Goal: Task Accomplishment & Management: Use online tool/utility

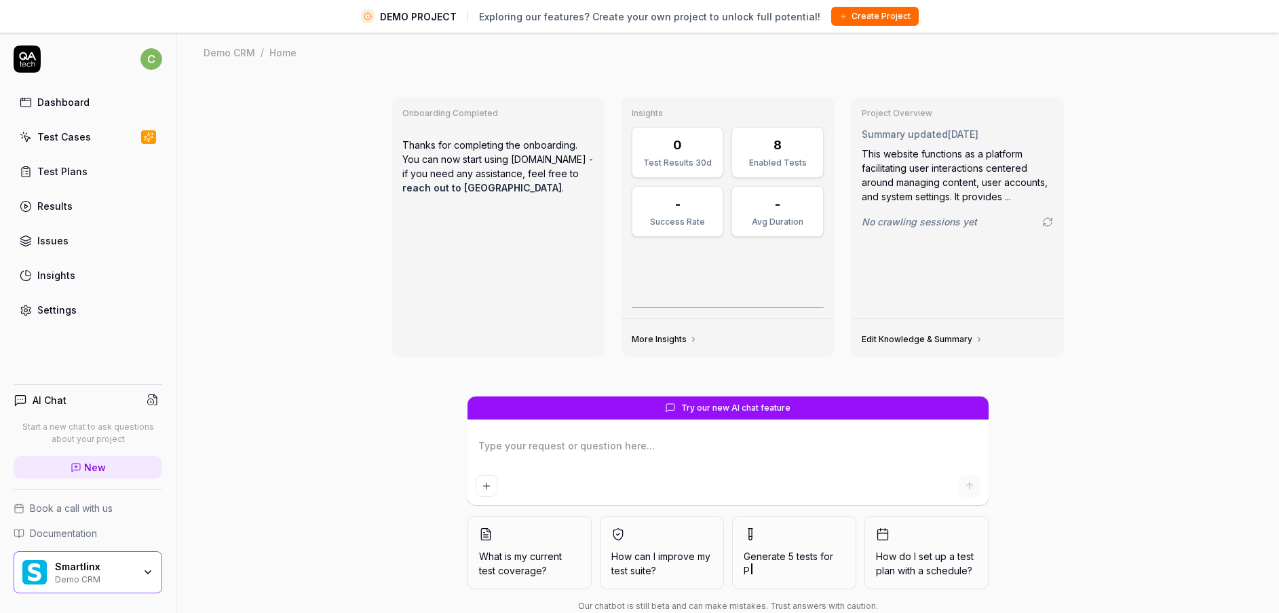
click at [85, 562] on div "Smartlinx" at bounding box center [94, 566] width 79 height 12
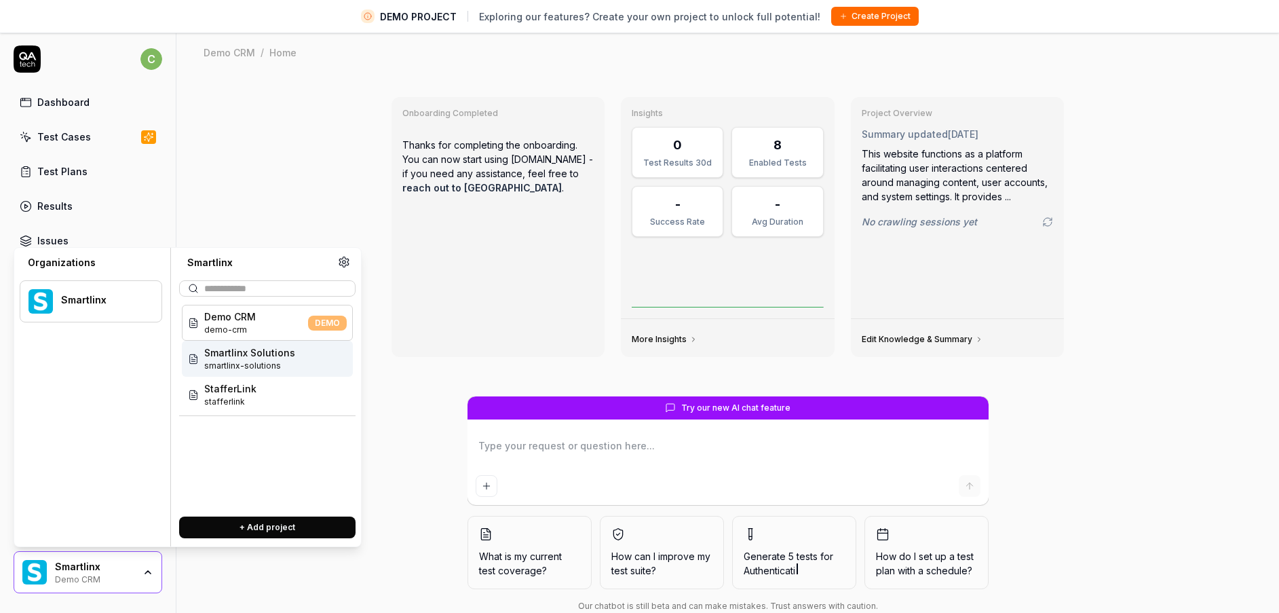
click at [261, 347] on span "Smartlinx Solutions" at bounding box center [249, 352] width 91 height 14
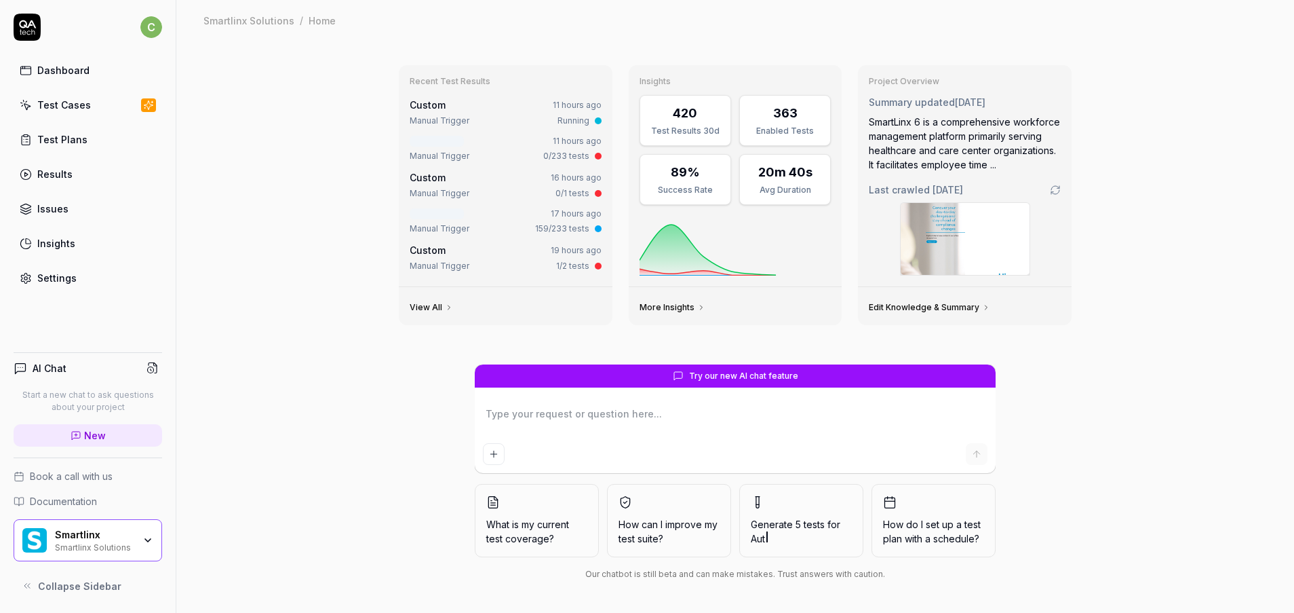
click at [82, 112] on link "Test Cases" at bounding box center [88, 105] width 149 height 26
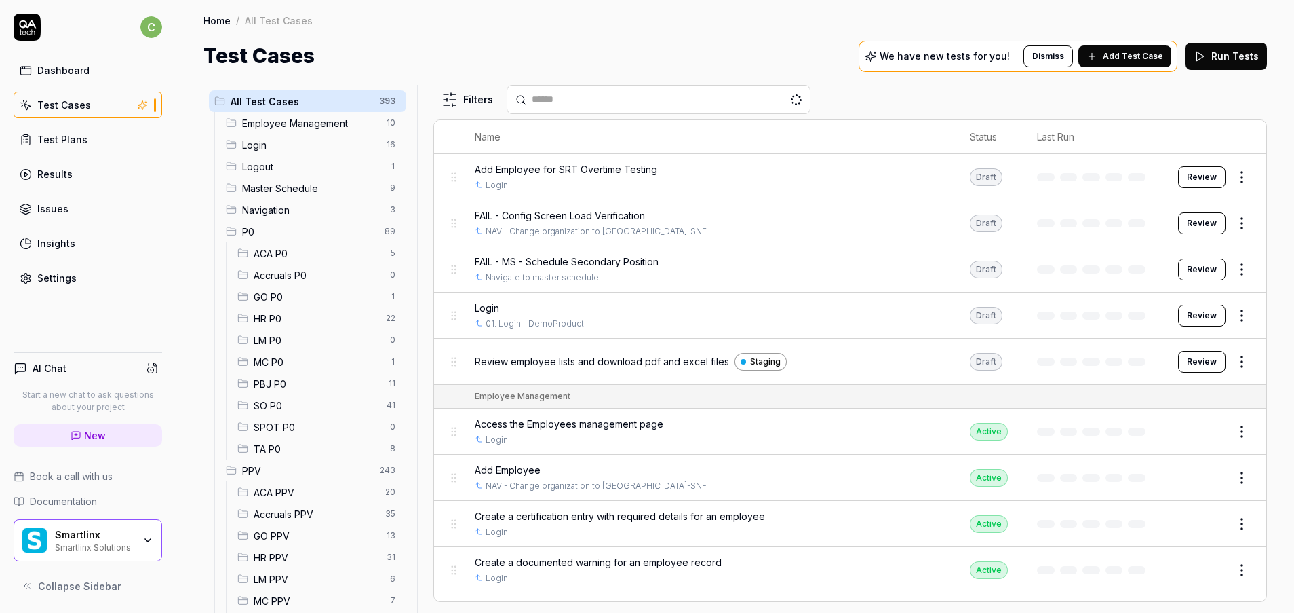
click at [85, 108] on div "Test Cases" at bounding box center [64, 105] width 54 height 14
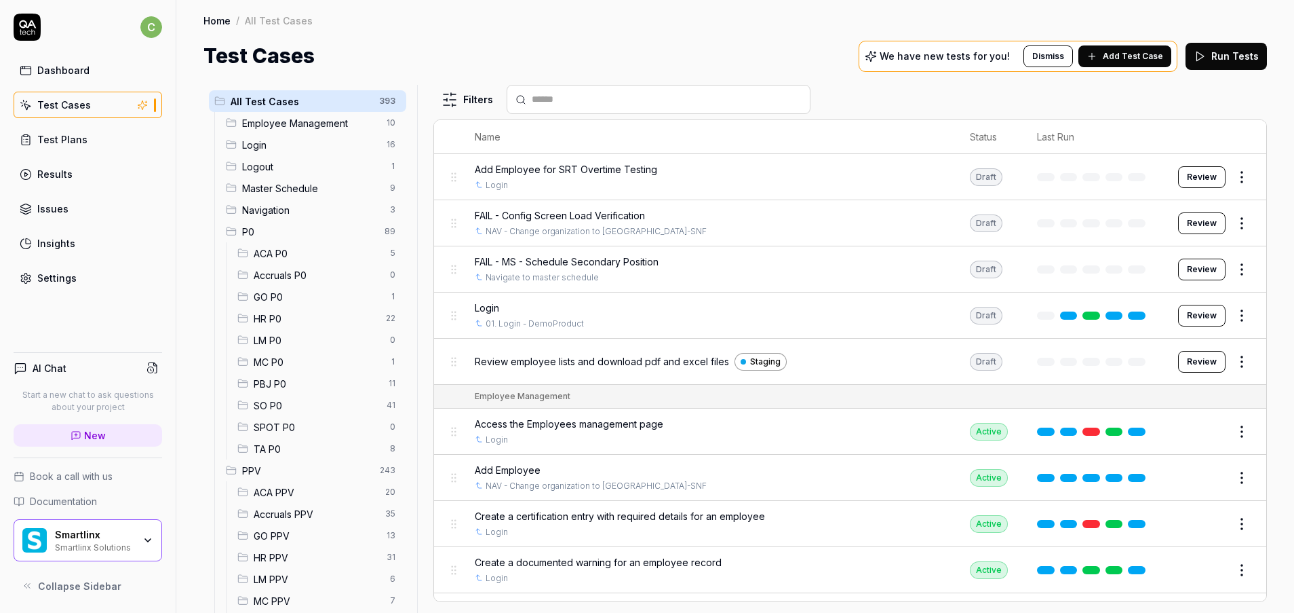
click at [284, 358] on span "MC P0" at bounding box center [318, 362] width 128 height 14
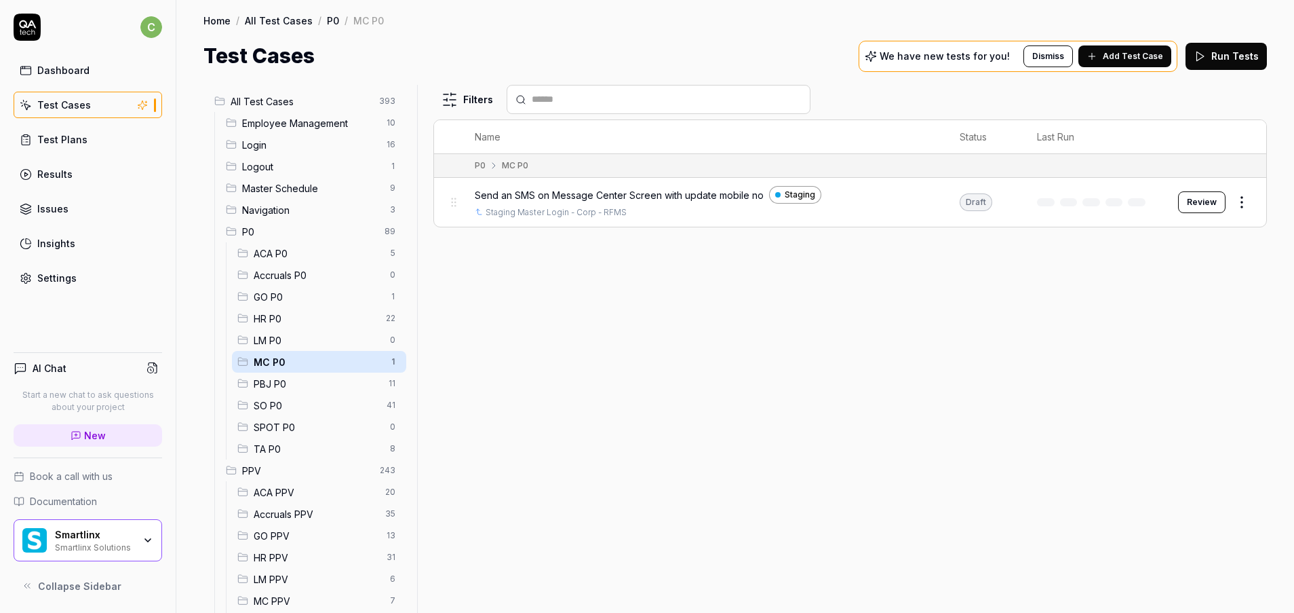
drag, startPoint x: 1216, startPoint y: 206, endPoint x: 1206, endPoint y: 205, distance: 9.6
click at [1215, 205] on button "Review" at bounding box center [1201, 202] width 47 height 22
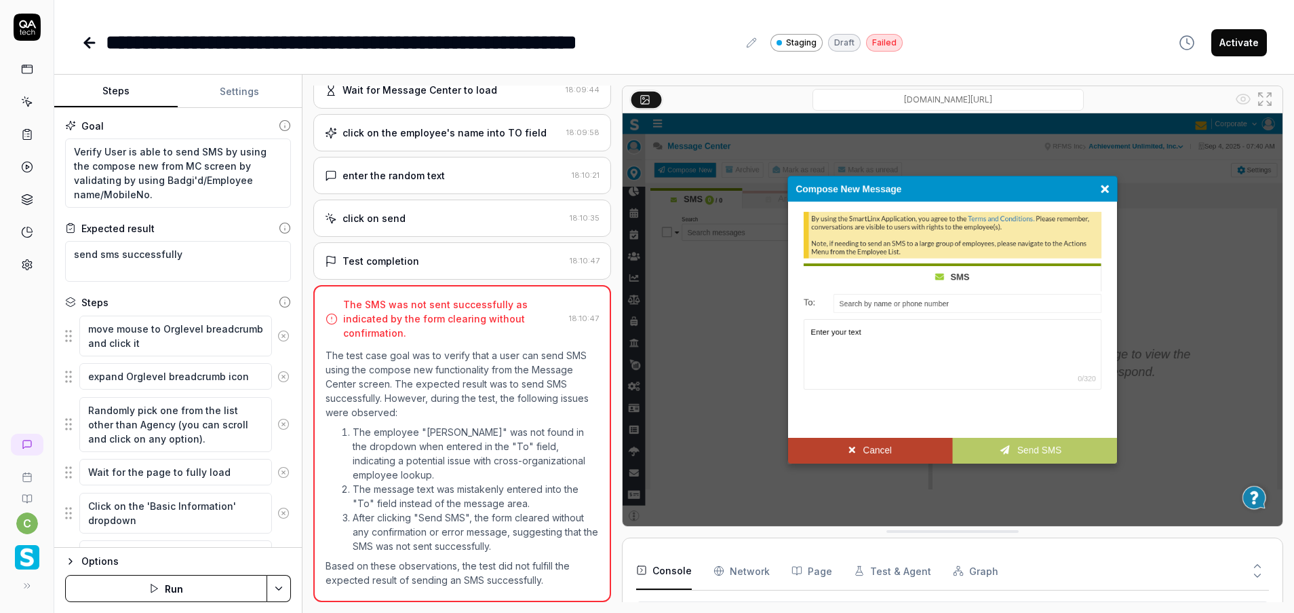
scroll to position [265, 0]
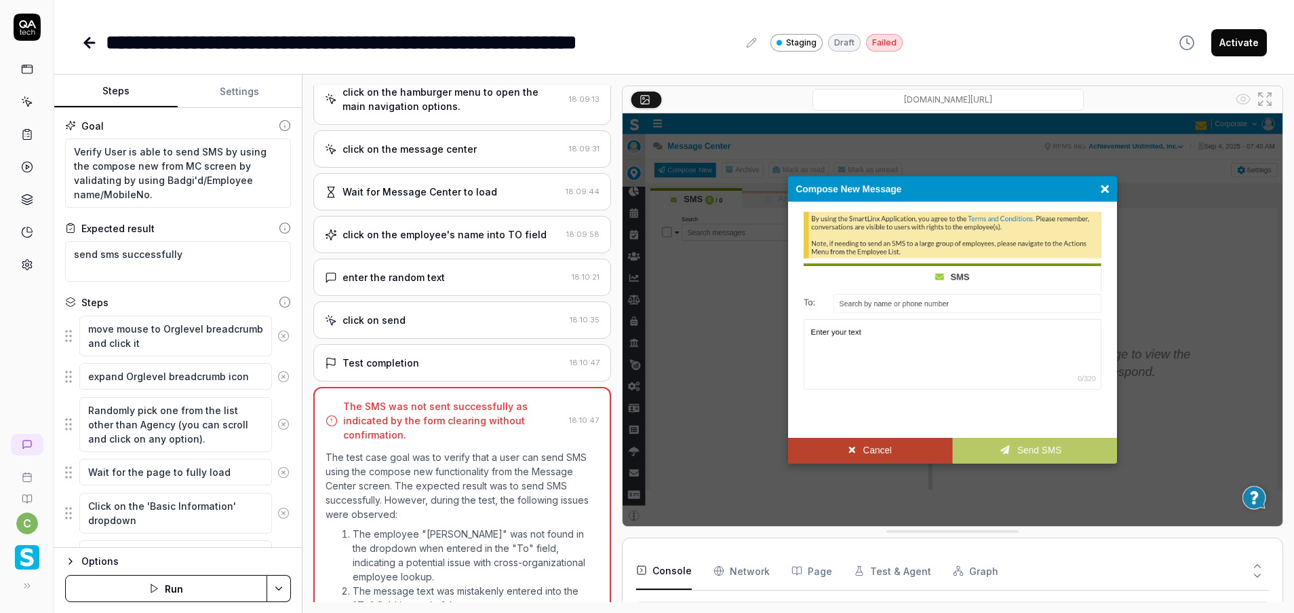
click at [450, 231] on div "click on the employee's name into TO field" at bounding box center [445, 234] width 204 height 14
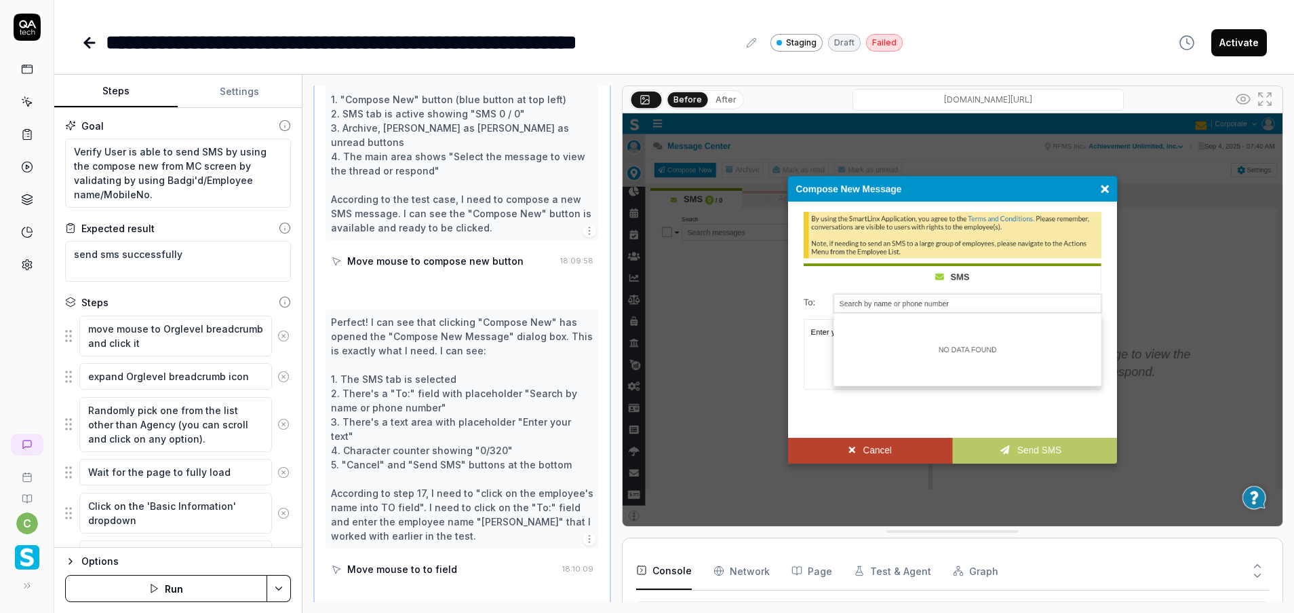
scroll to position [1568, 0]
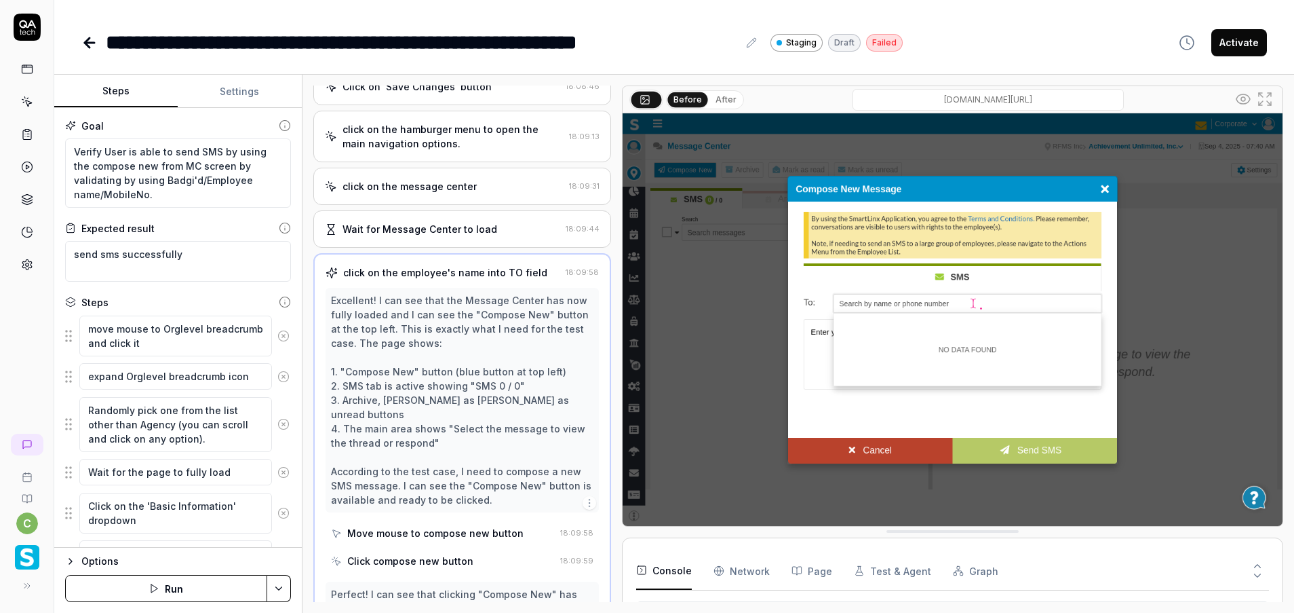
click at [470, 154] on div "click on the hamburger menu to open the main navigation options. 18:09:13" at bounding box center [462, 137] width 298 height 52
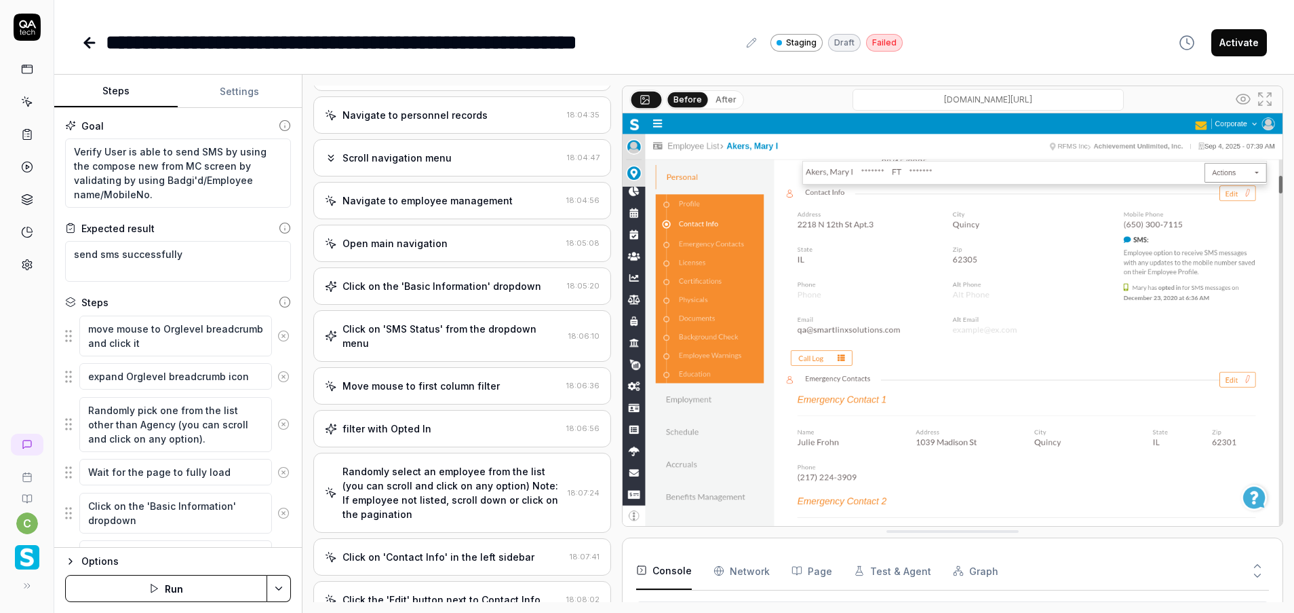
click at [466, 189] on div "Navigate to employee management 18:04:56" at bounding box center [462, 200] width 298 height 37
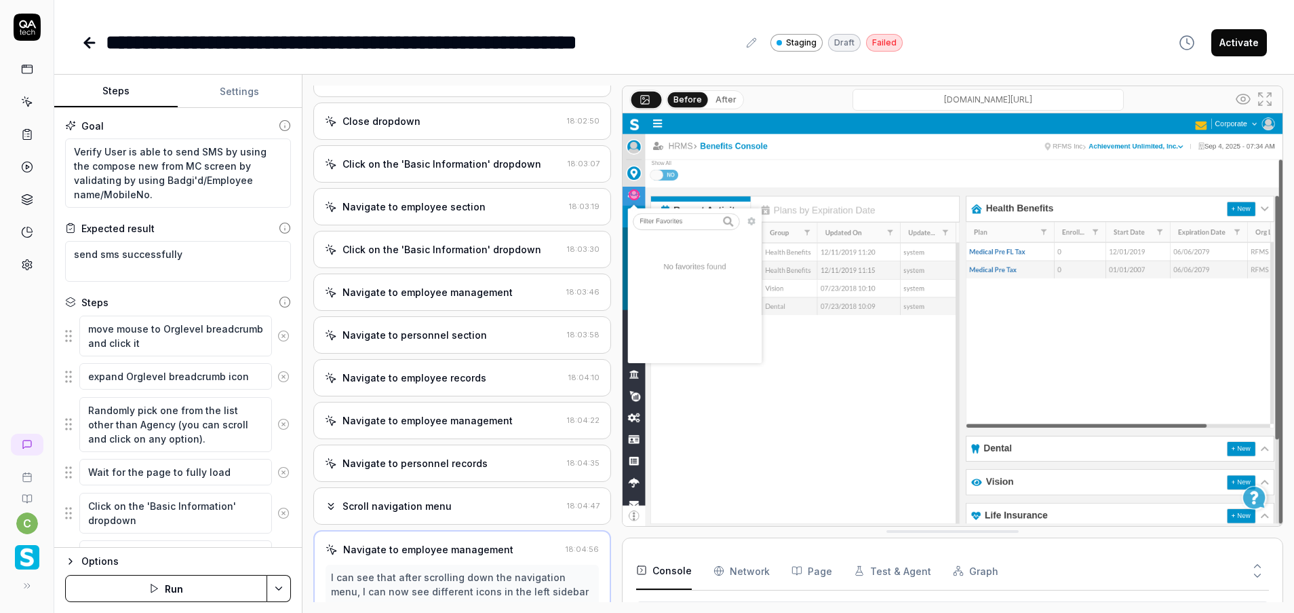
click at [417, 166] on div "Click on the 'Basic Information' dropdown" at bounding box center [442, 164] width 199 height 14
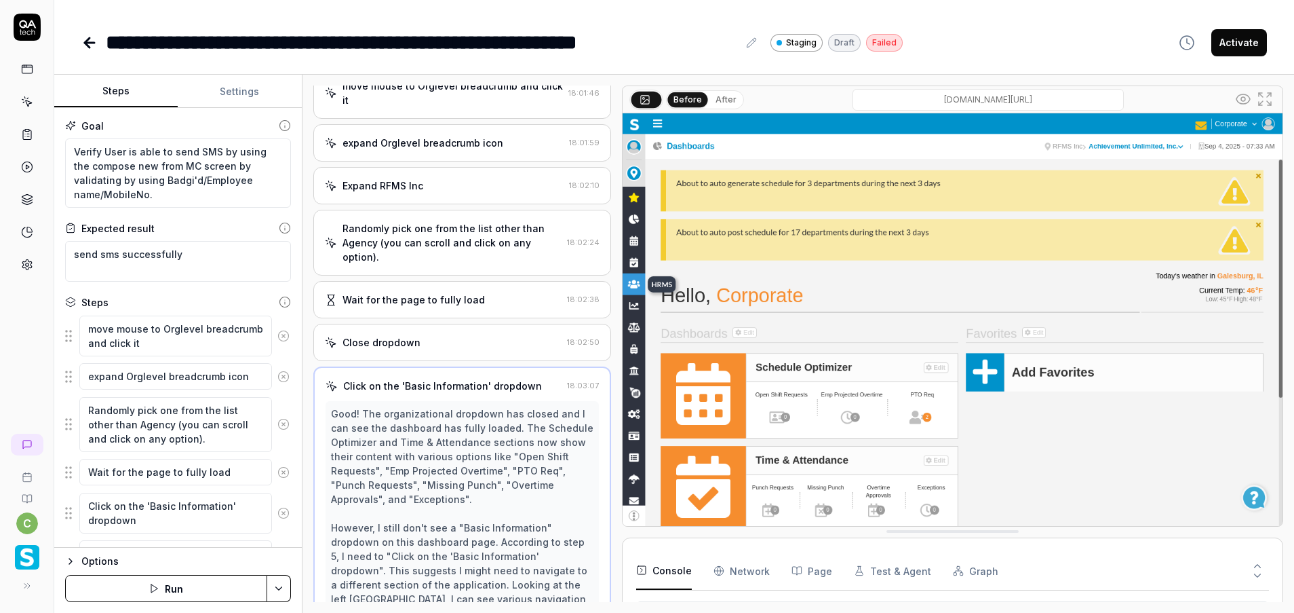
scroll to position [0, 0]
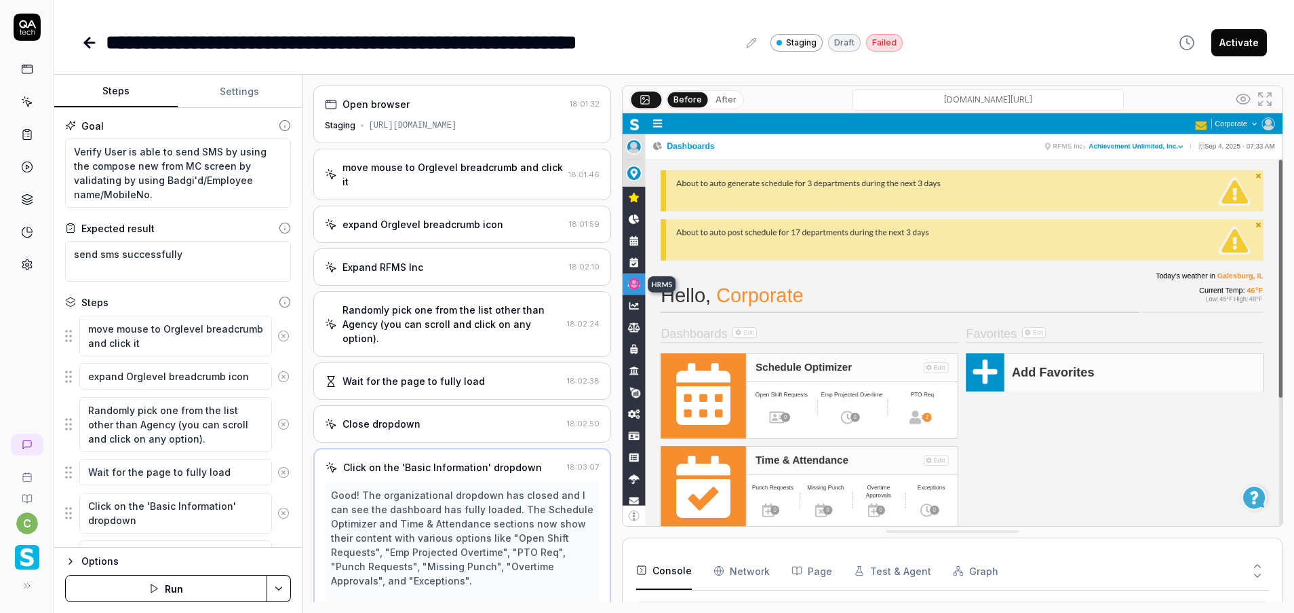
click at [421, 177] on div "move mouse to Orglevel breadcrumb and click it" at bounding box center [453, 174] width 221 height 28
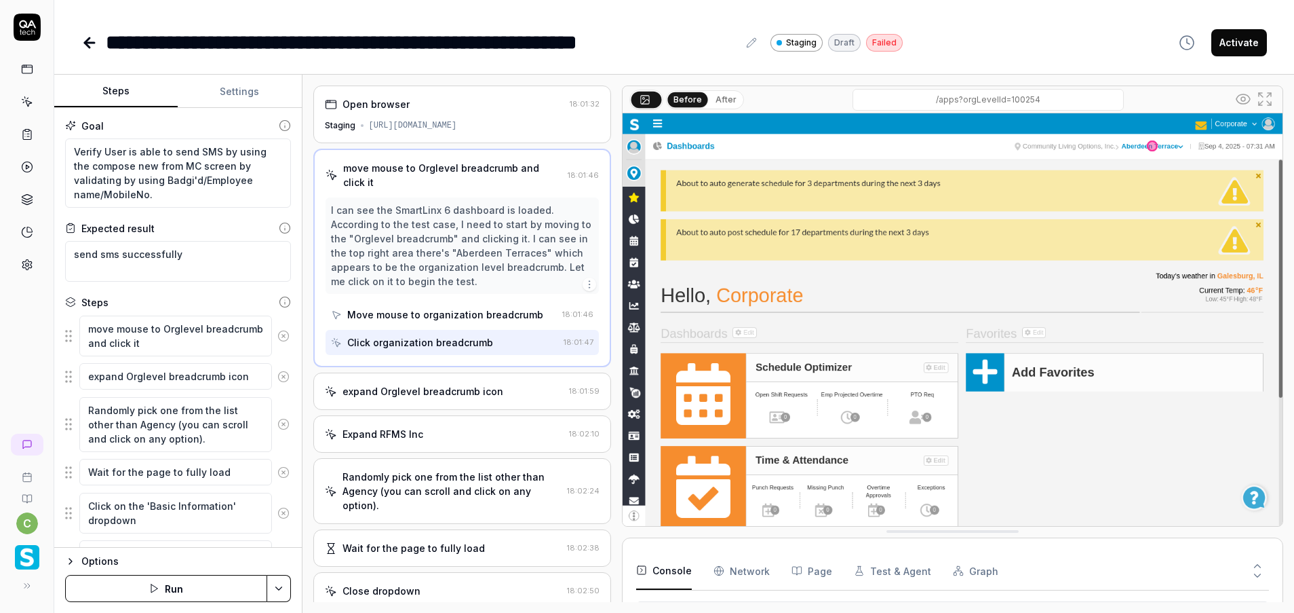
click at [464, 399] on div "expand Orglevel breadcrumb icon 18:01:59" at bounding box center [462, 390] width 298 height 37
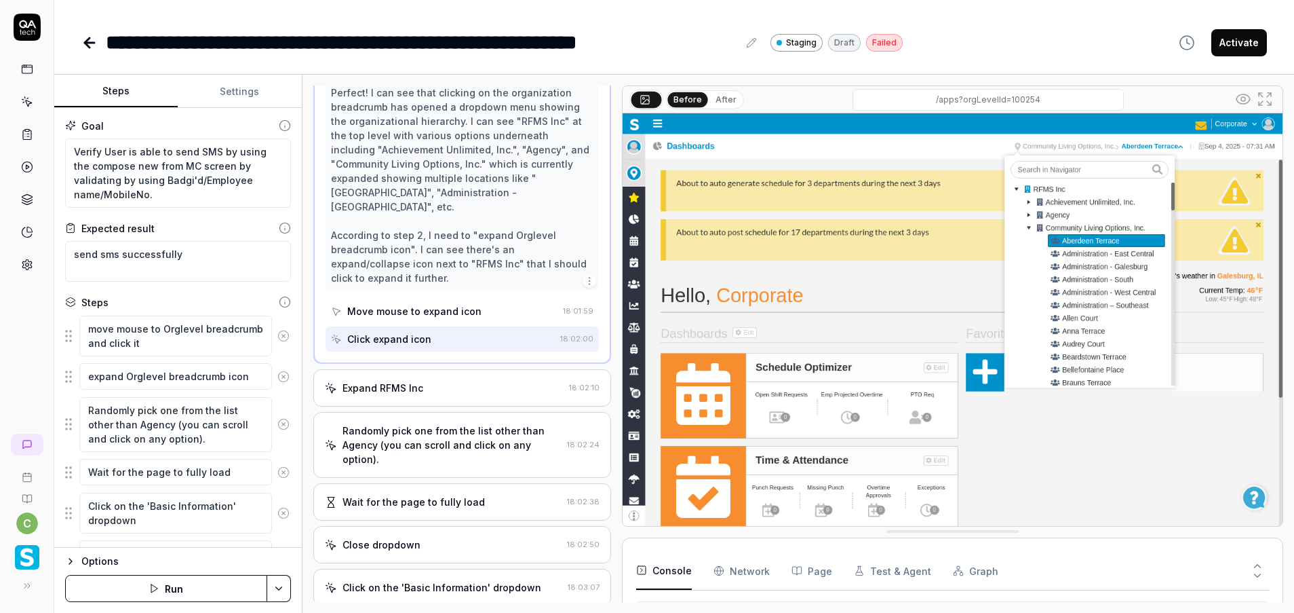
scroll to position [407, 0]
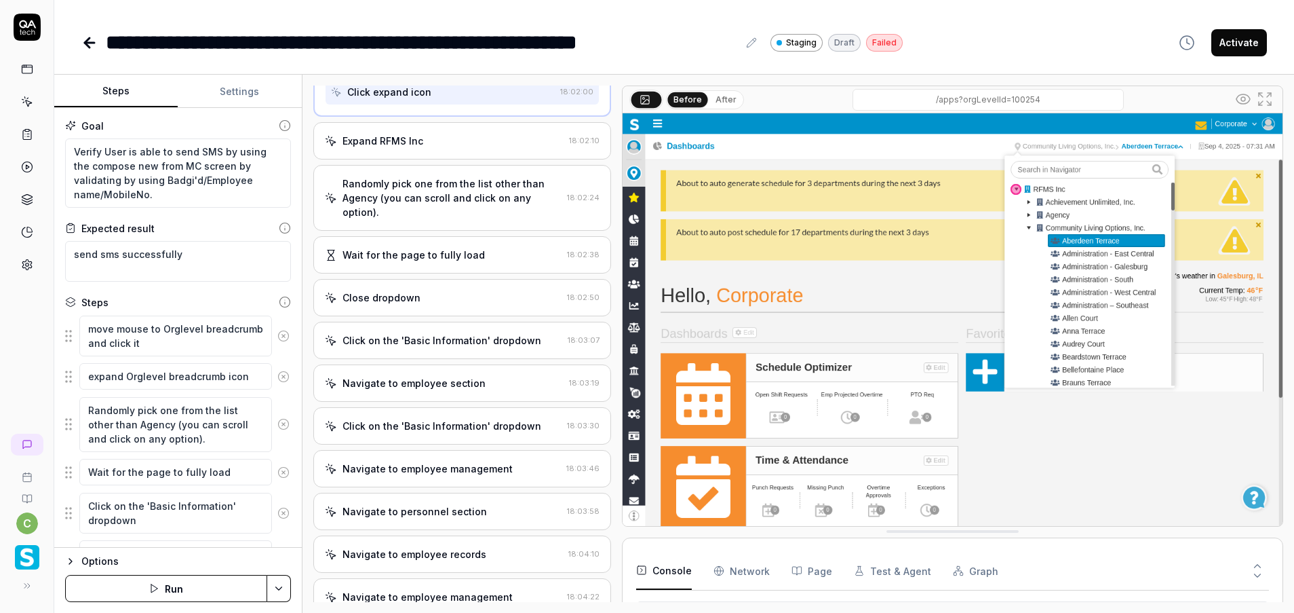
click at [487, 225] on div "Randomly pick one from the list other than Agency (you can scroll and click on …" at bounding box center [462, 198] width 298 height 66
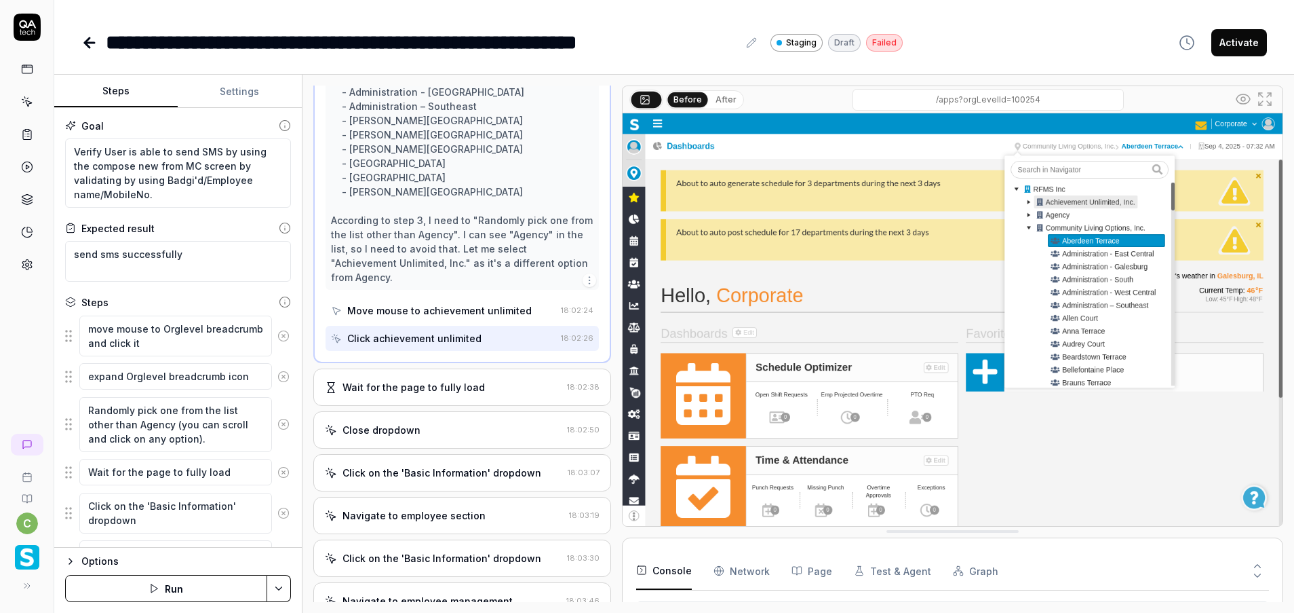
scroll to position [585, 0]
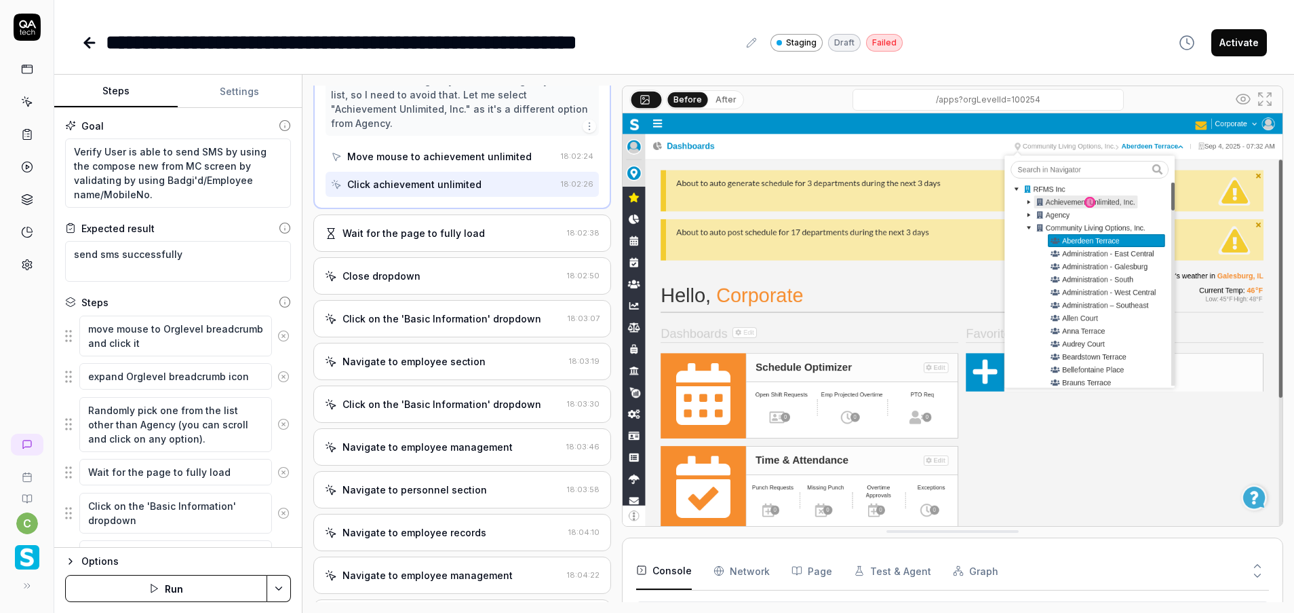
click at [469, 229] on div "Wait for the page to fully load 18:02:38" at bounding box center [462, 232] width 298 height 37
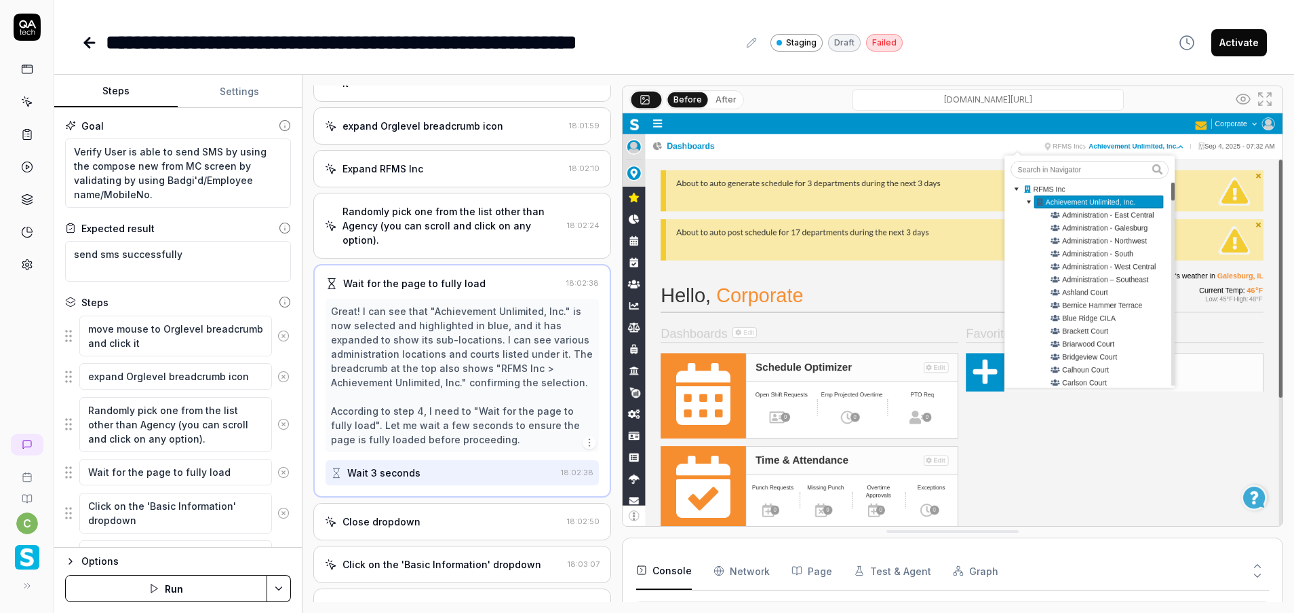
scroll to position [0, 0]
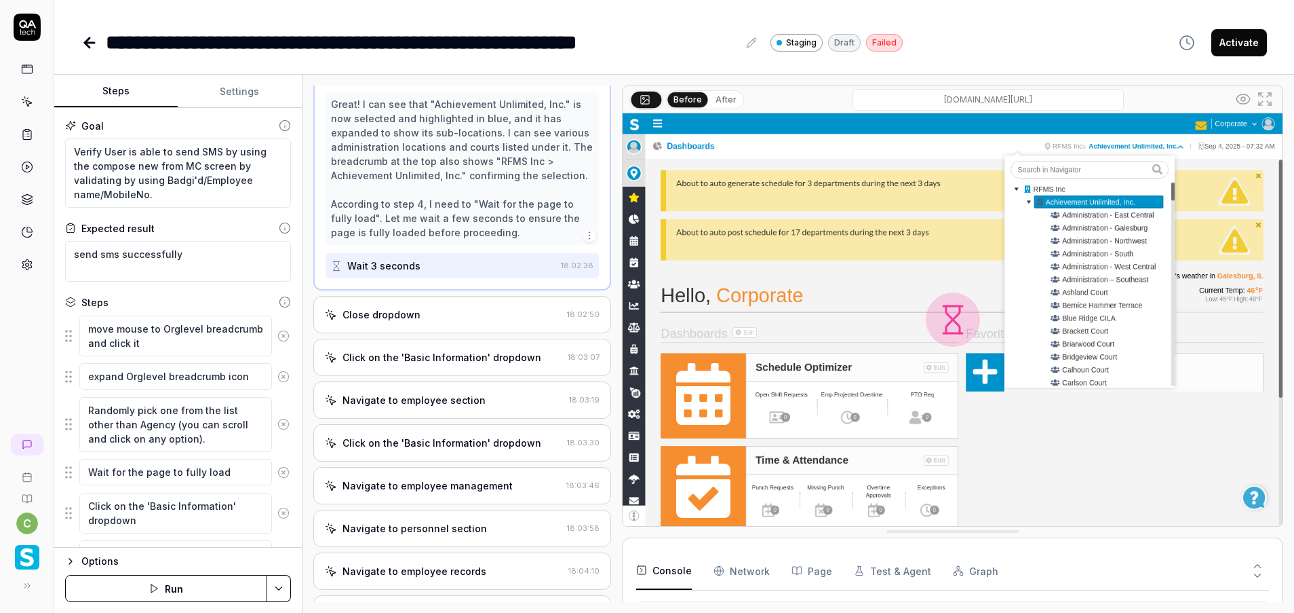
click at [460, 309] on div "Close dropdown" at bounding box center [443, 314] width 237 height 14
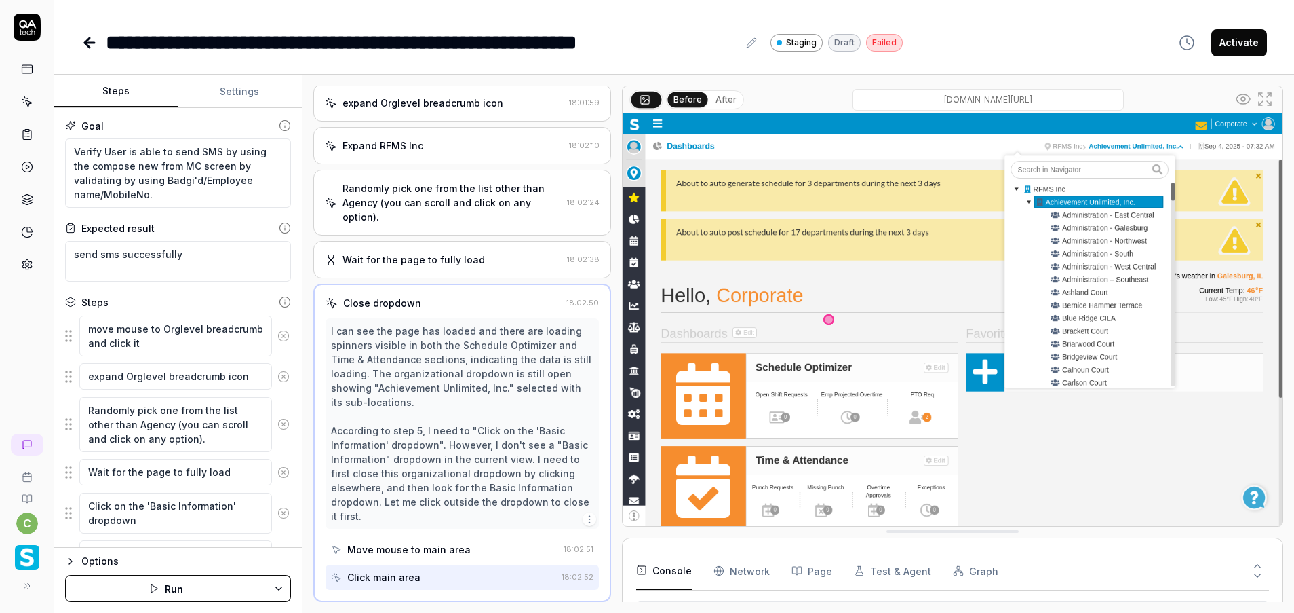
scroll to position [427, 0]
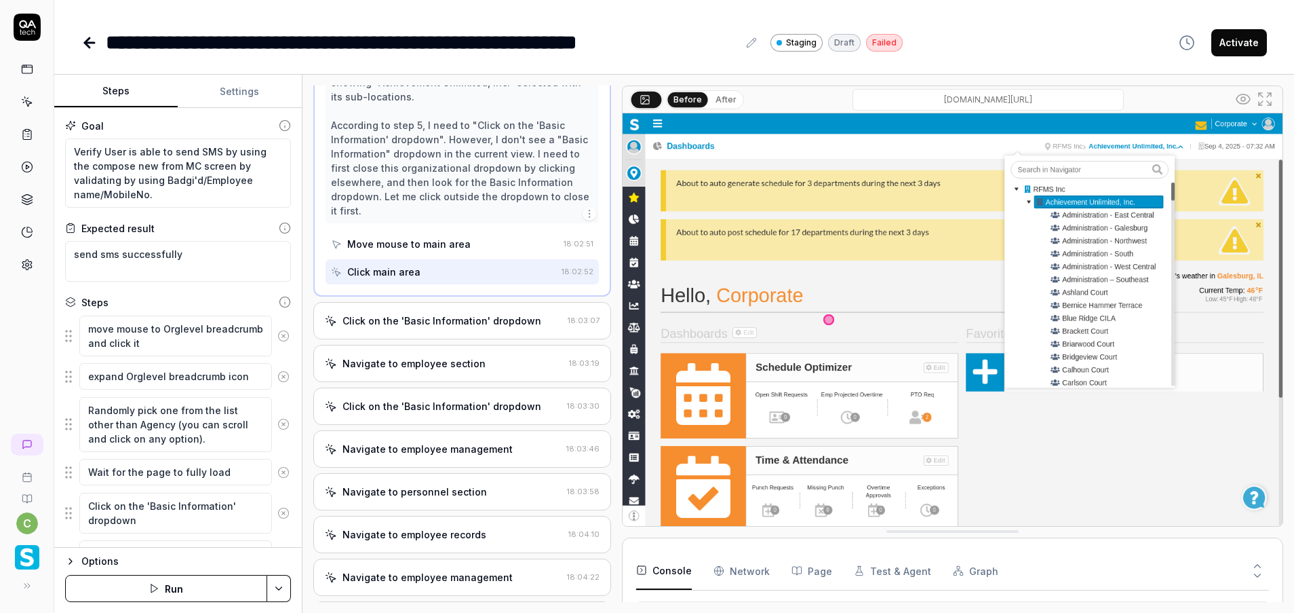
click at [459, 343] on div "Open browser 18:01:32 Staging [URL][DOMAIN_NAME] move mouse to Orglevel breadcr…" at bounding box center [462, 343] width 298 height 516
click at [461, 330] on div "Click on the 'Basic Information' dropdown 18:03:07" at bounding box center [462, 320] width 298 height 37
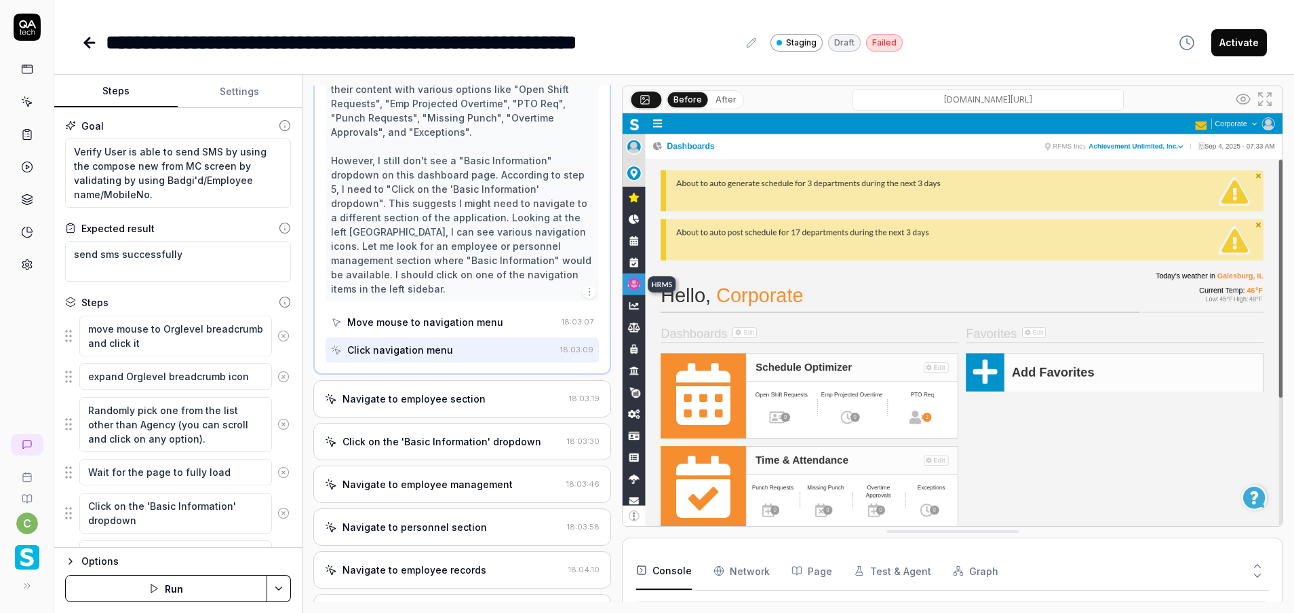
scroll to position [730, 0]
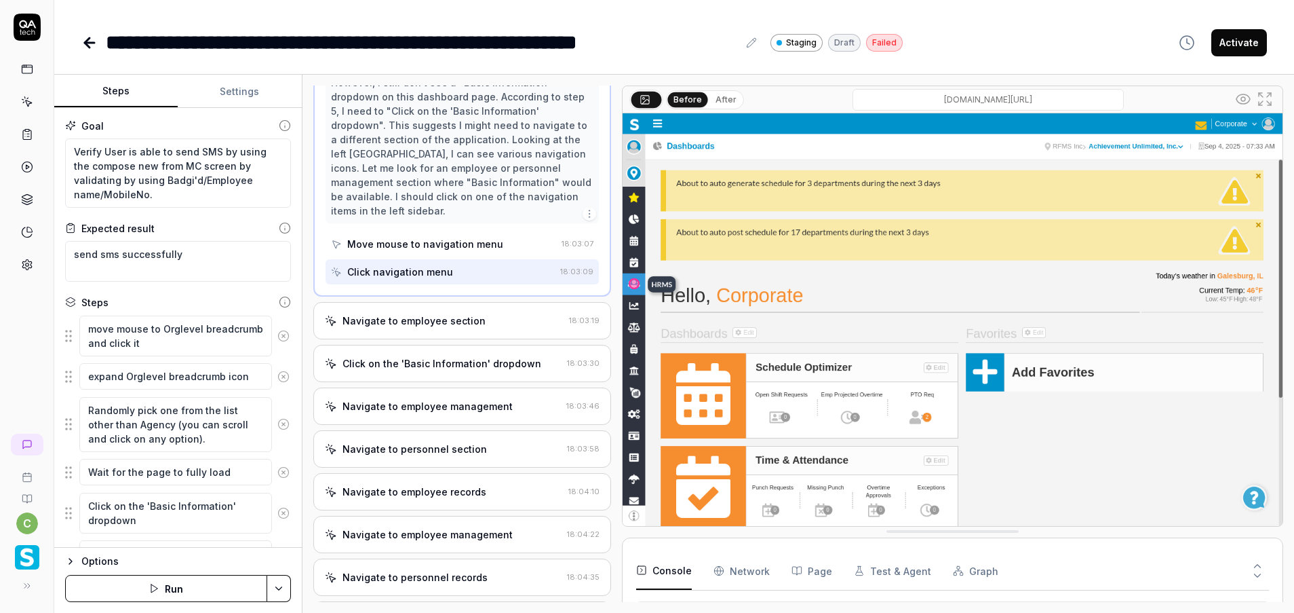
click at [477, 377] on div "Click on the 'Basic Information' dropdown 18:03:30" at bounding box center [462, 363] width 298 height 37
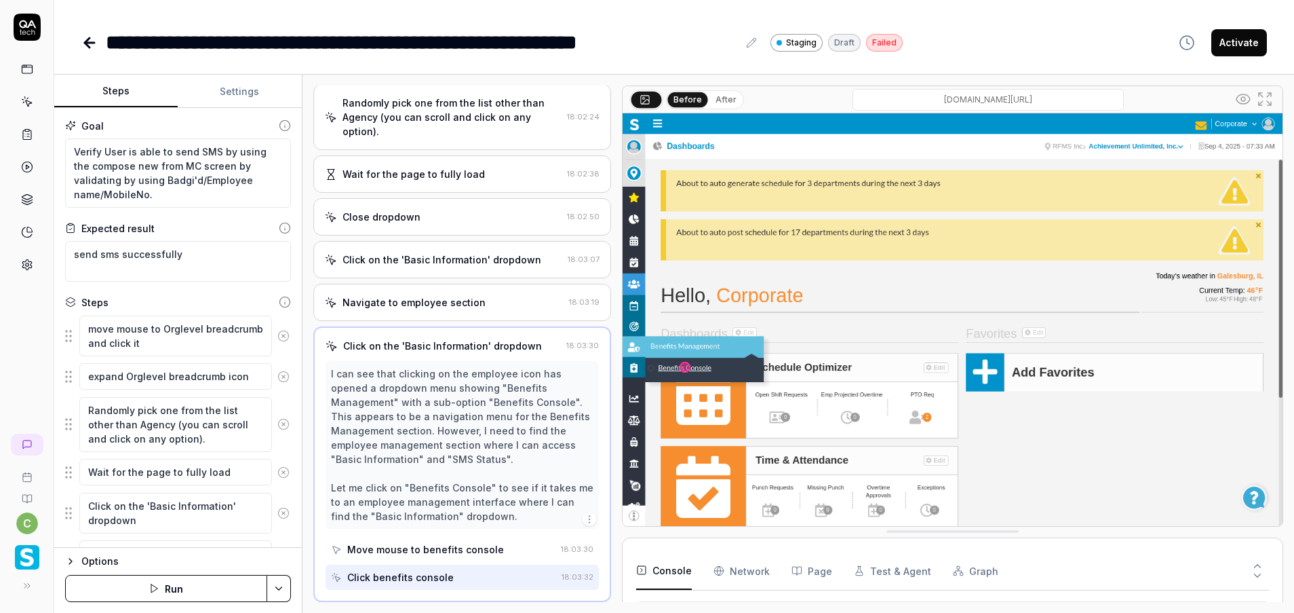
scroll to position [410, 0]
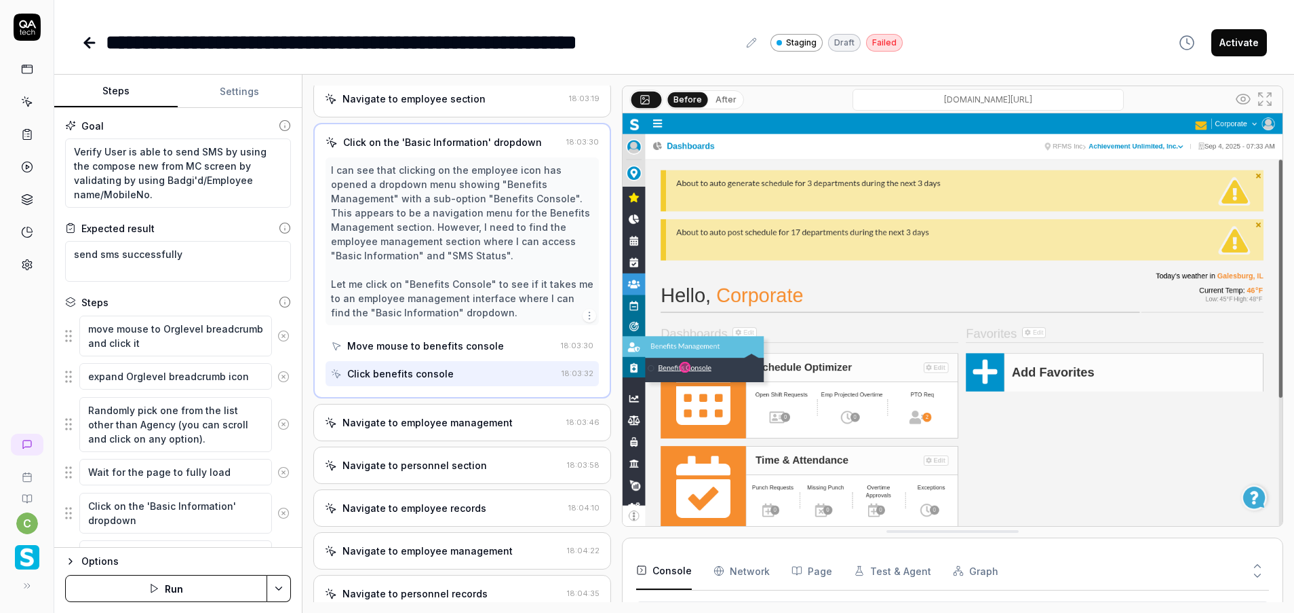
click at [451, 433] on div "Navigate to employee management 18:03:46" at bounding box center [462, 422] width 298 height 37
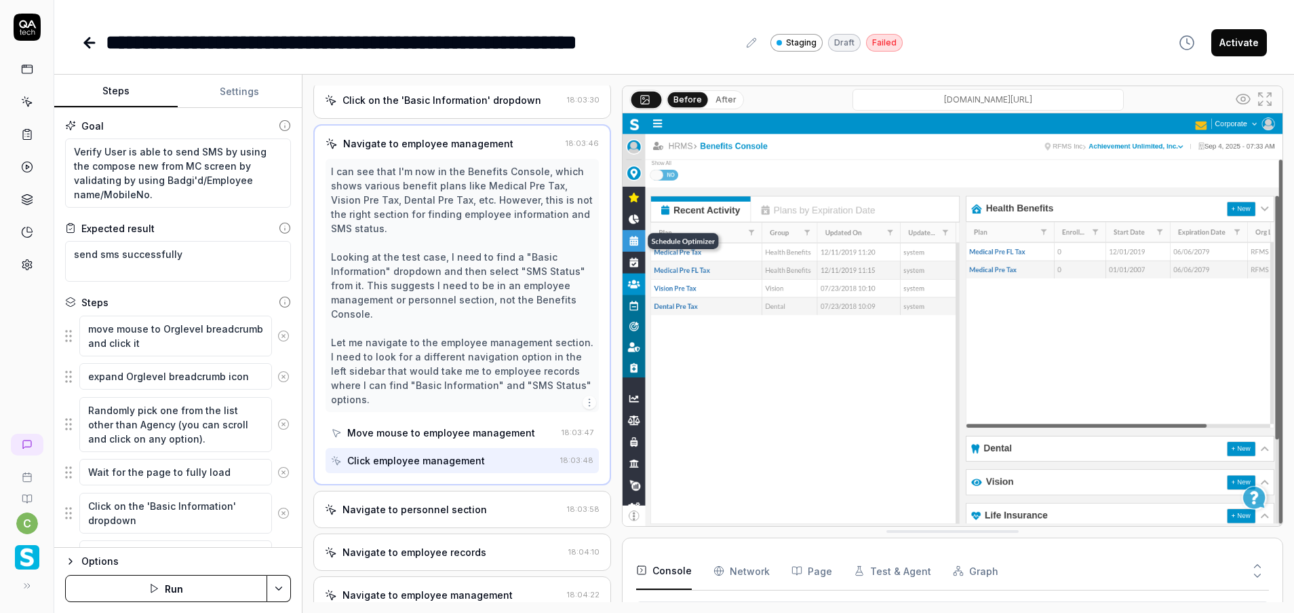
scroll to position [640, 0]
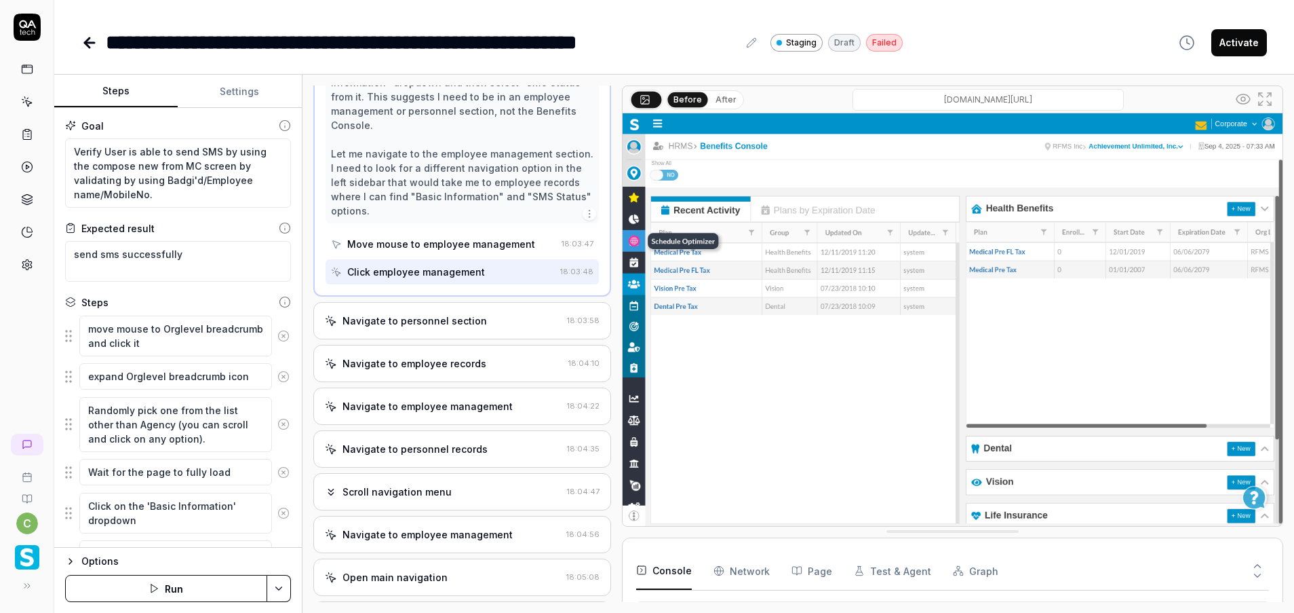
click at [442, 326] on div "Navigate to personnel section" at bounding box center [415, 320] width 144 height 14
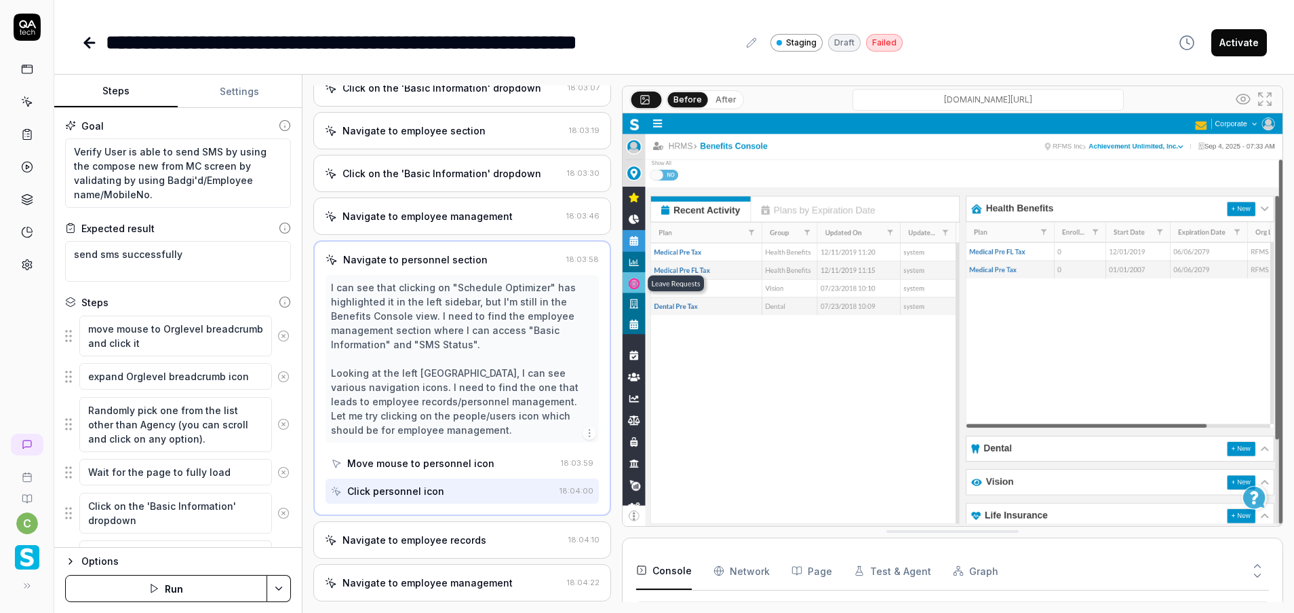
scroll to position [598, 0]
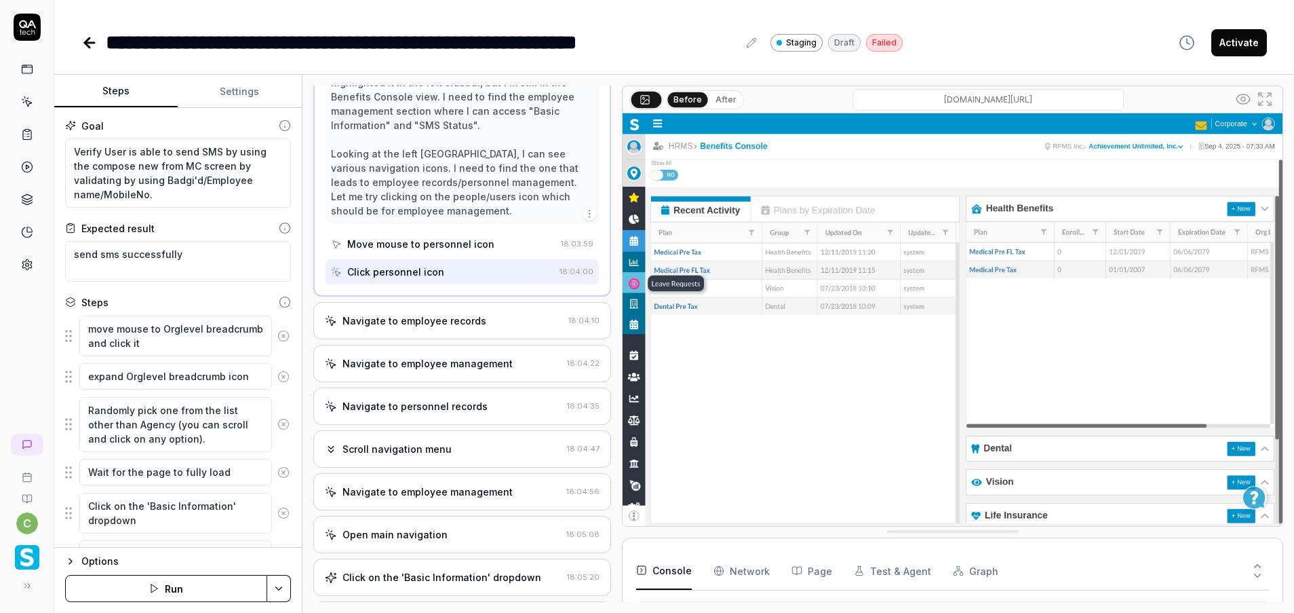
click at [472, 339] on div "Open browser 18:01:32 Staging [URL][DOMAIN_NAME] move mouse to Orglevel breadcr…" at bounding box center [462, 343] width 298 height 516
click at [476, 333] on div "Navigate to employee records 18:04:10" at bounding box center [462, 320] width 298 height 37
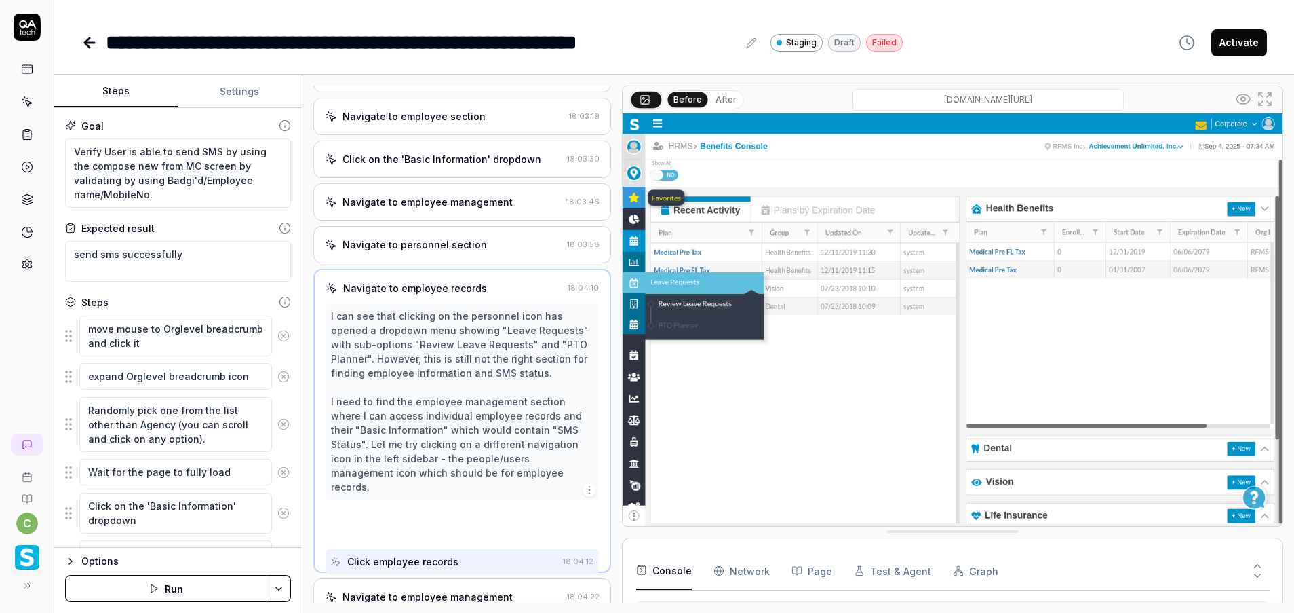
scroll to position [364, 0]
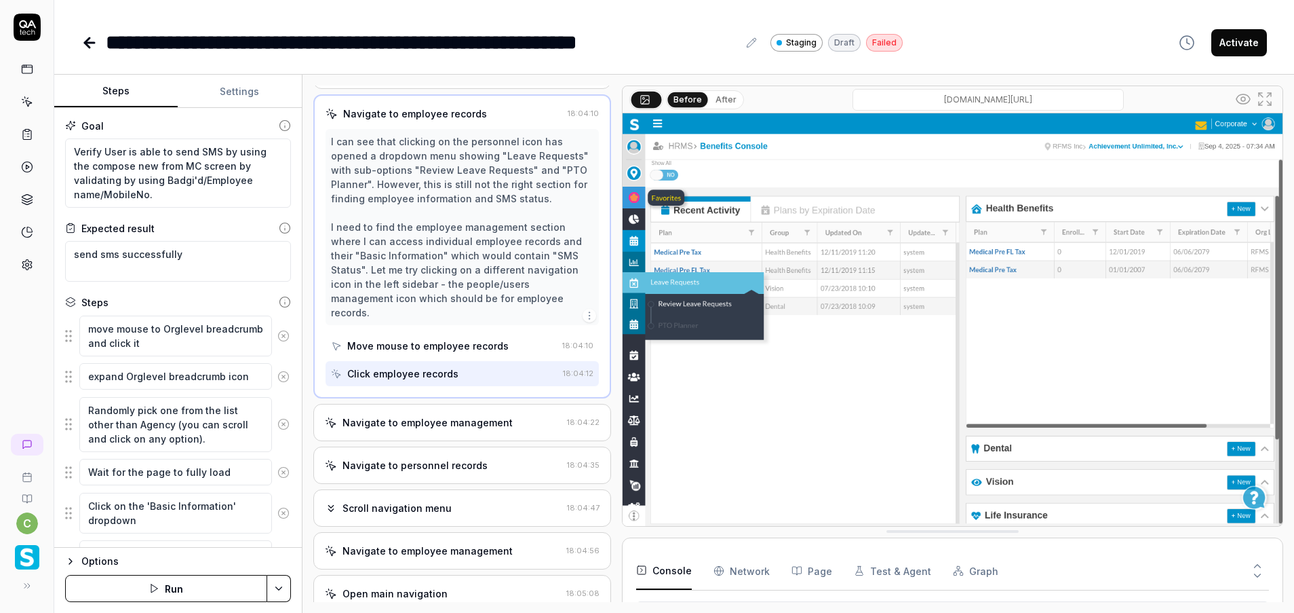
click at [442, 437] on div "Navigate to employee management 18:04:22" at bounding box center [462, 422] width 298 height 37
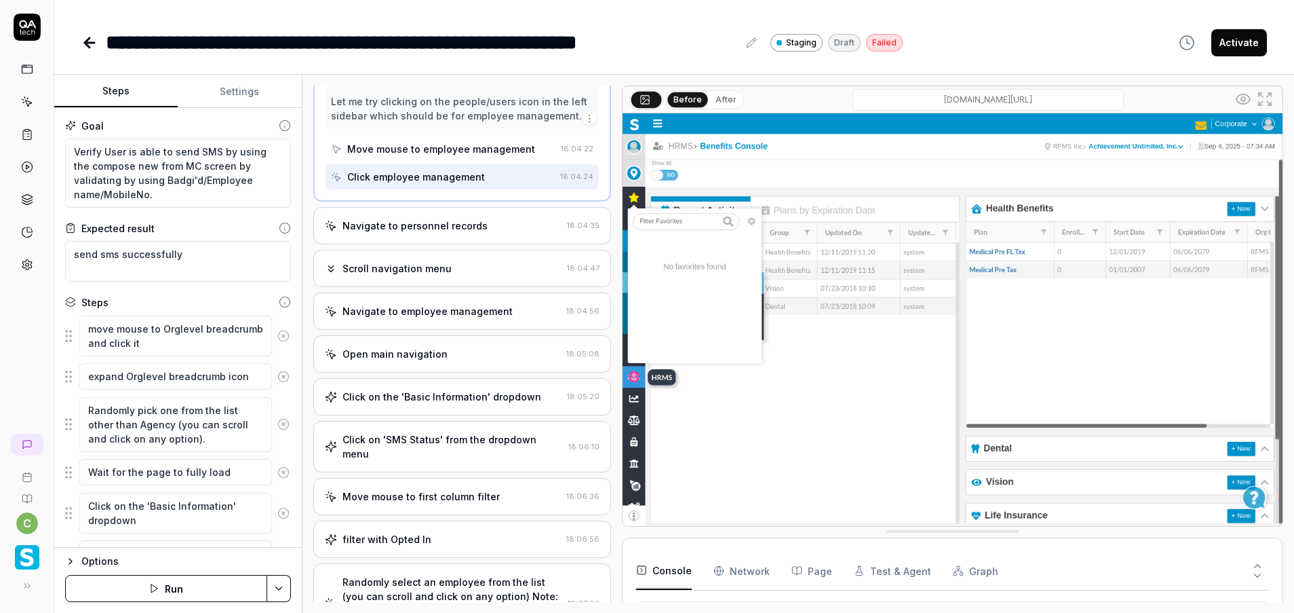
scroll to position [856, 0]
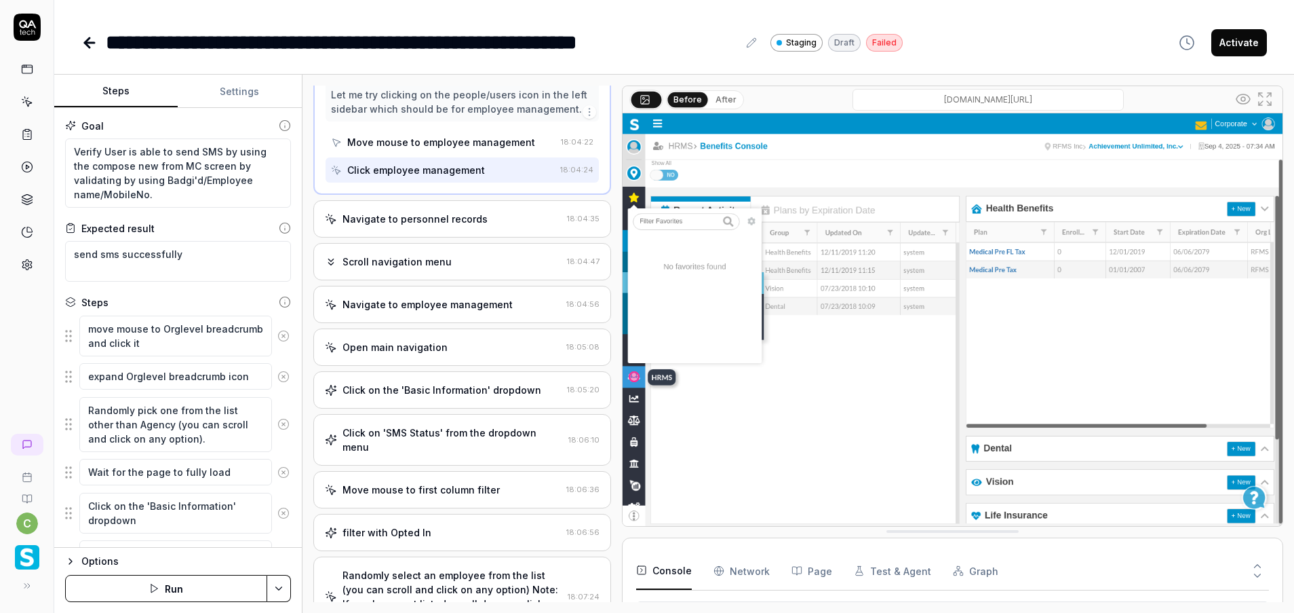
click at [431, 264] on div "Scroll navigation menu" at bounding box center [397, 261] width 109 height 14
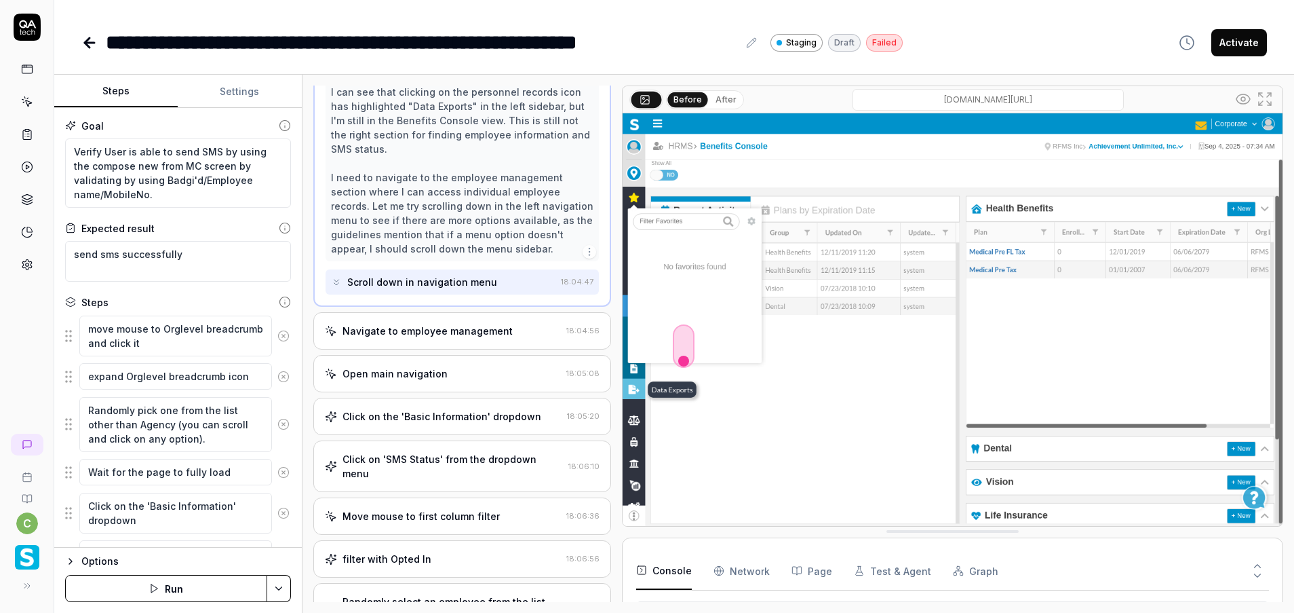
scroll to position [871, 0]
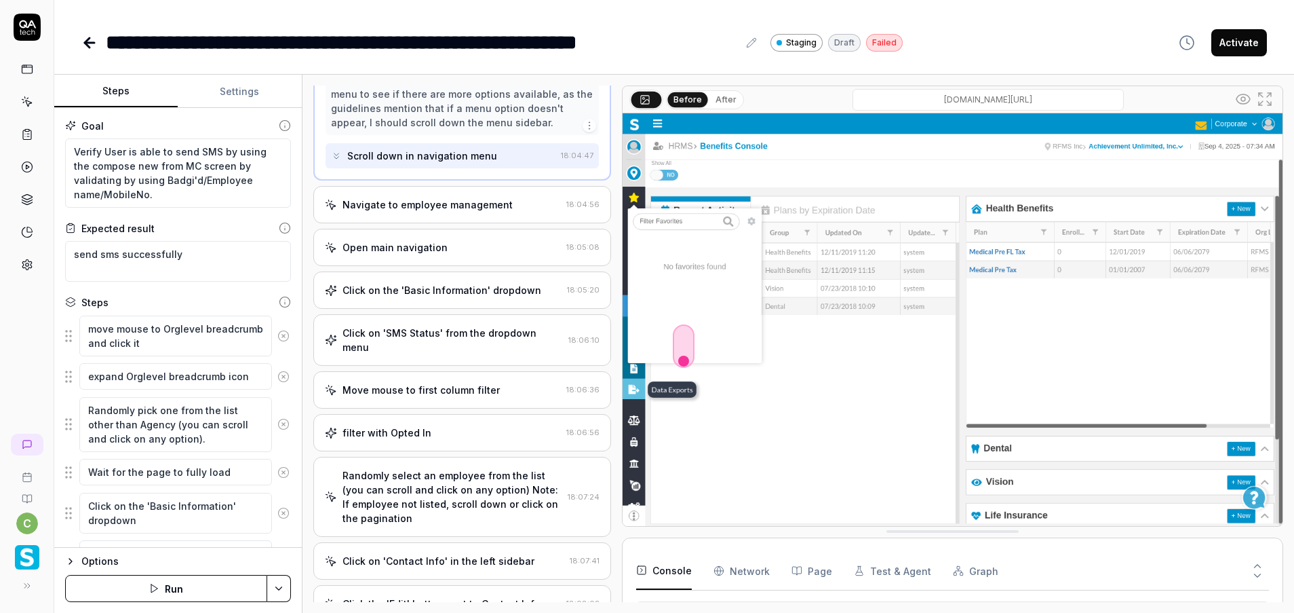
click at [454, 266] on div "Open main navigation 18:05:08" at bounding box center [462, 247] width 298 height 37
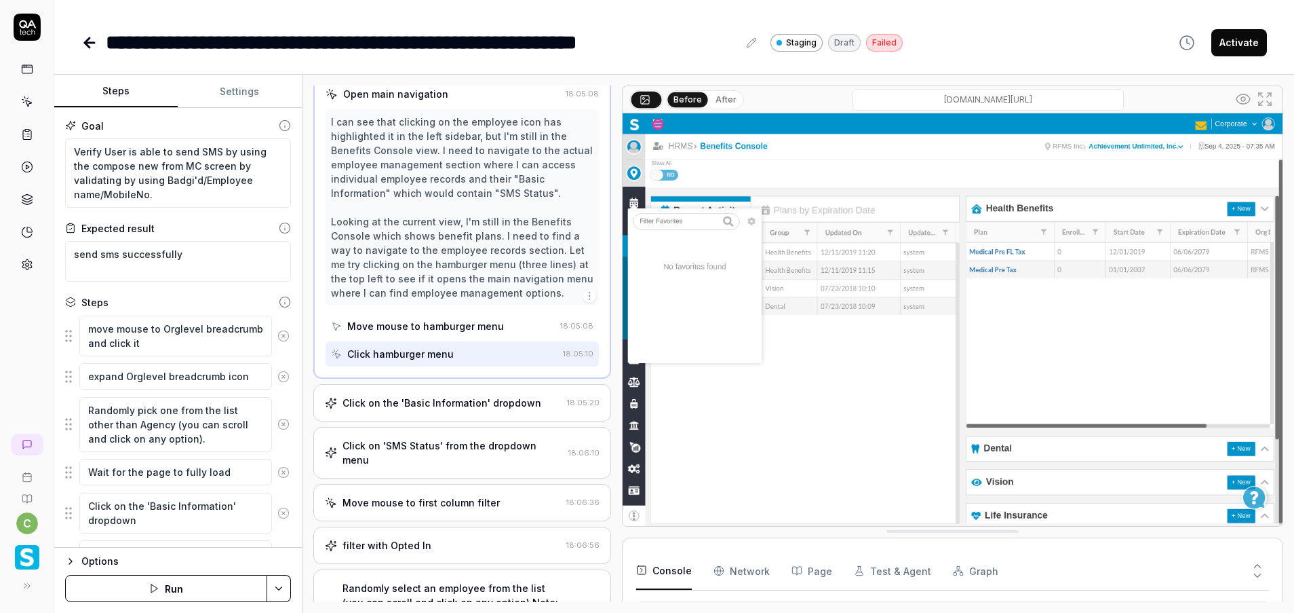
scroll to position [1086, 0]
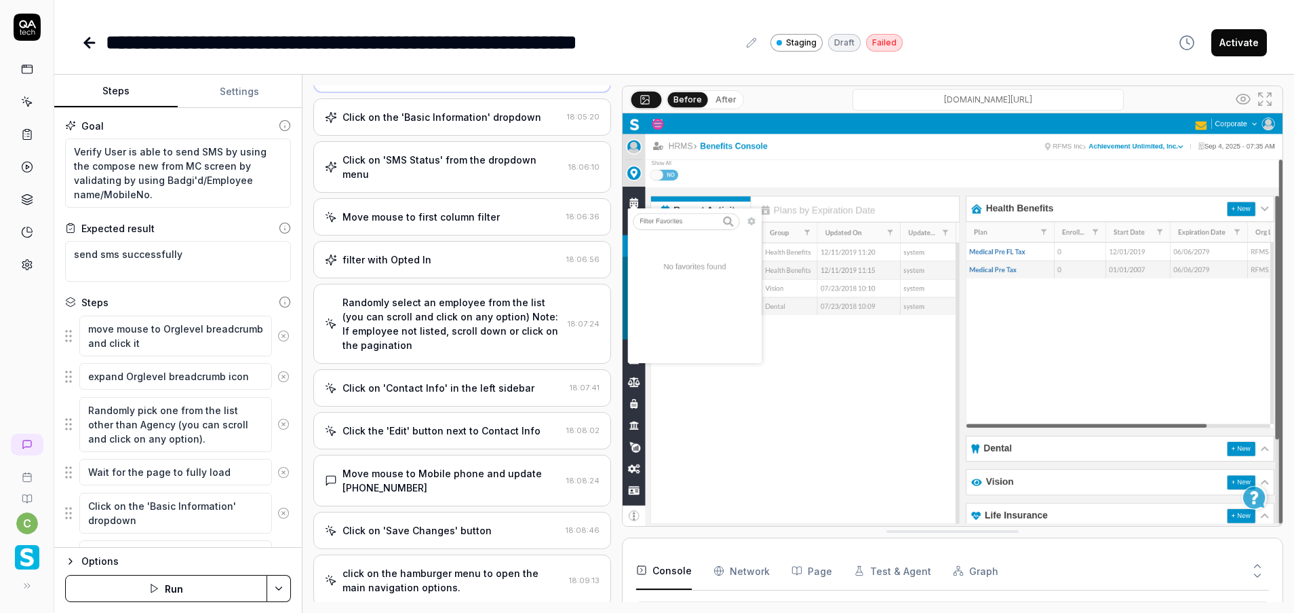
click at [499, 407] on div "Open browser 18:01:32 Staging [URL][DOMAIN_NAME] move mouse to Orglevel breadcr…" at bounding box center [462, 343] width 298 height 516
click at [446, 340] on div "Randomly select an employee from the list (you can scroll and click on any opti…" at bounding box center [453, 323] width 220 height 57
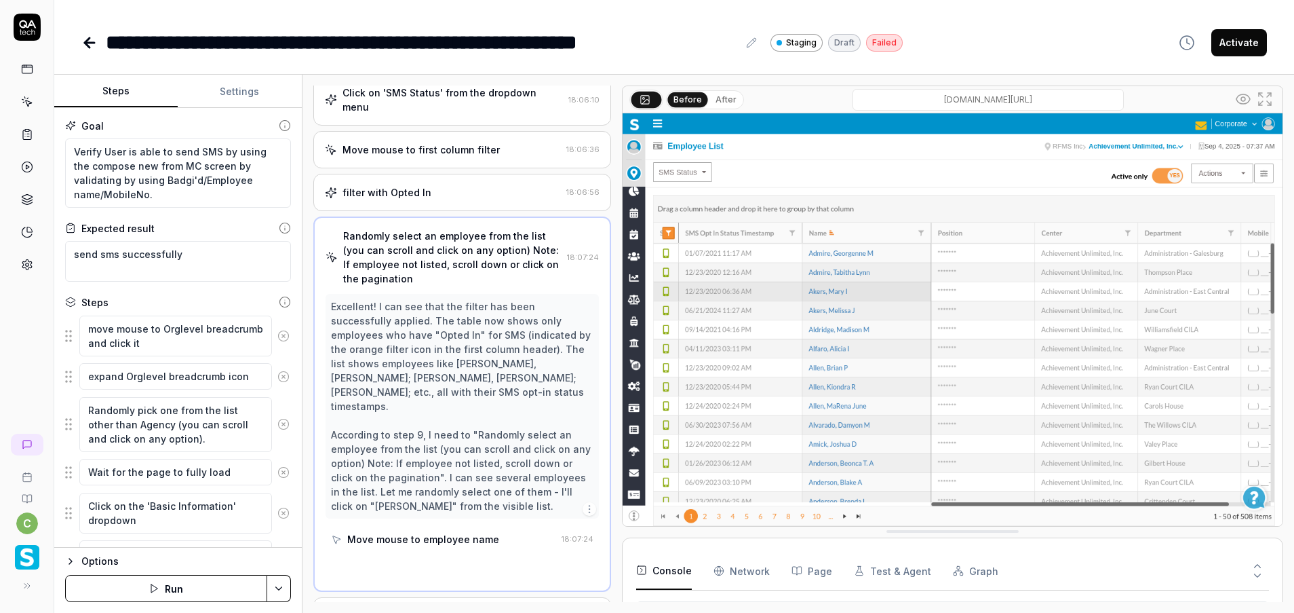
scroll to position [862, 0]
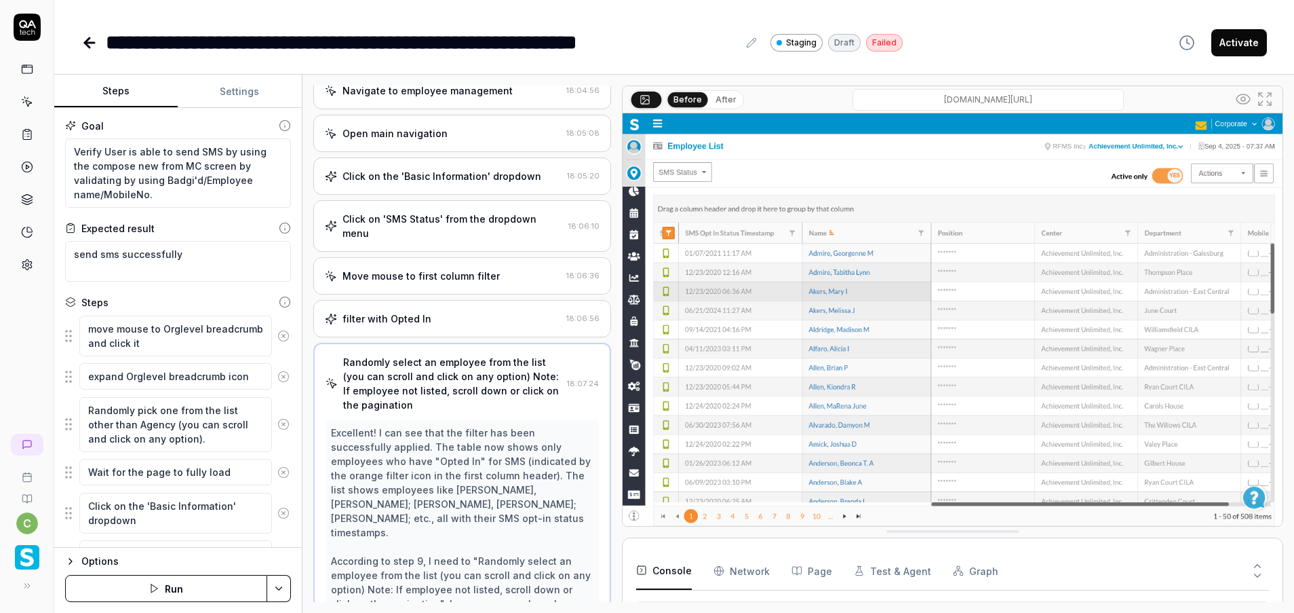
click at [459, 315] on div "filter with Opted In" at bounding box center [443, 318] width 237 height 14
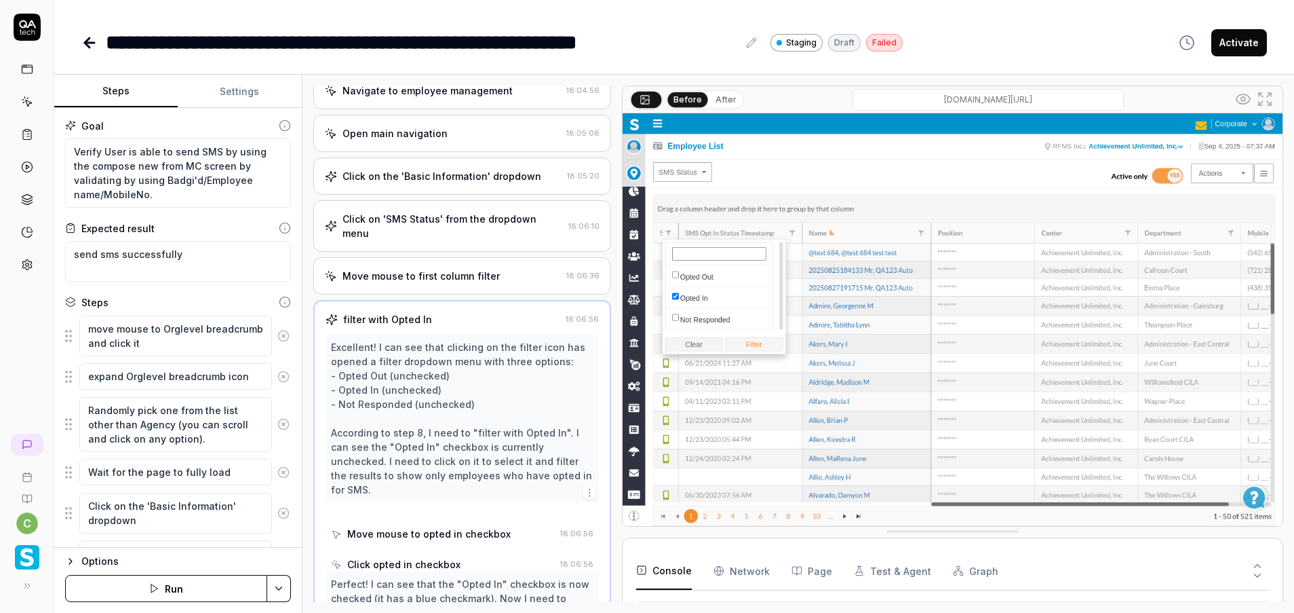
scroll to position [871, 0]
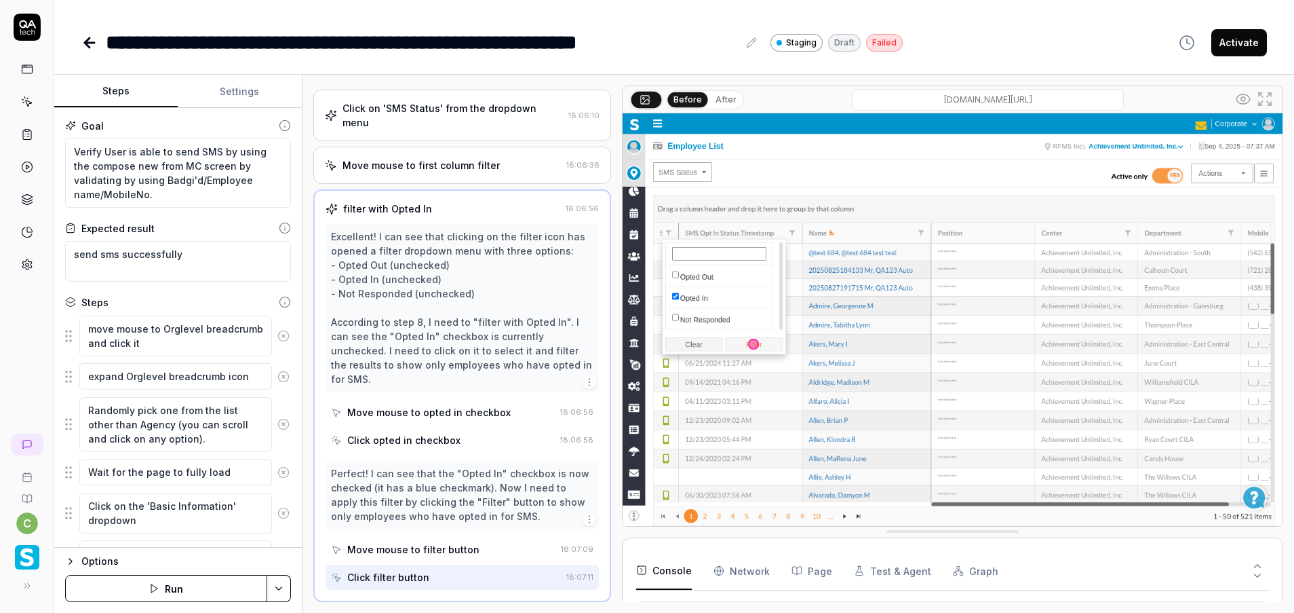
click at [450, 133] on div "Click on 'SMS Status' from the dropdown menu 18:06:10" at bounding box center [462, 116] width 298 height 52
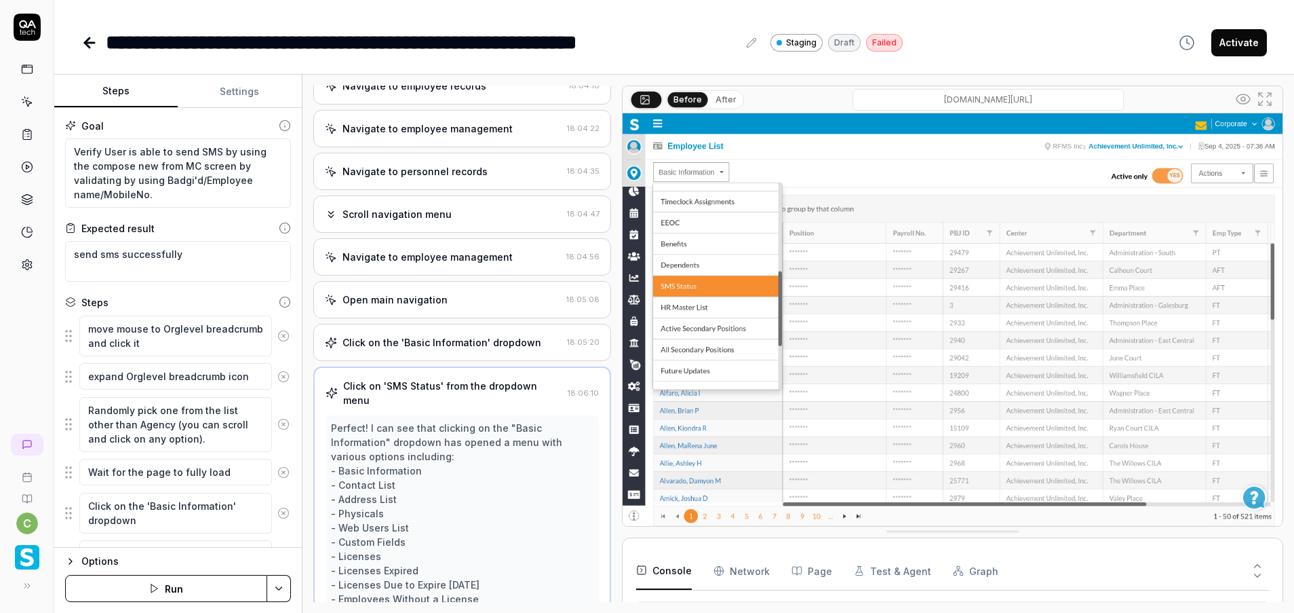
scroll to position [562, 0]
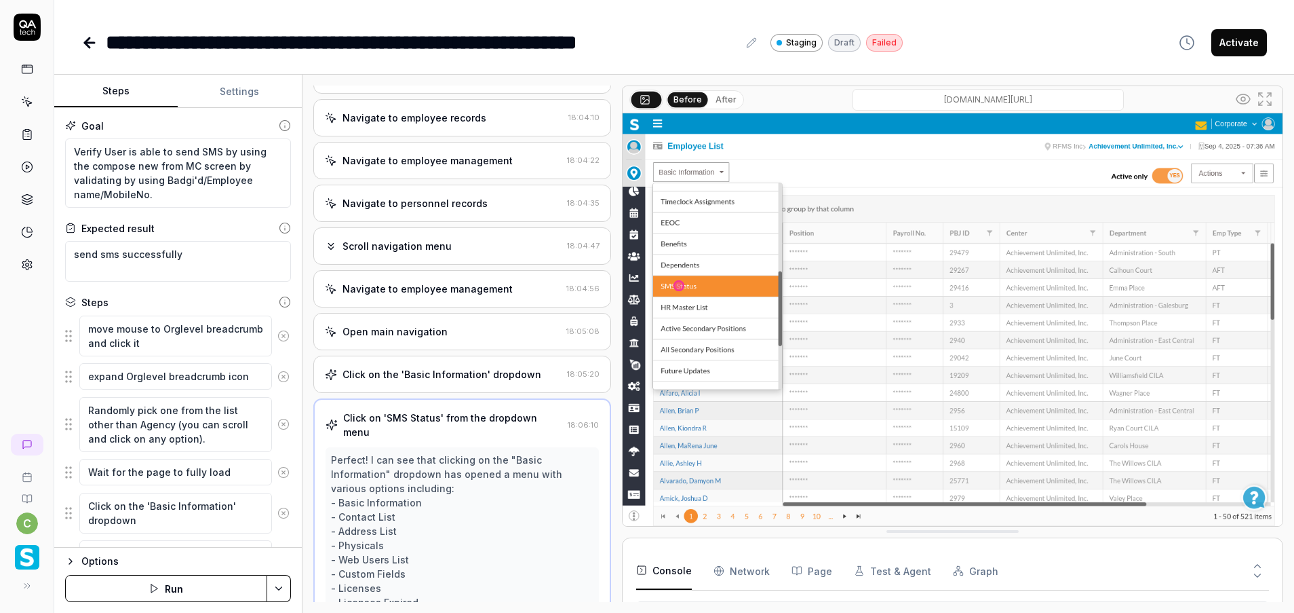
click at [446, 307] on div "Navigate to employee management 18:04:56" at bounding box center [462, 288] width 298 height 37
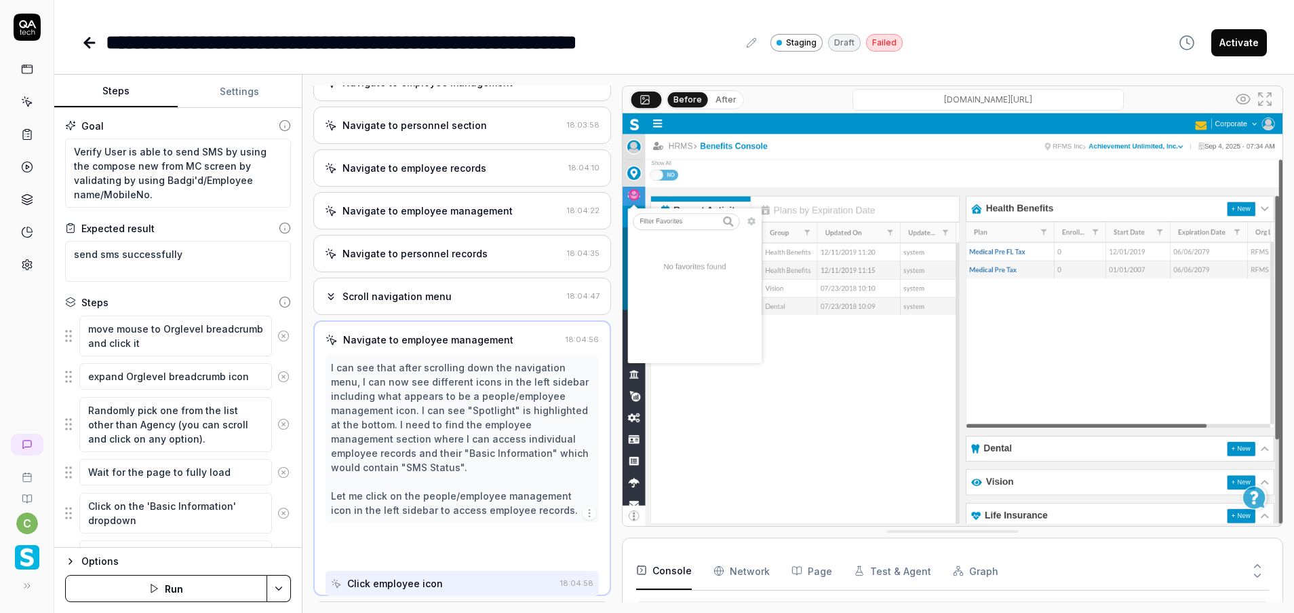
scroll to position [506, 0]
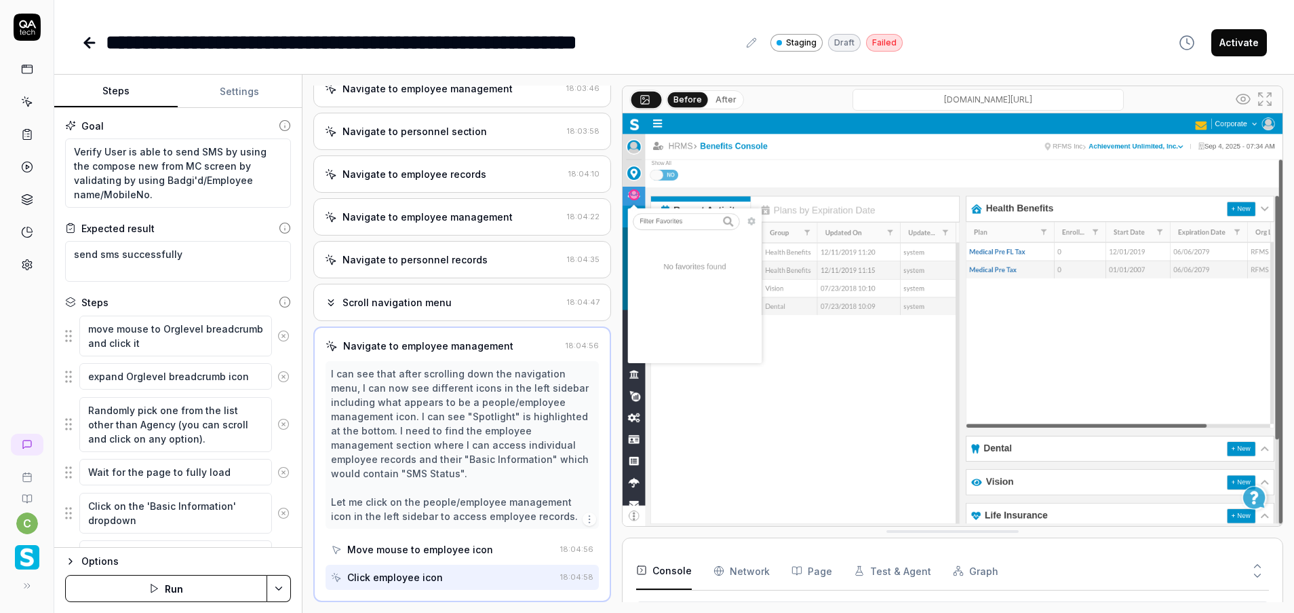
click at [452, 317] on div "Scroll navigation menu 18:04:47" at bounding box center [462, 302] width 298 height 37
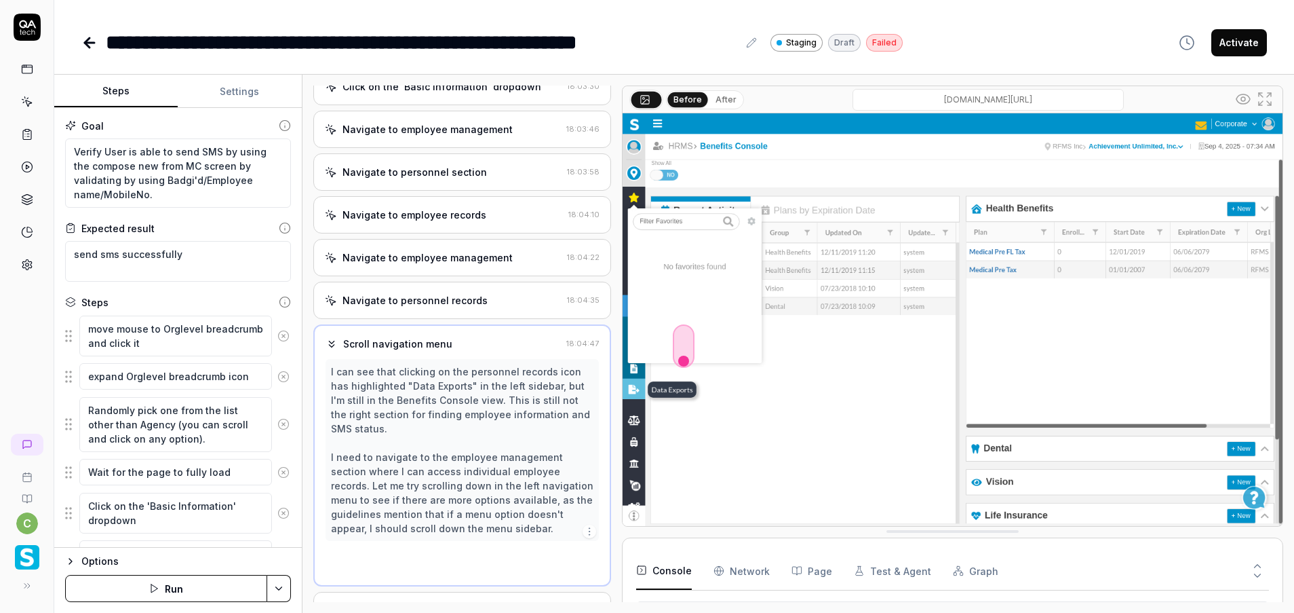
scroll to position [464, 0]
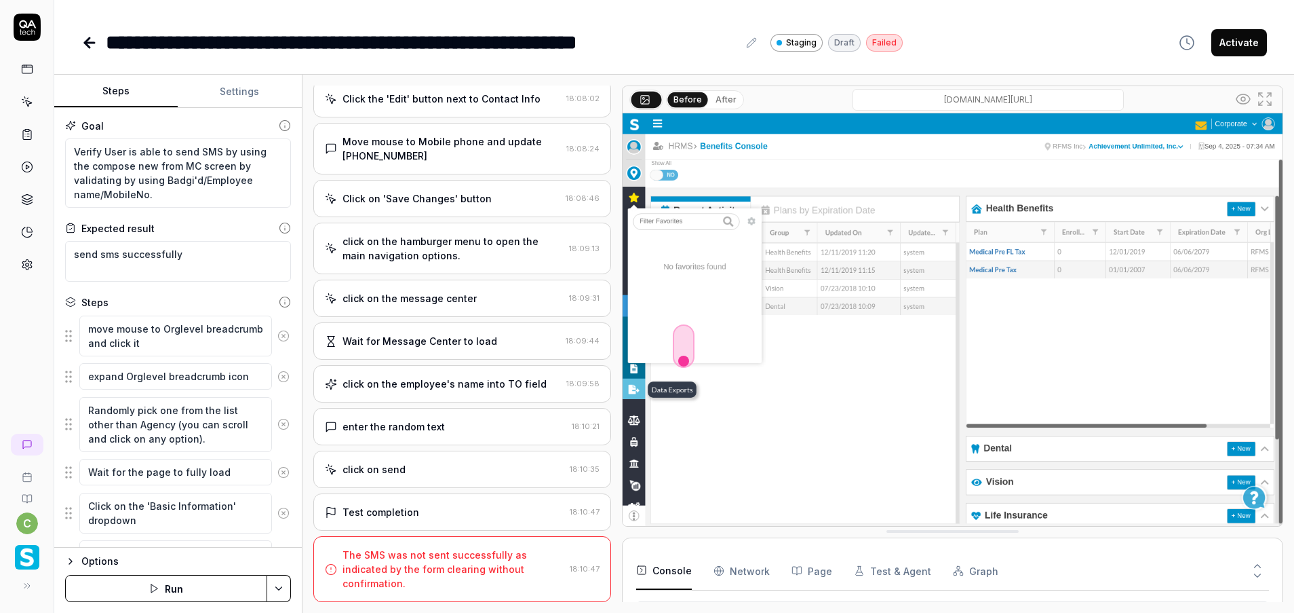
click at [446, 166] on div "Move mouse to Mobile phone and update [PHONE_NUMBER] 18:08:24" at bounding box center [462, 149] width 298 height 52
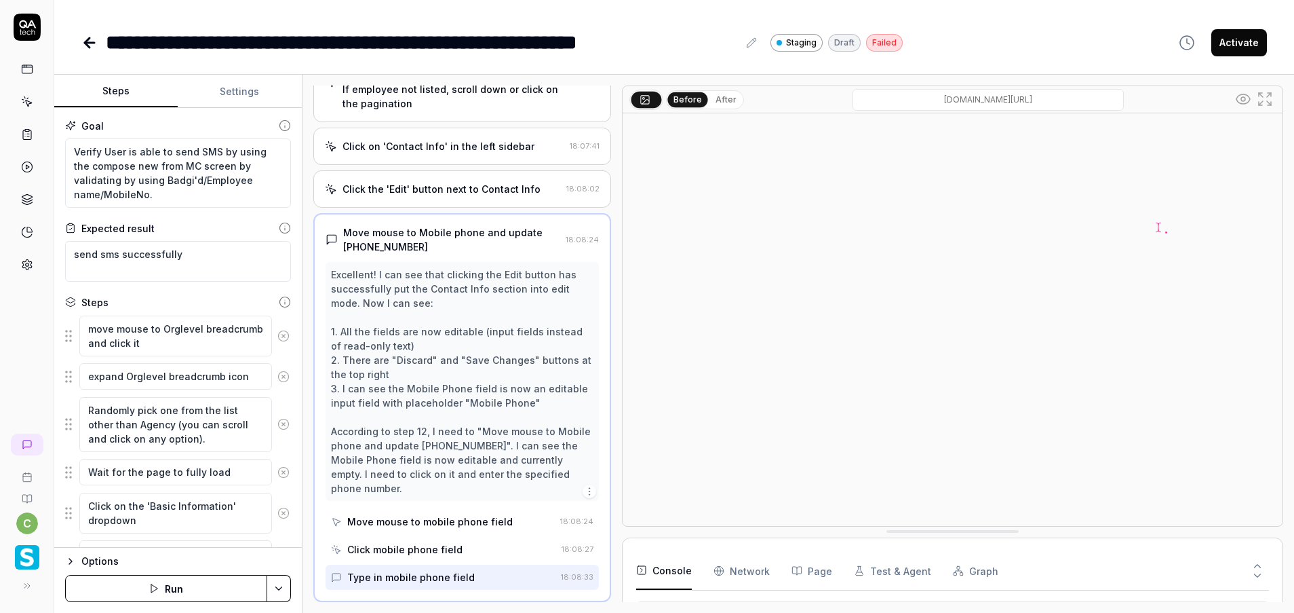
scroll to position [1366, 0]
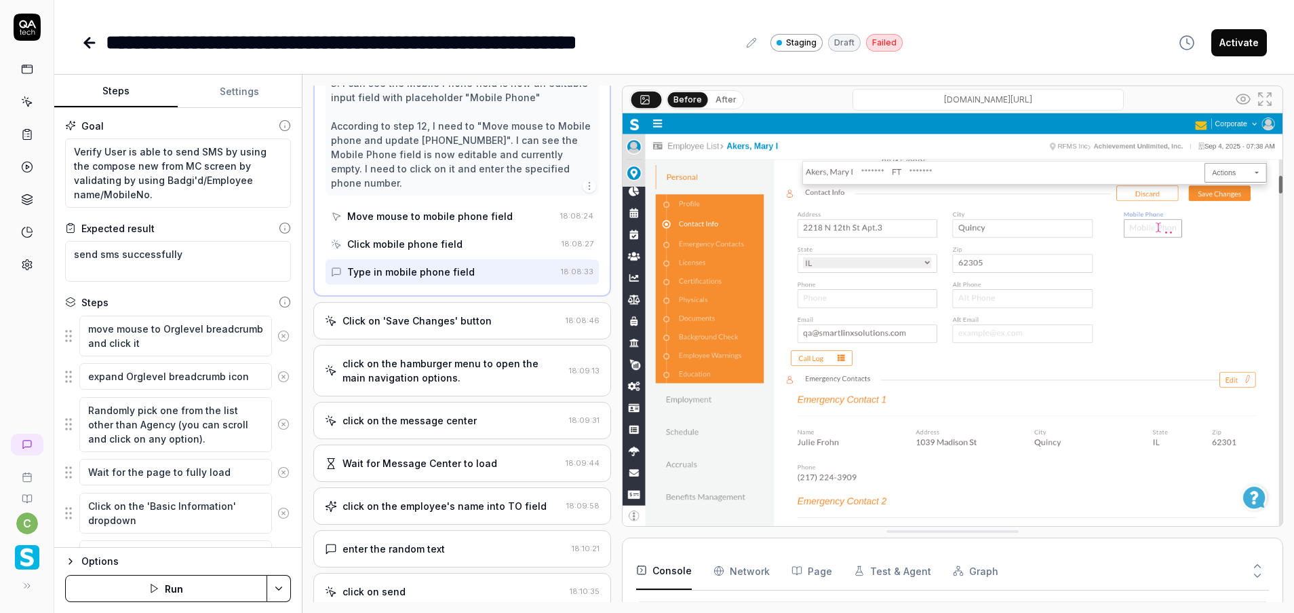
click at [493, 330] on div "Click on 'Save Changes' button 18:08:46" at bounding box center [462, 320] width 298 height 37
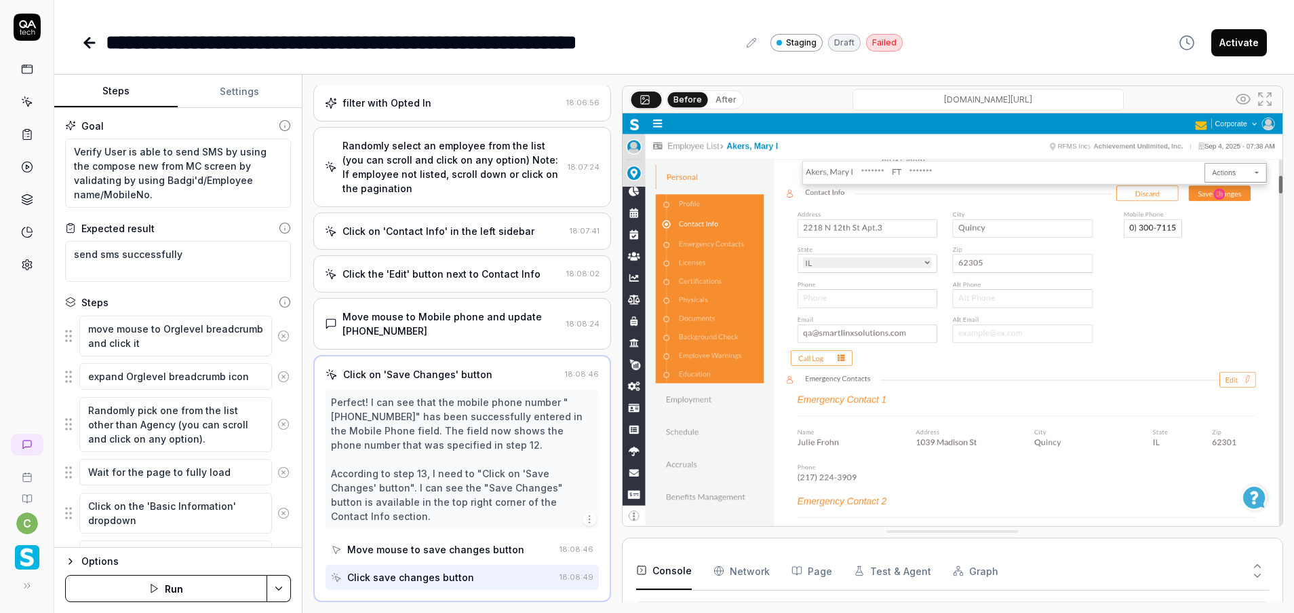
scroll to position [1361, 0]
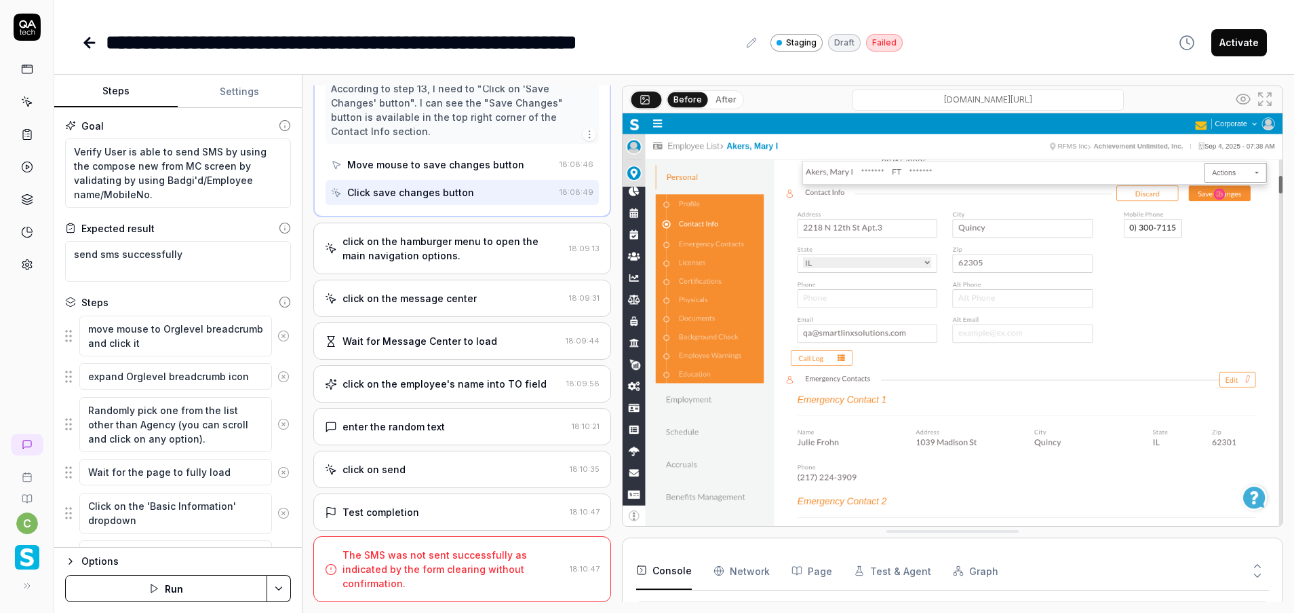
click at [486, 303] on div "click on the message center" at bounding box center [444, 298] width 239 height 14
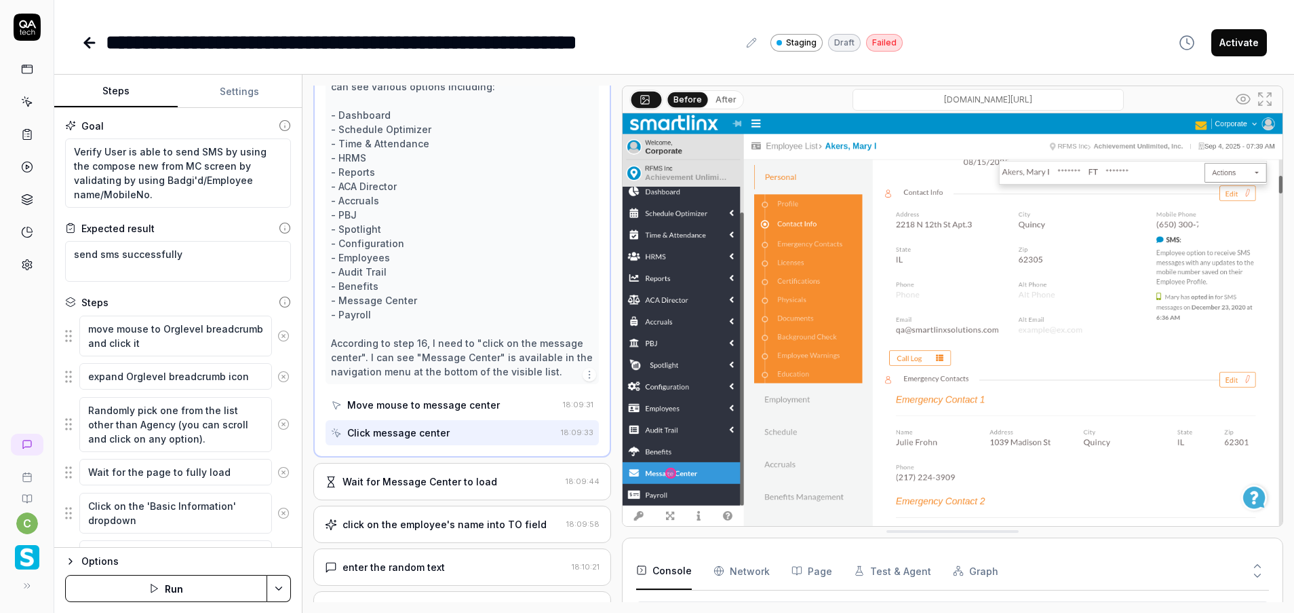
scroll to position [1560, 0]
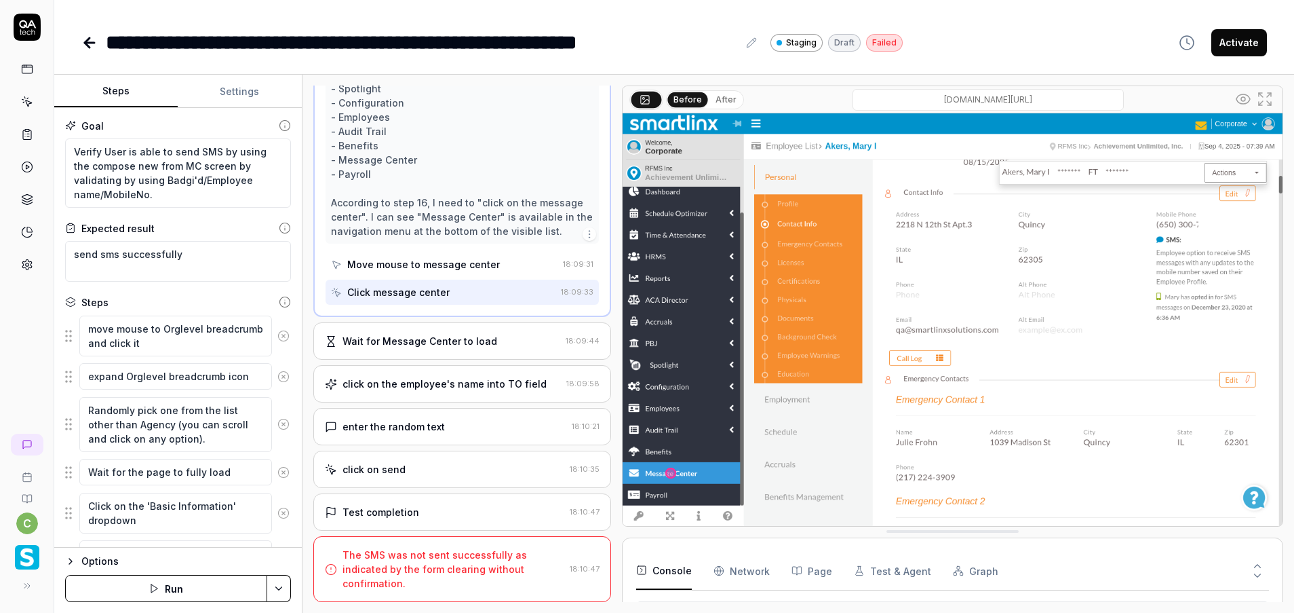
click at [464, 353] on div "Wait for Message Center to load 18:09:44" at bounding box center [462, 340] width 298 height 37
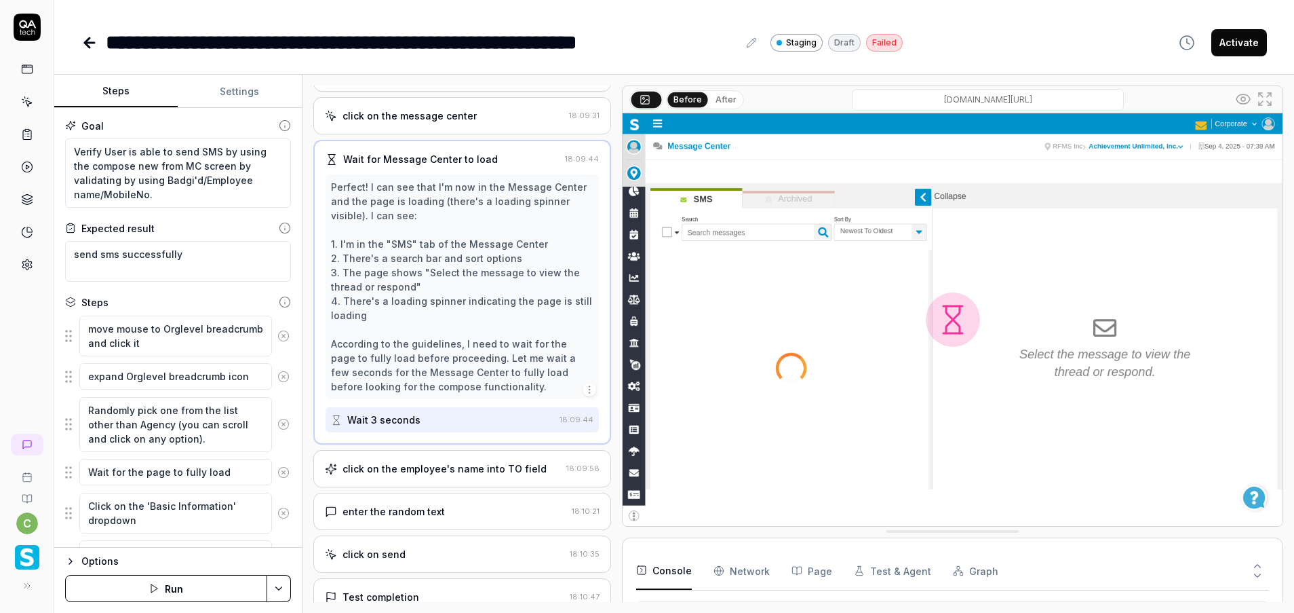
scroll to position [1419, 0]
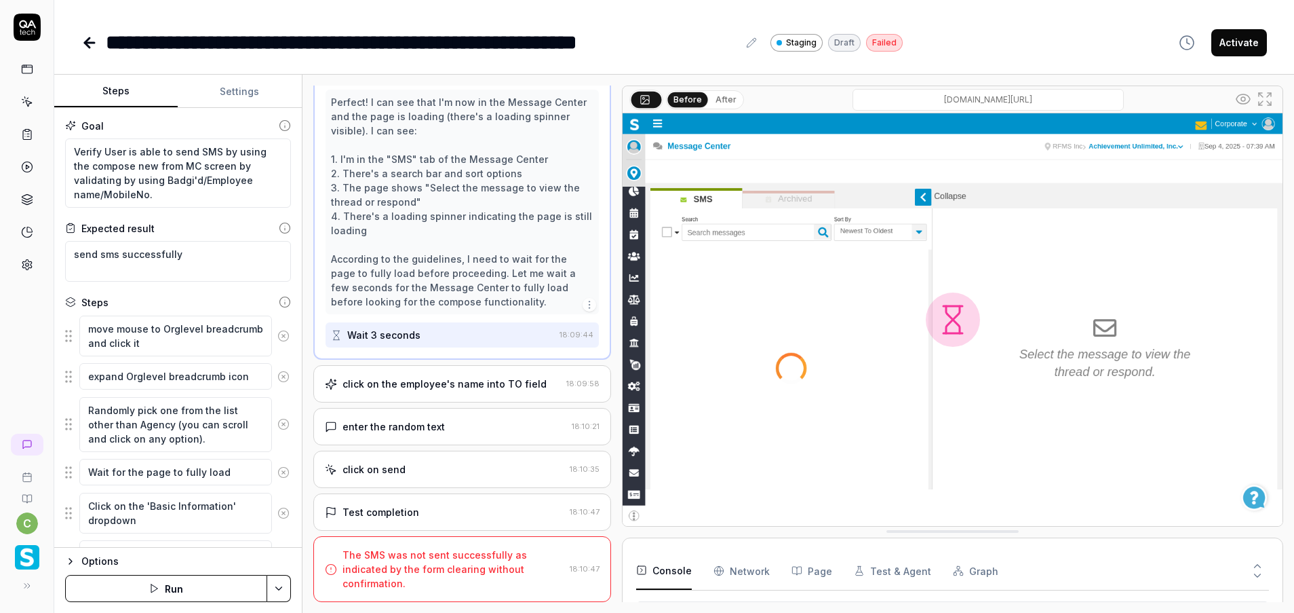
click at [456, 398] on div "click on the employee's name into TO field 18:09:58" at bounding box center [462, 383] width 298 height 37
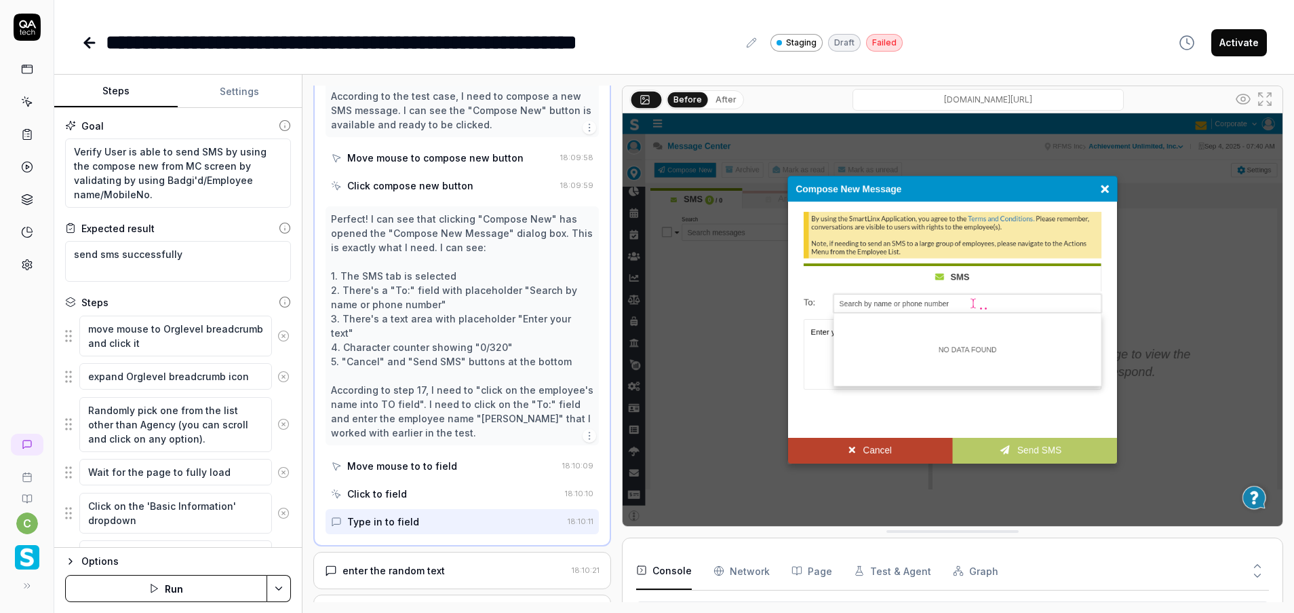
scroll to position [1670, 0]
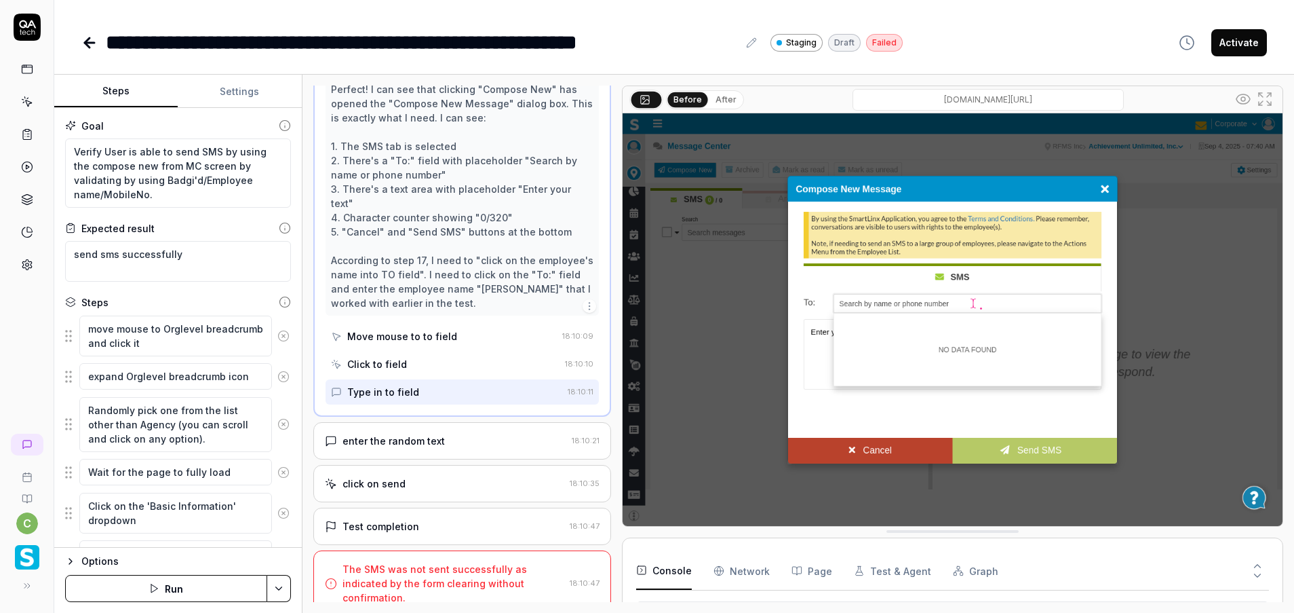
click at [453, 433] on div "enter the random text" at bounding box center [446, 440] width 242 height 14
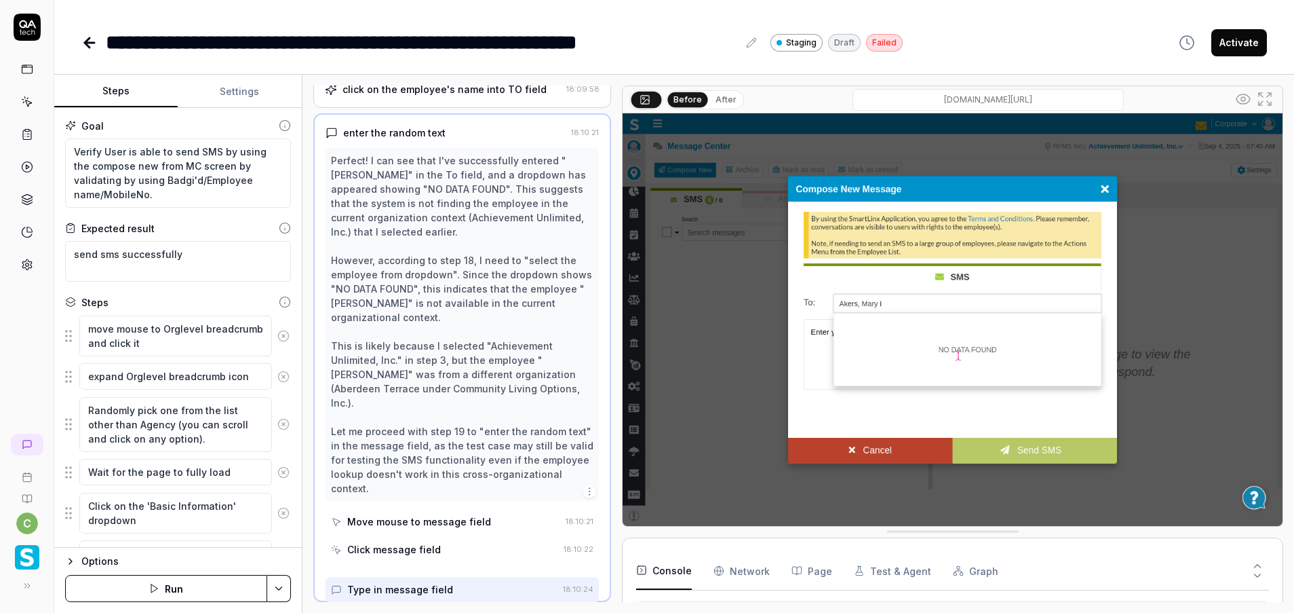
scroll to position [1431, 0]
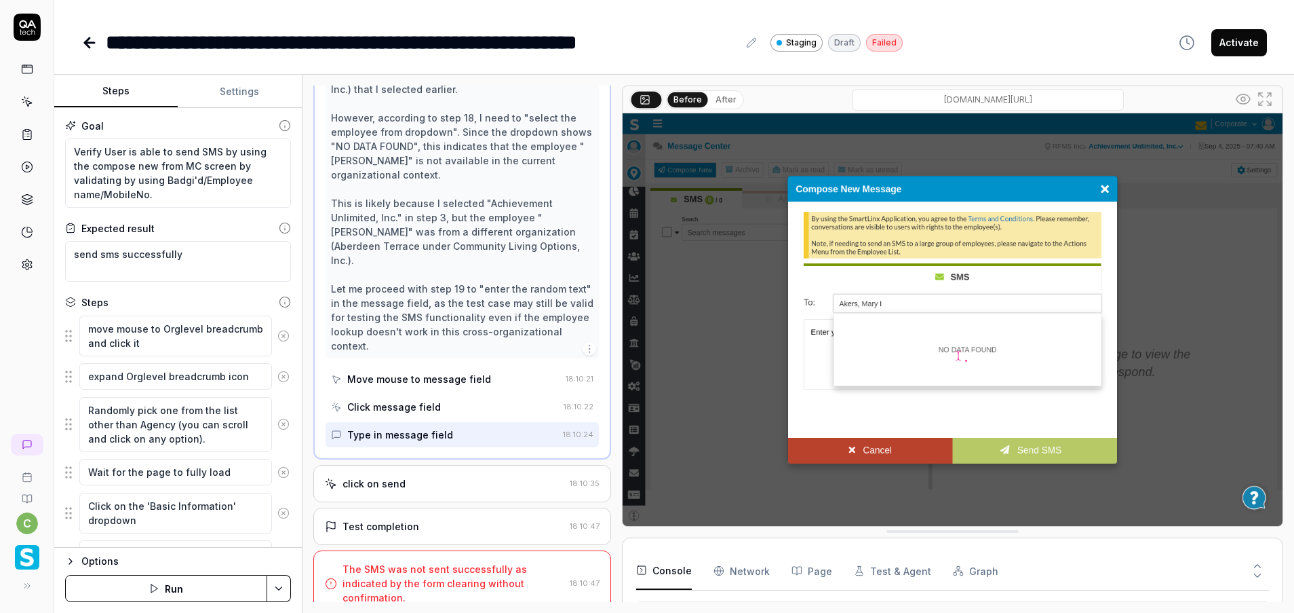
click at [440, 476] on div "click on send" at bounding box center [445, 483] width 240 height 14
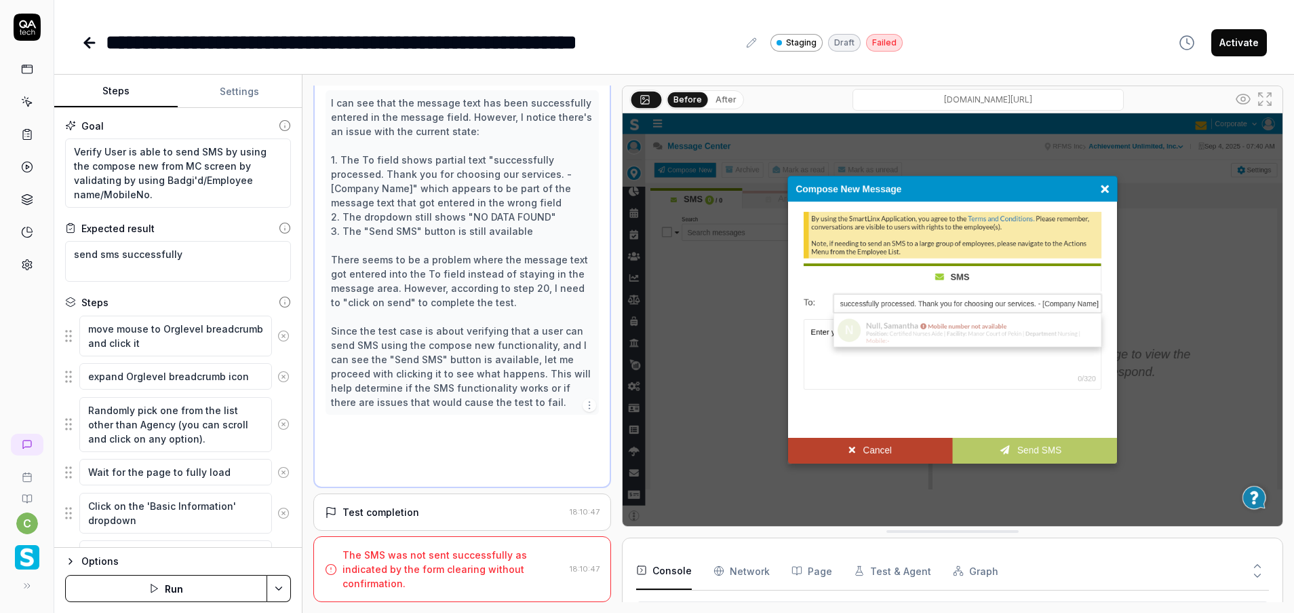
scroll to position [1432, 0]
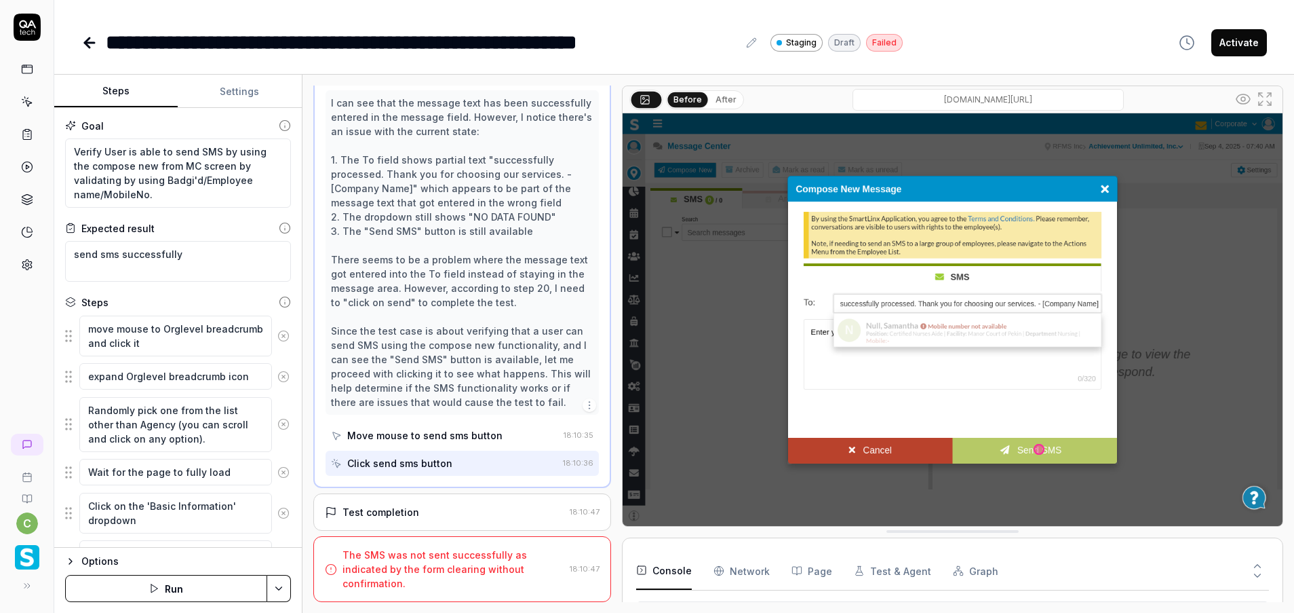
click at [442, 516] on div "Test completion" at bounding box center [445, 512] width 240 height 14
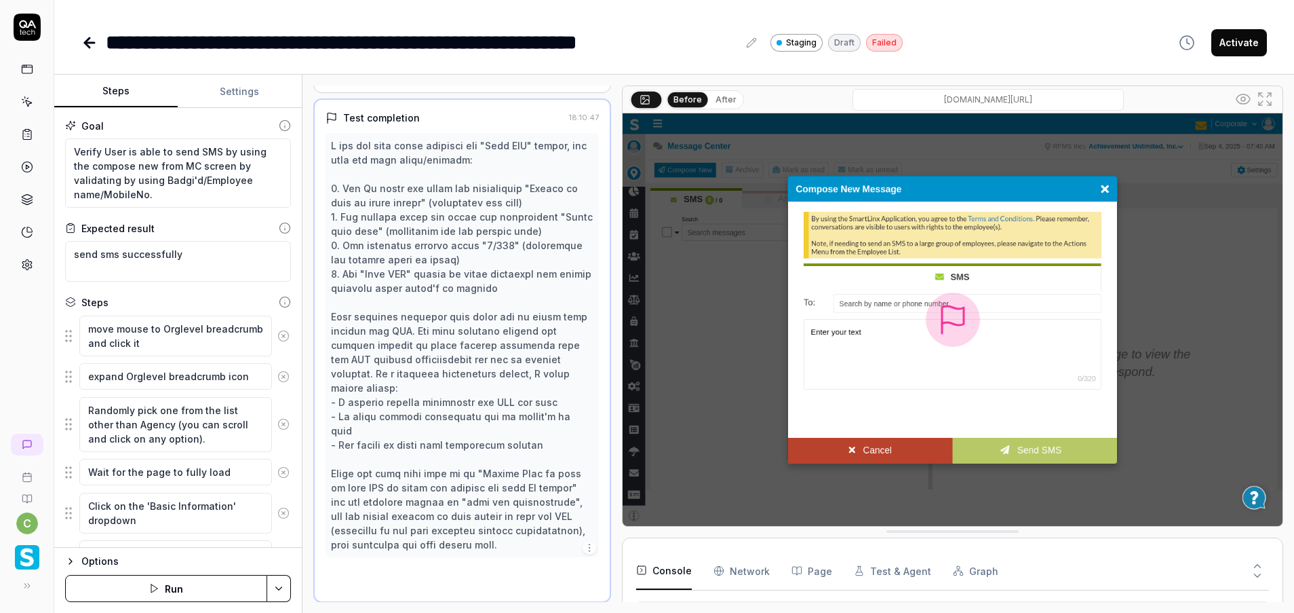
scroll to position [1547, 0]
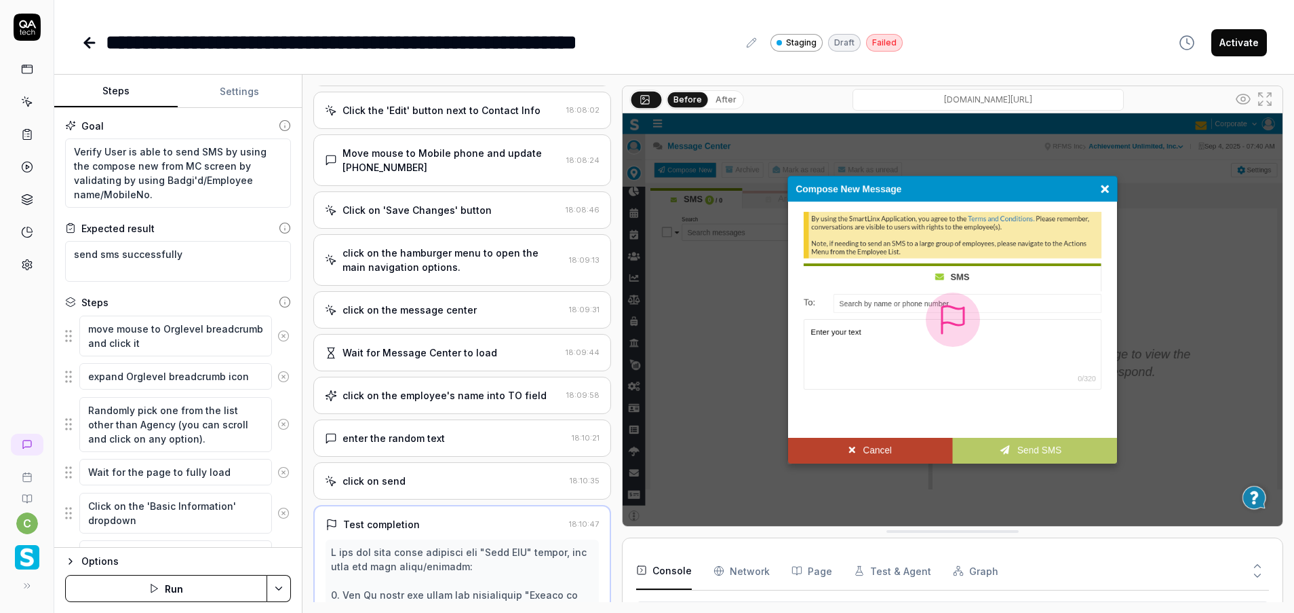
click at [436, 394] on div "click on the employee's name into TO field" at bounding box center [445, 395] width 204 height 14
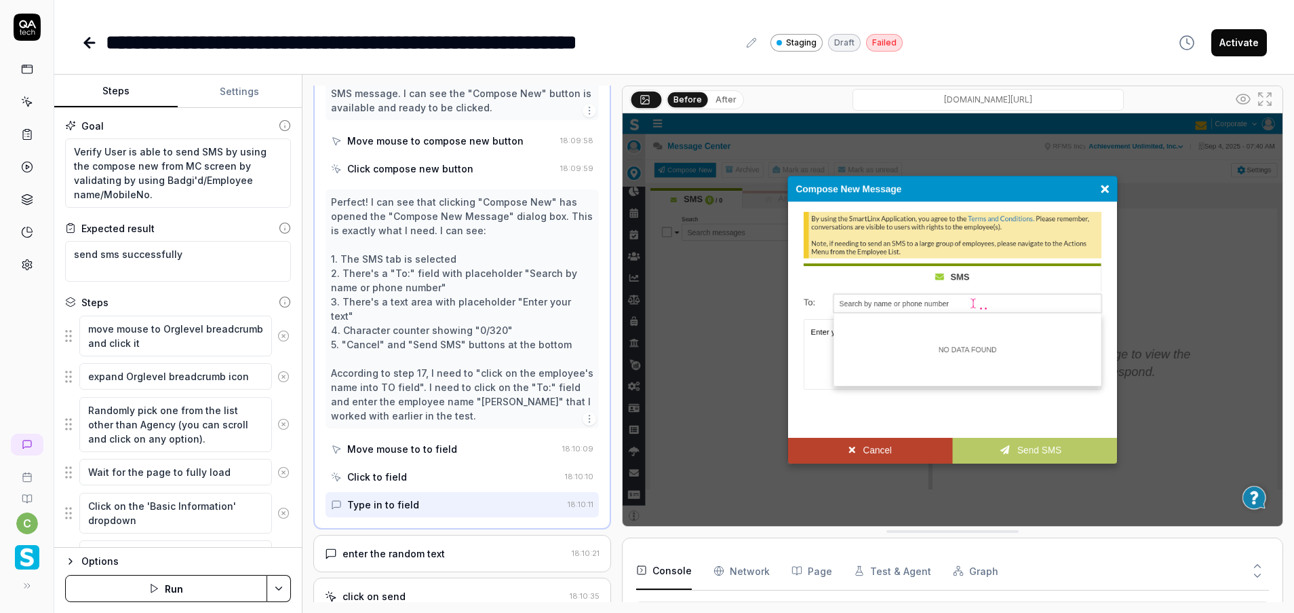
scroll to position [1768, 0]
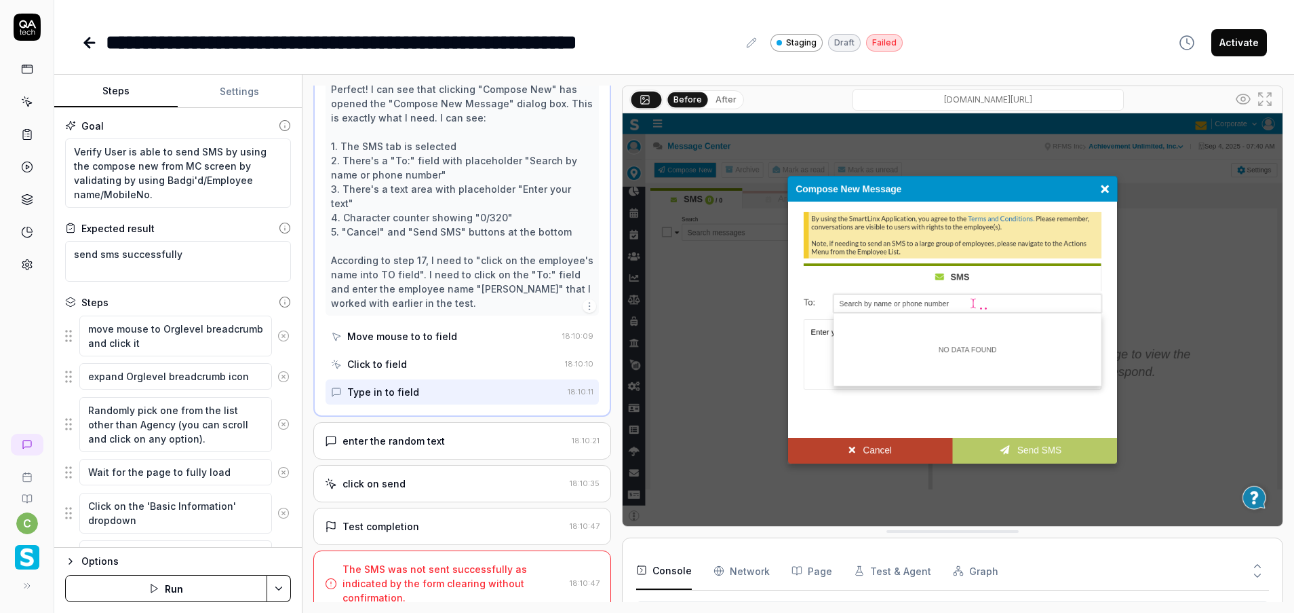
click at [446, 448] on div "Open browser 18:01:32 Staging [URL][DOMAIN_NAME] move mouse to Orglevel breadcr…" at bounding box center [462, 343] width 298 height 516
click at [448, 440] on div "enter the random text 18:10:21" at bounding box center [462, 440] width 298 height 37
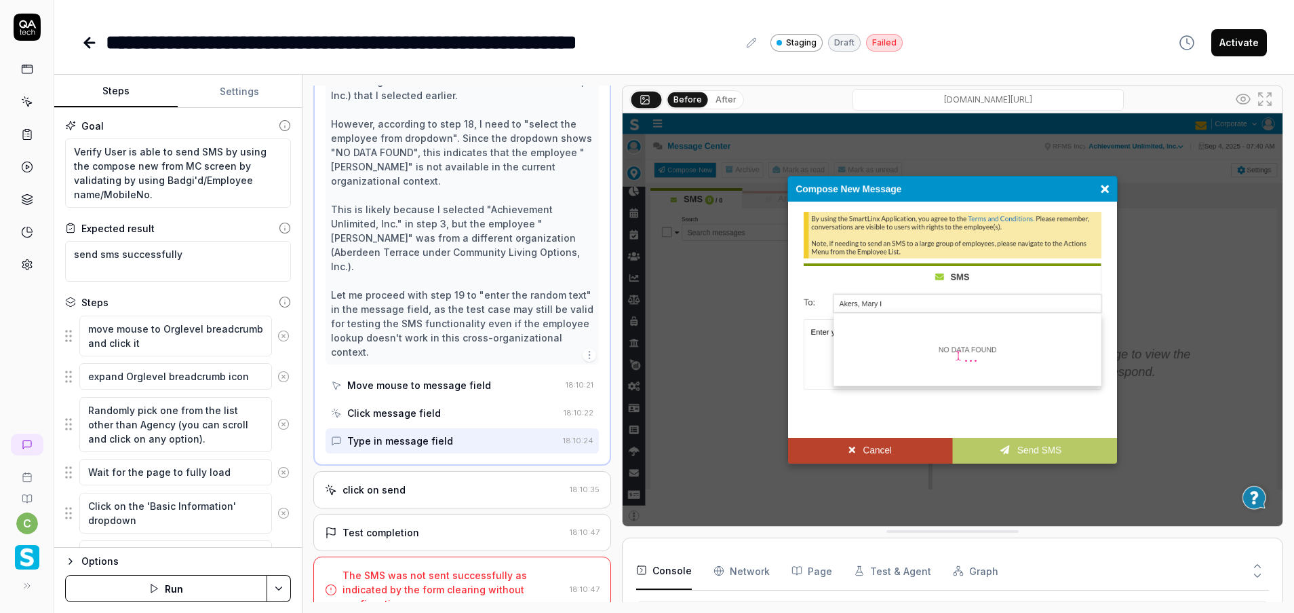
scroll to position [1588, 0]
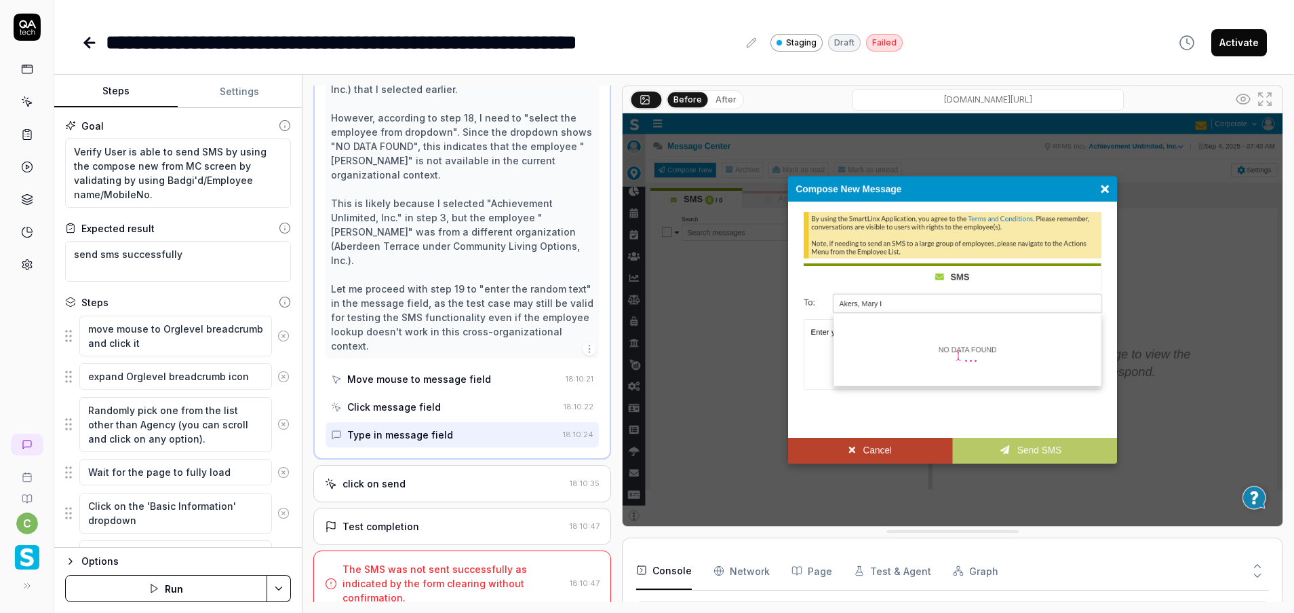
click at [452, 480] on div "click on send 18:10:35" at bounding box center [462, 483] width 298 height 37
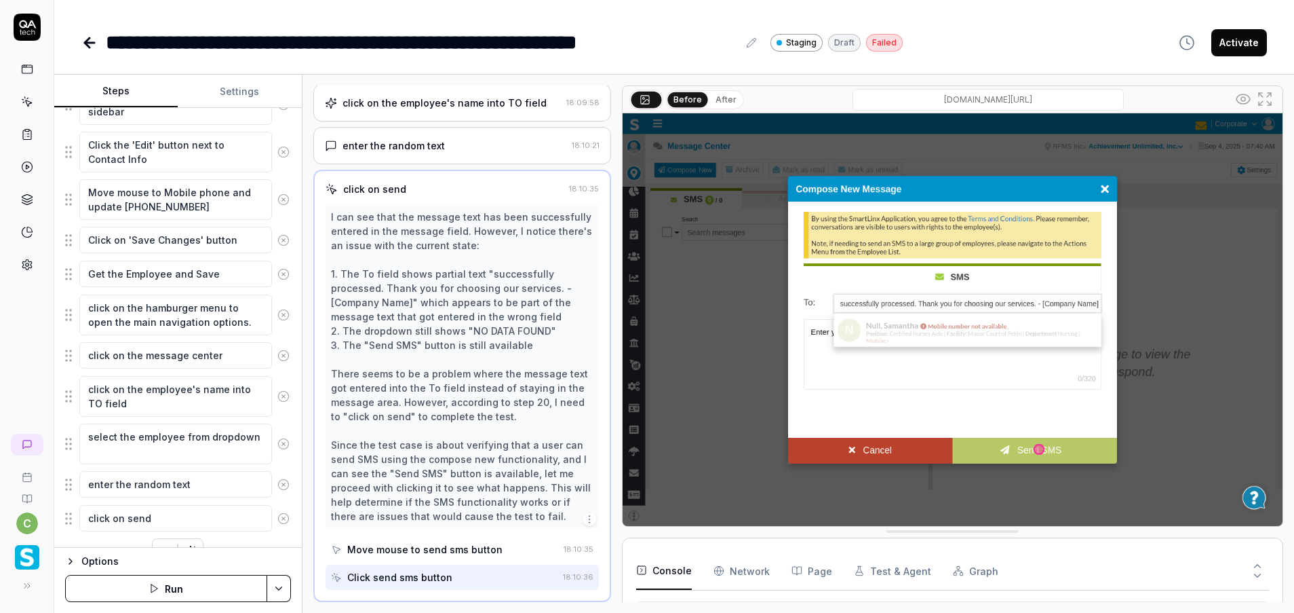
scroll to position [689, 0]
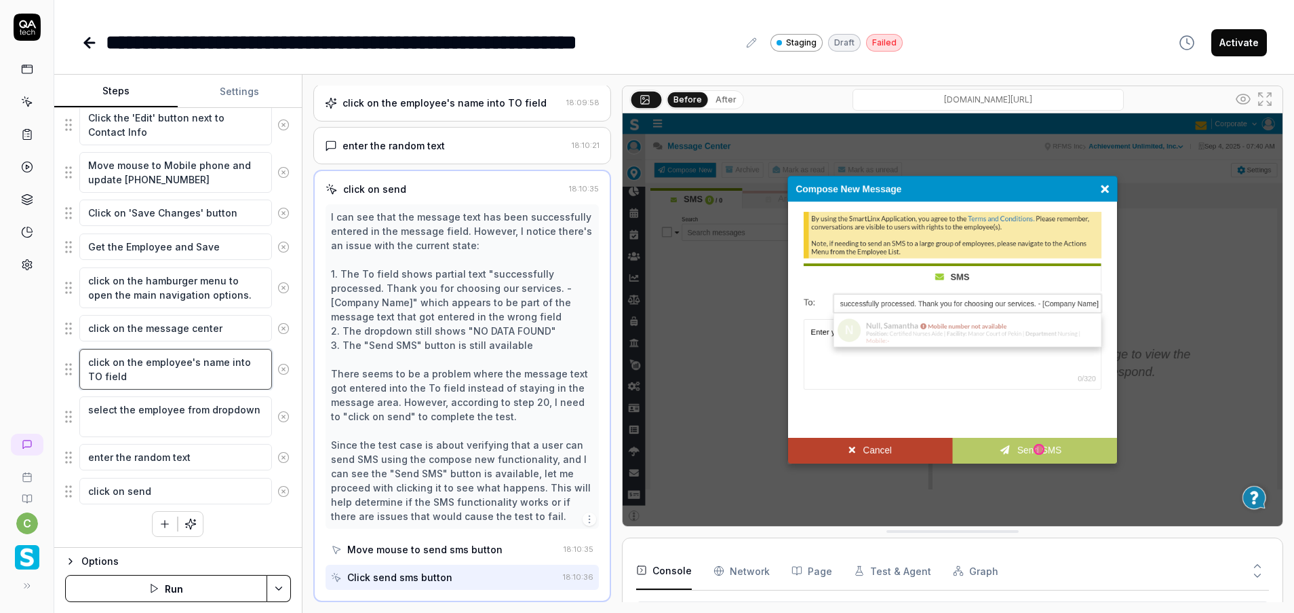
click at [197, 360] on textarea "click on the employee's name into TO field" at bounding box center [175, 369] width 193 height 41
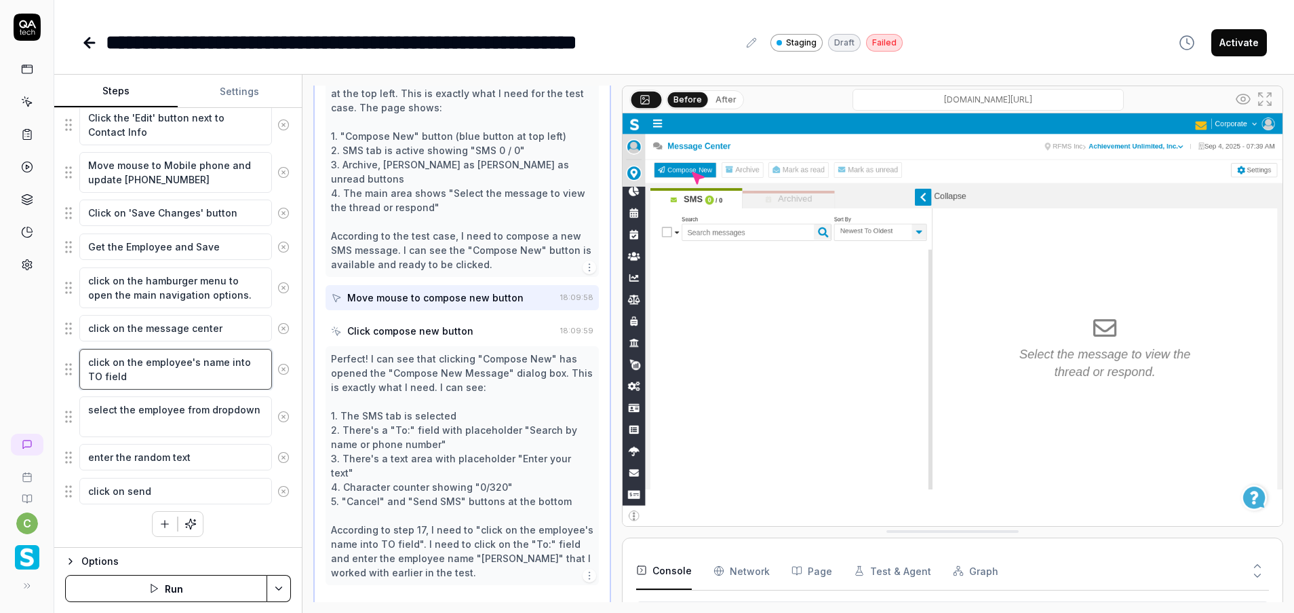
scroll to position [1568, 0]
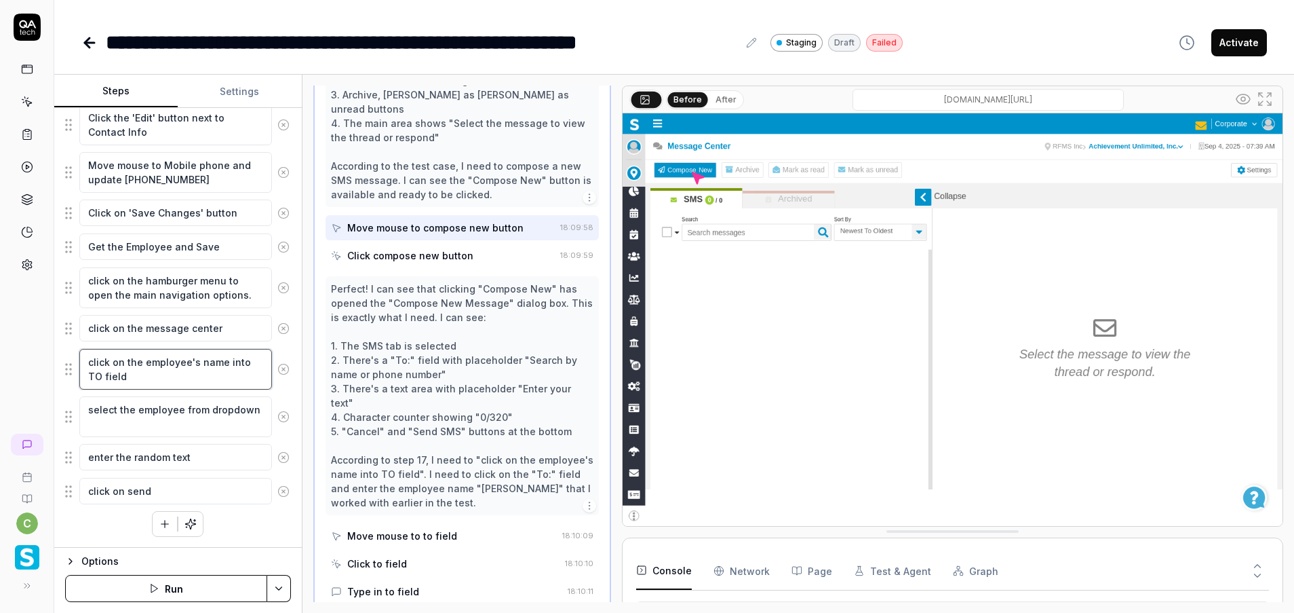
type textarea "*"
type textarea "click on the employee's fname into TO field"
type textarea "*"
type textarea "click on the employee's finame into TO field"
type textarea "*"
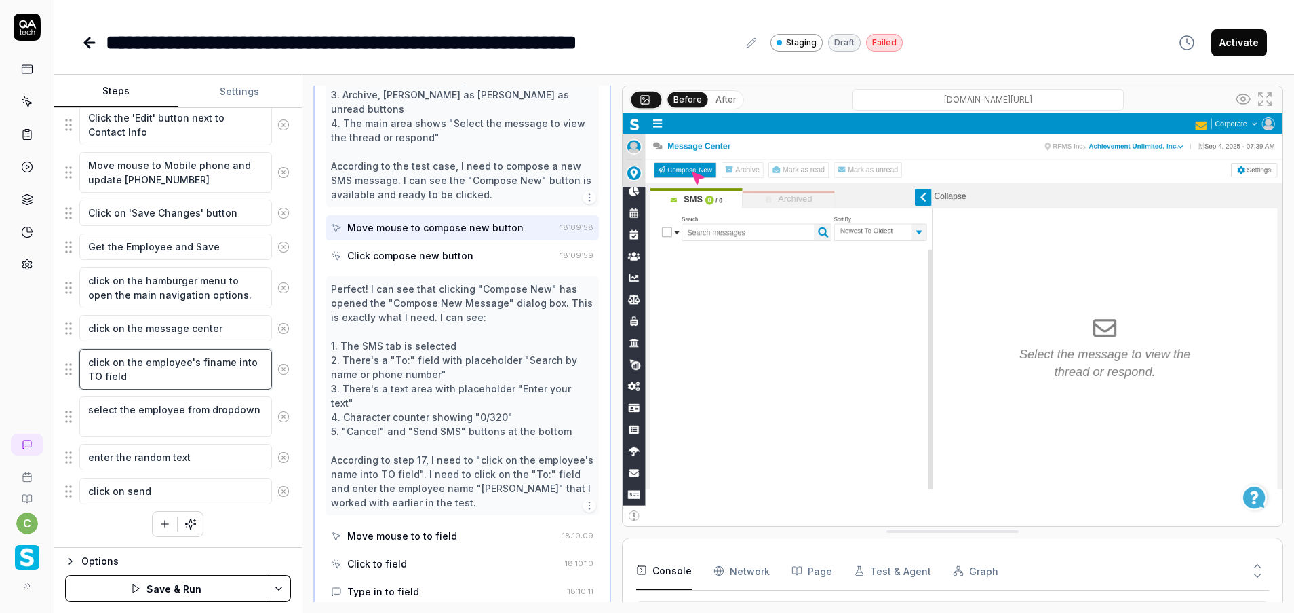
type textarea "click on the employee's firname into TO field"
type textarea "*"
type textarea "click on the employee's firsname into TO field"
type textarea "*"
type textarea "click on the employee's firstname into TO field"
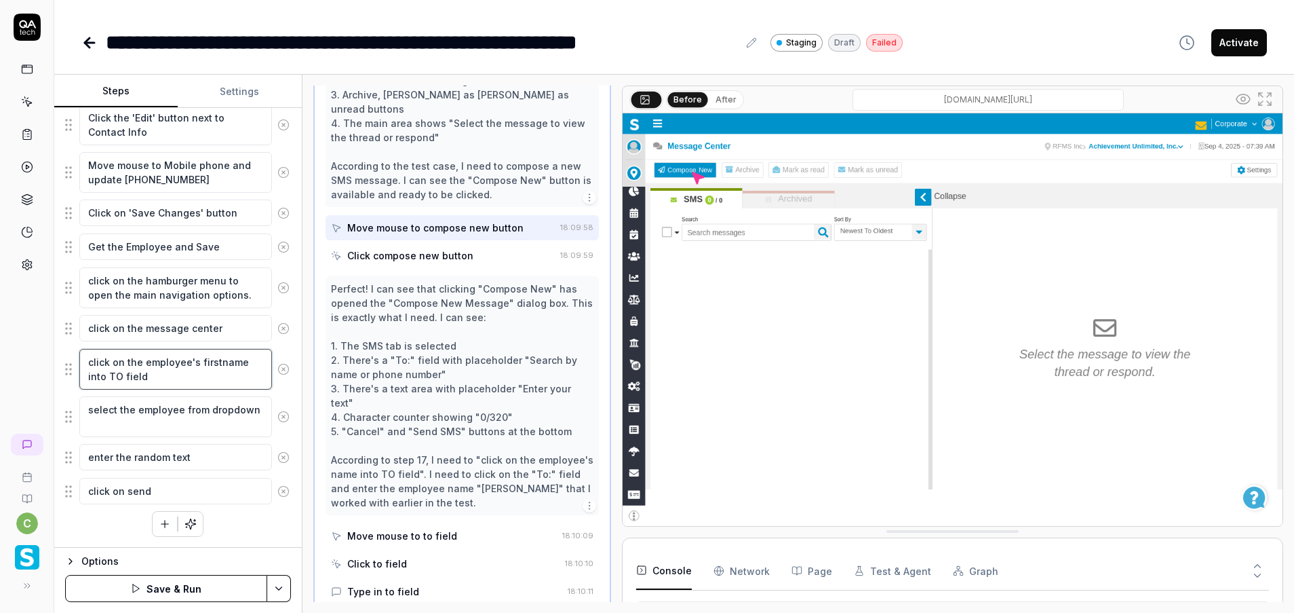
type textarea "*"
click at [171, 380] on textarea "click on the employee's first name into TO field" at bounding box center [175, 369] width 193 height 41
type textarea "click on the employee's first name into TO field"
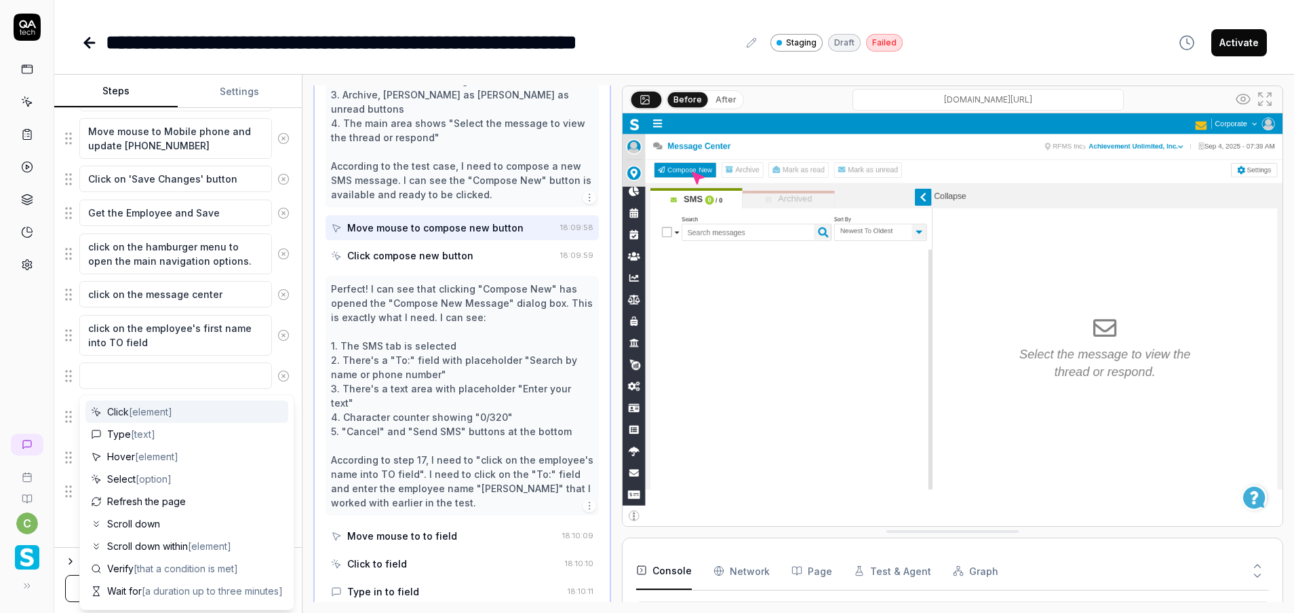
type textarea "*"
type textarea "v"
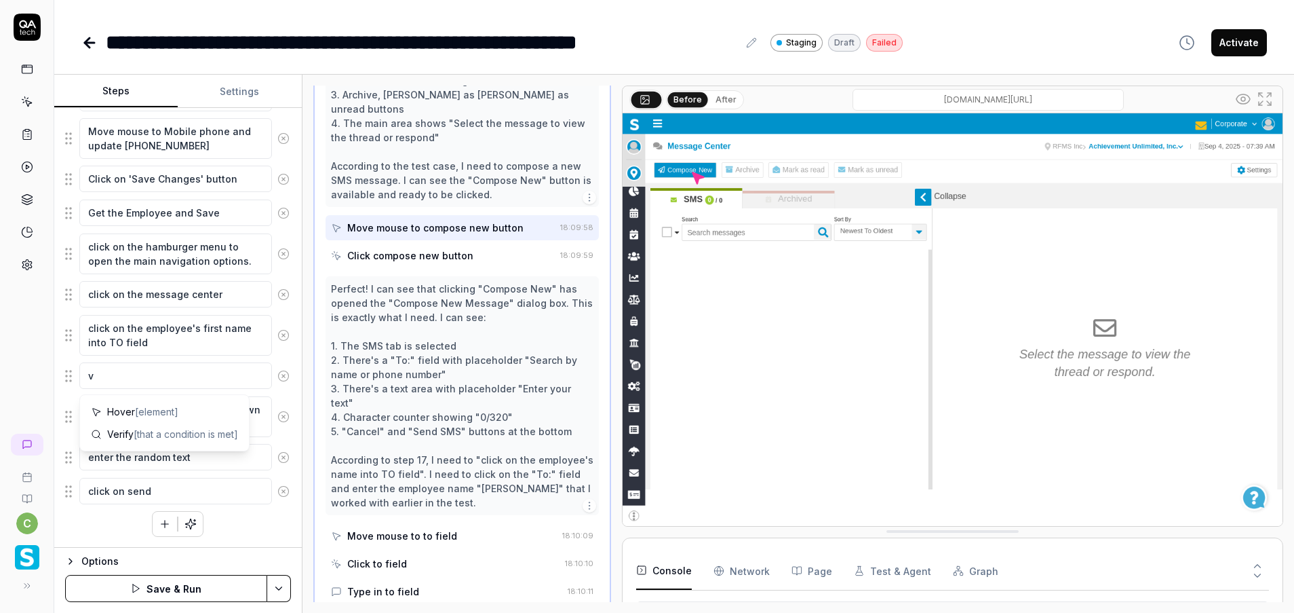
type textarea "*"
type textarea "ve"
type textarea "*"
type textarea "ver"
type textarea "*"
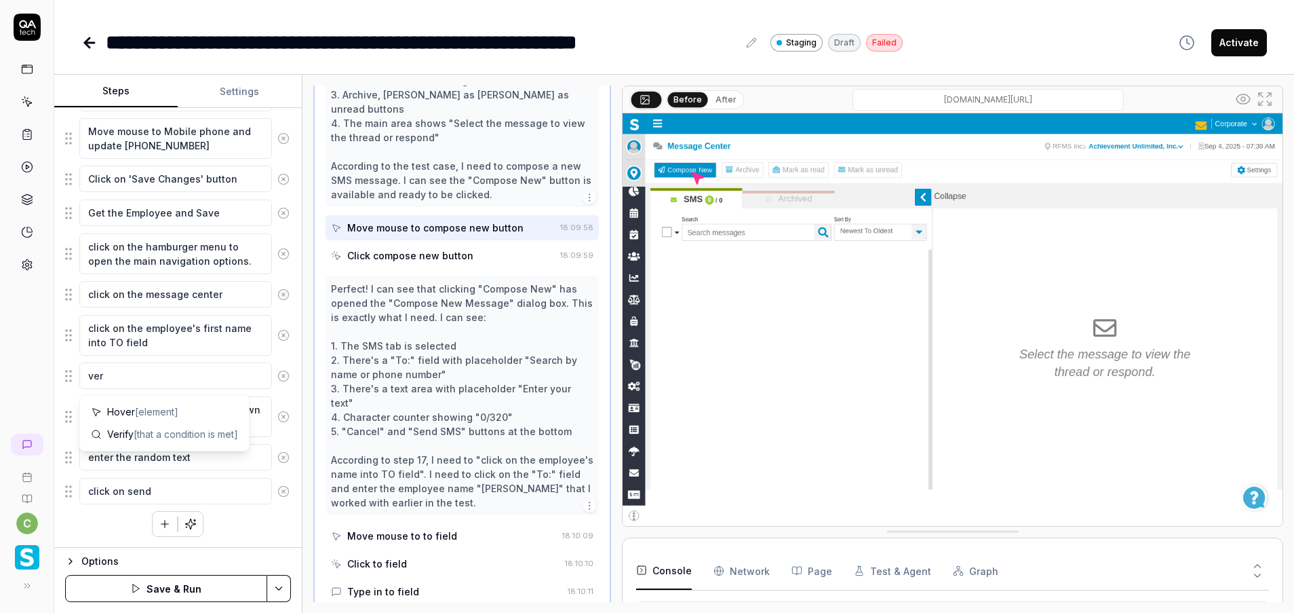
type textarea "veri"
type textarea "*"
type textarea "verif"
type textarea "*"
type textarea "verifi"
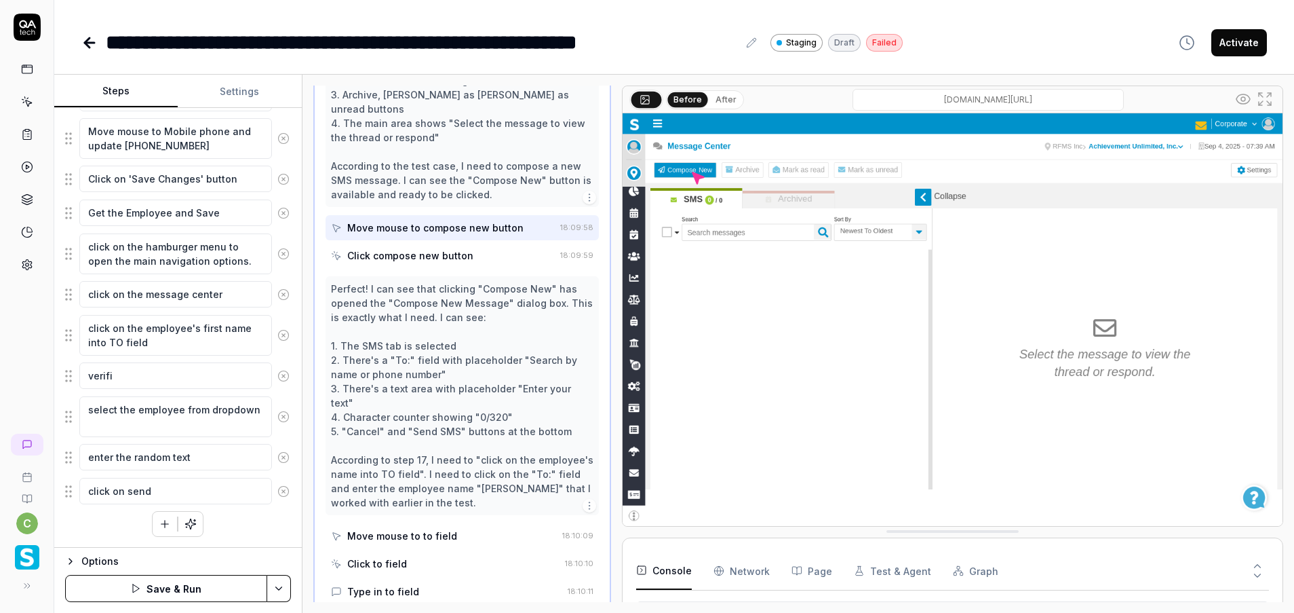
type textarea "*"
type textarea "verif"
type textarea "*"
type textarea "verify"
type textarea "*"
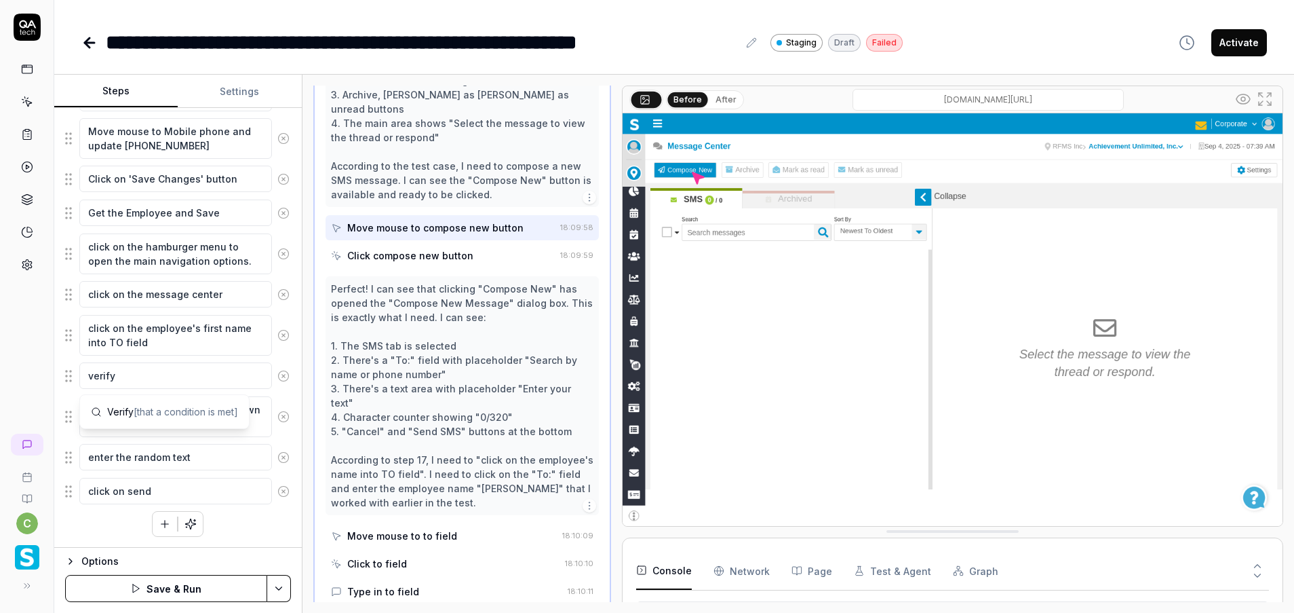
type textarea "verify"
type textarea "*"
type textarea "verify t"
type textarea "*"
type textarea "verify th"
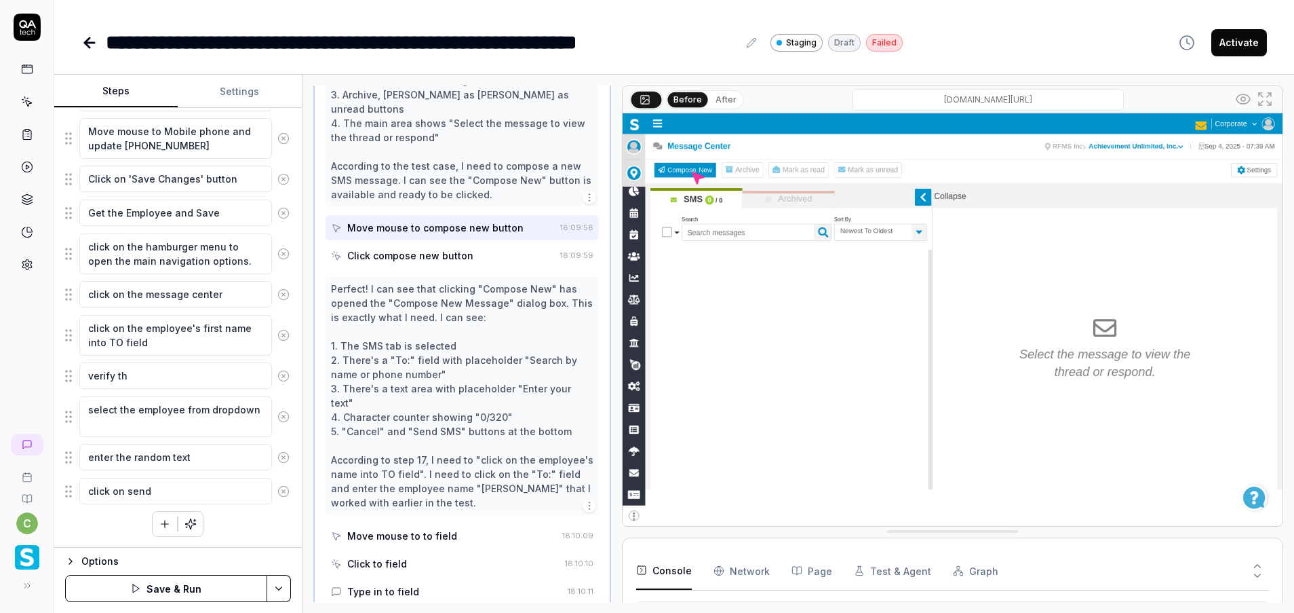
type textarea "*"
type textarea "verify the"
type textarea "*"
type textarea "verify the"
type textarea "*"
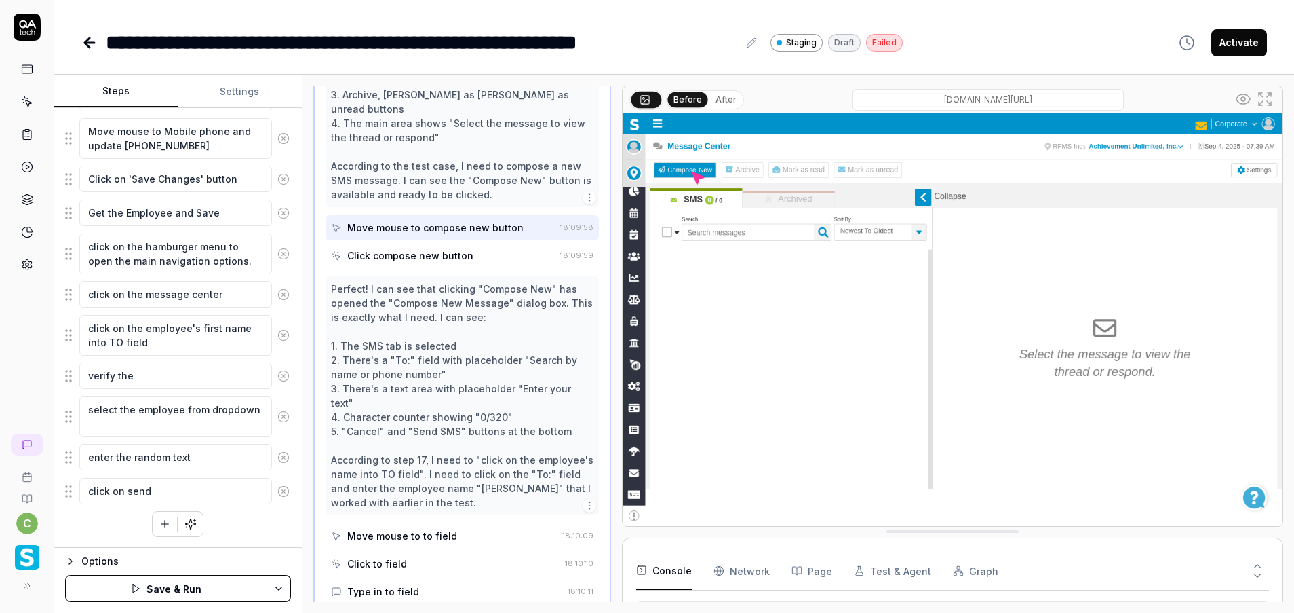
type textarea "verify the e"
type textarea "*"
type textarea "verify the em"
type textarea "*"
type textarea "verify the emp"
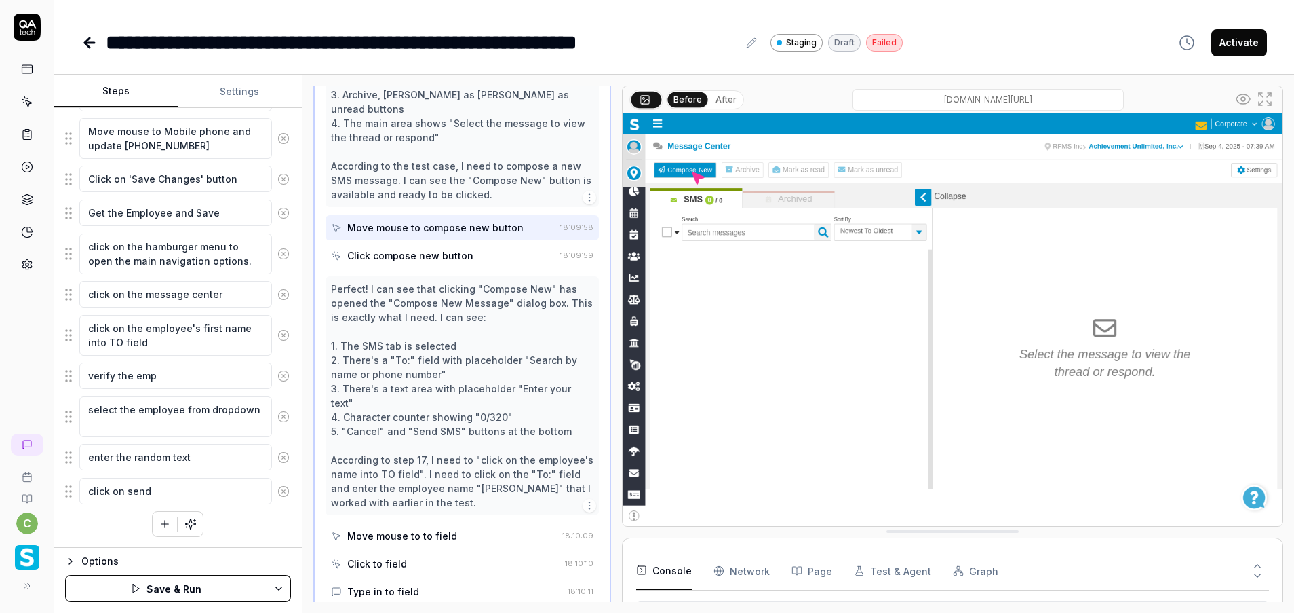
type textarea "*"
type textarea "verify the empl"
type textarea "*"
type textarea "verify the emplo"
type textarea "*"
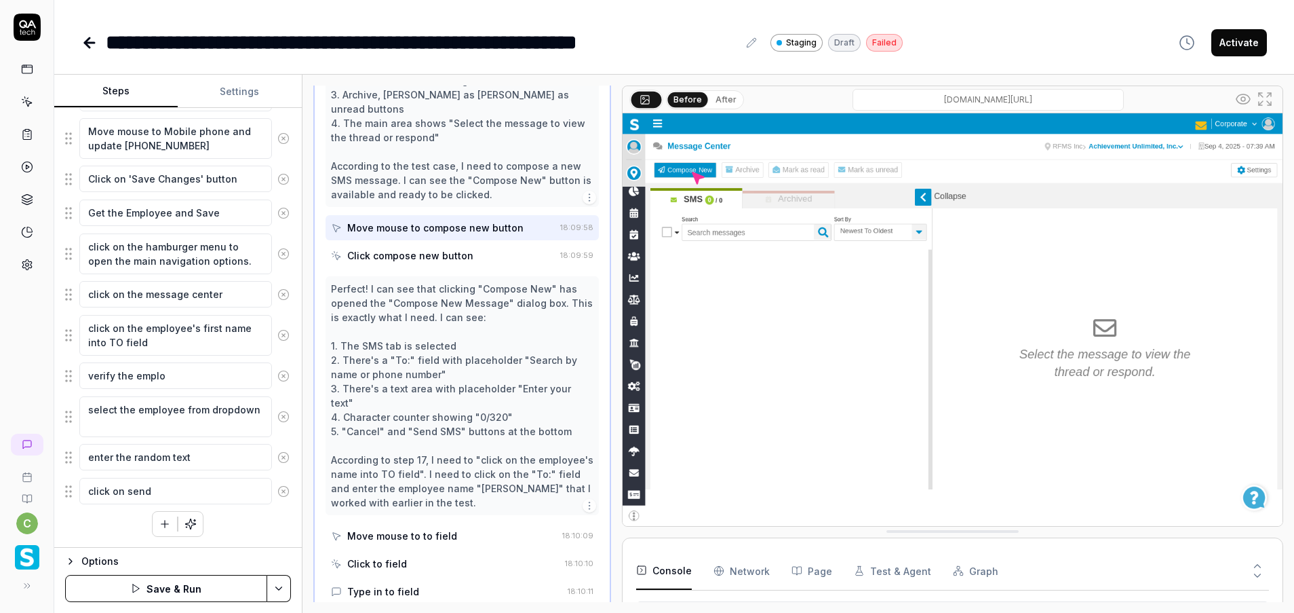
type textarea "verify the employ"
type textarea "*"
type textarea "verify the employe"
type textarea "*"
type textarea "verify the employee"
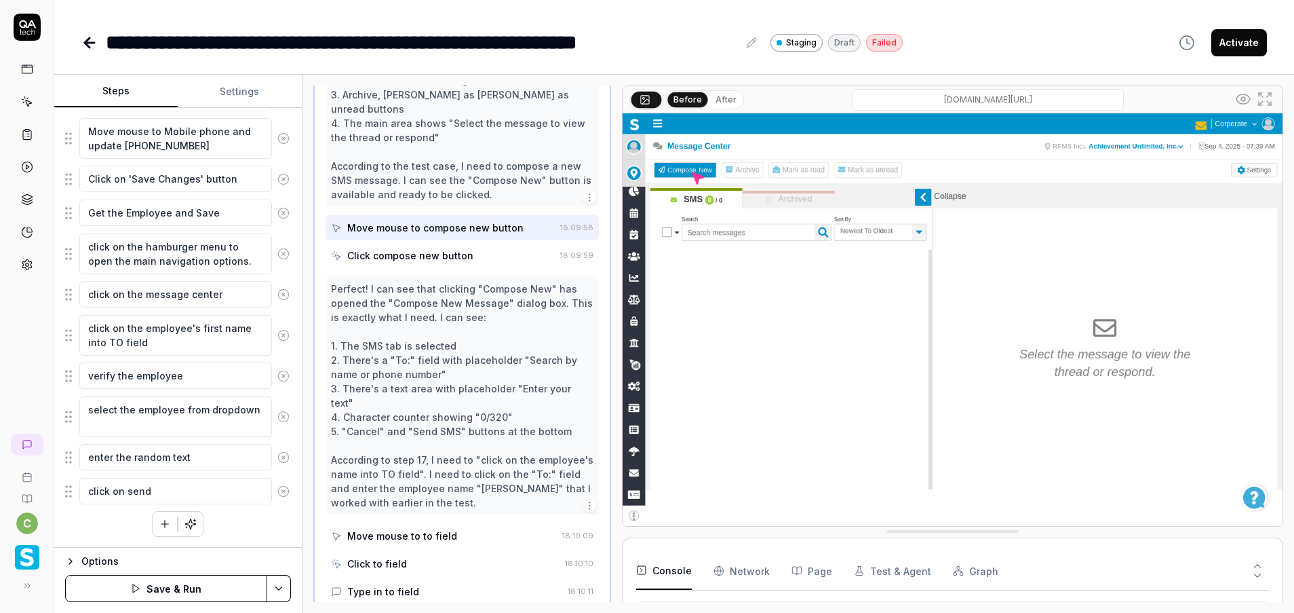
type textarea "*"
type textarea "verify the employee"
type textarea "*"
type textarea "verify the employee m"
type textarea "*"
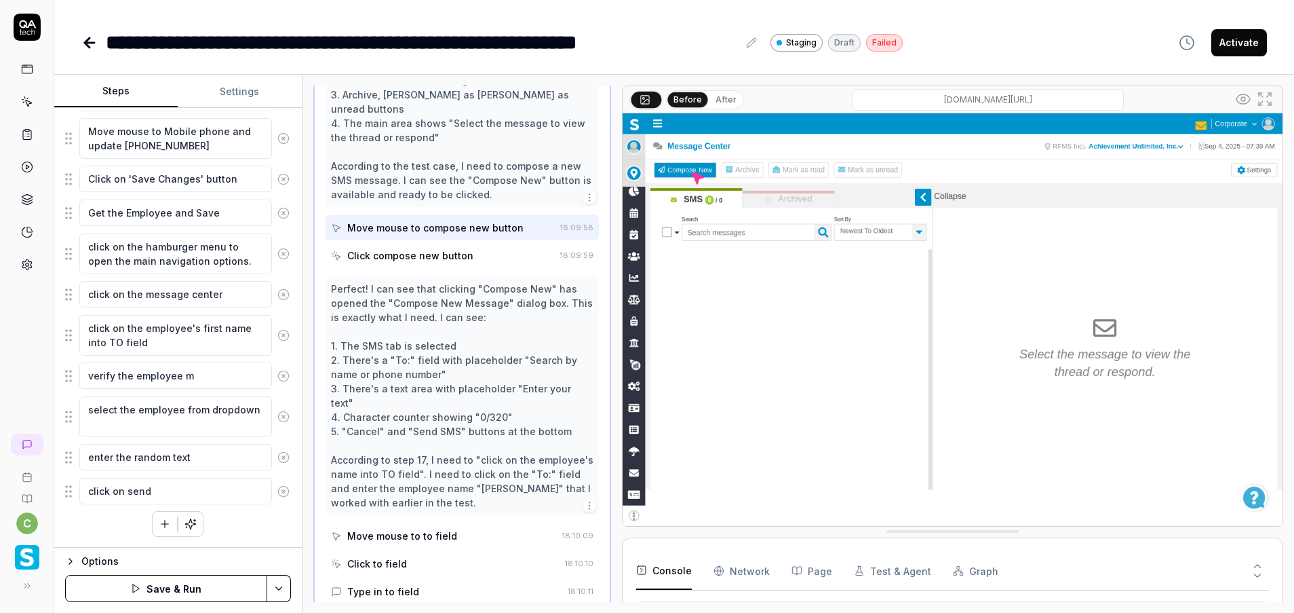
type textarea "verify the employee mo"
type textarea "*"
type textarea "verify the employee mov"
type textarea "*"
type textarea "verify the employee mo"
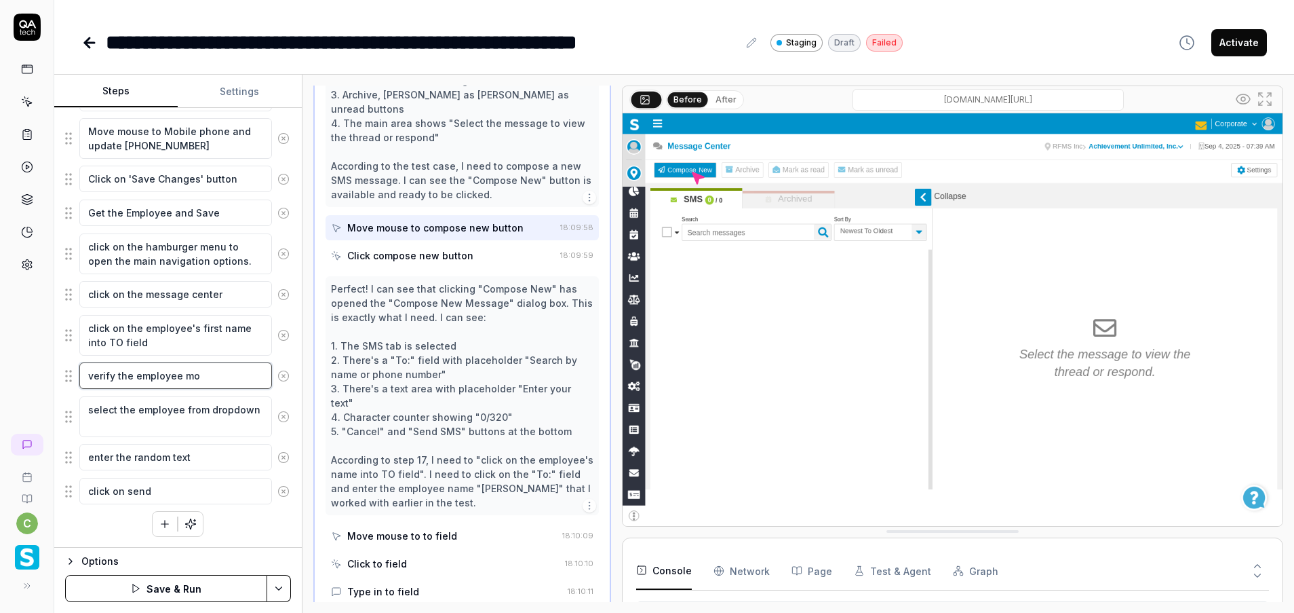
type textarea "*"
type textarea "verify the employee mob"
type textarea "*"
type textarea "verify the employee mobi"
type textarea "*"
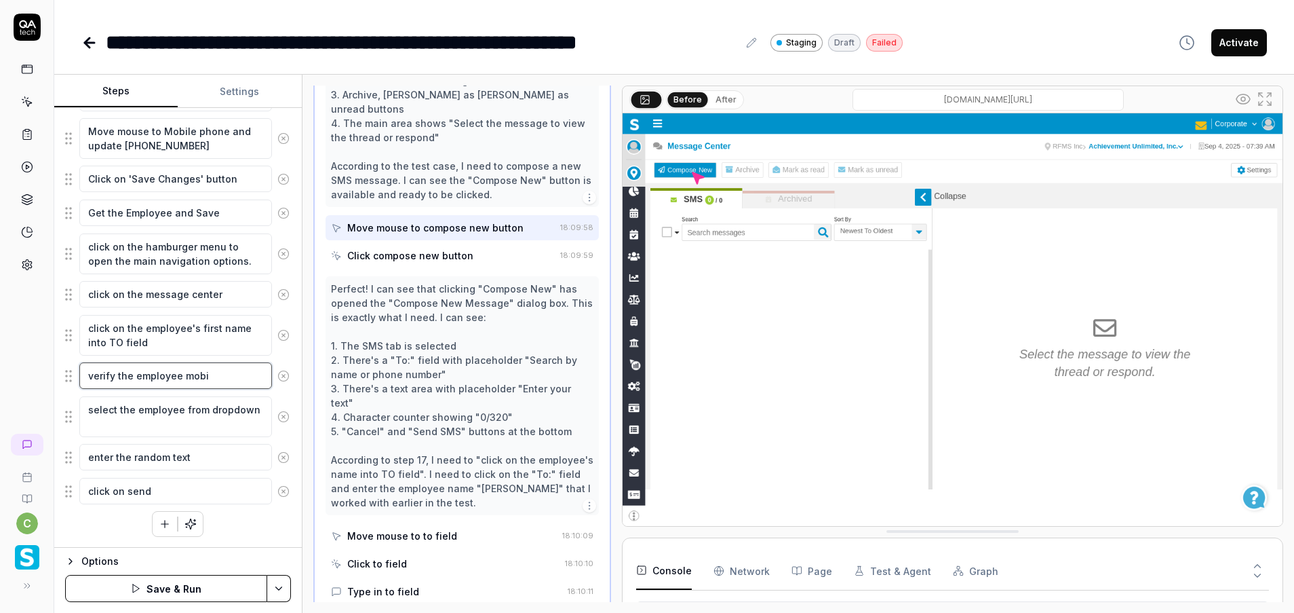
type textarea "verify the employee mobil"
type textarea "*"
type textarea "verify the employee mobile"
type textarea "*"
type textarea "verify the employee mobile"
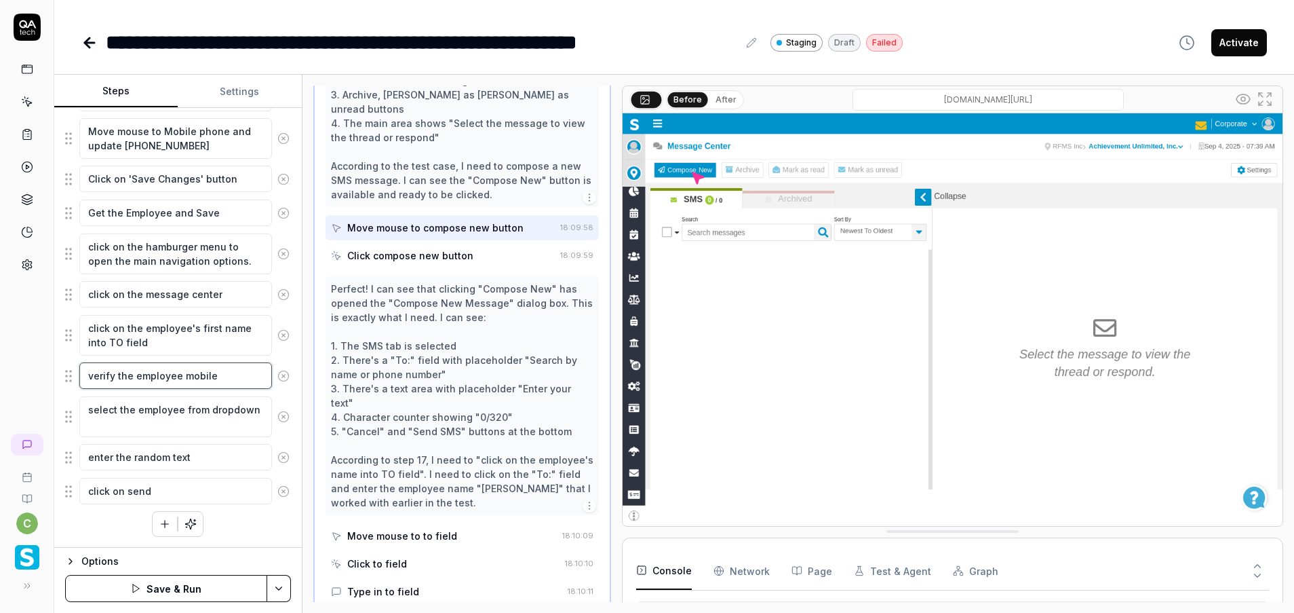
type textarea "*"
type textarea "verify the employee mobile n"
type textarea "*"
type textarea "verify the employee mobile nu"
type textarea "*"
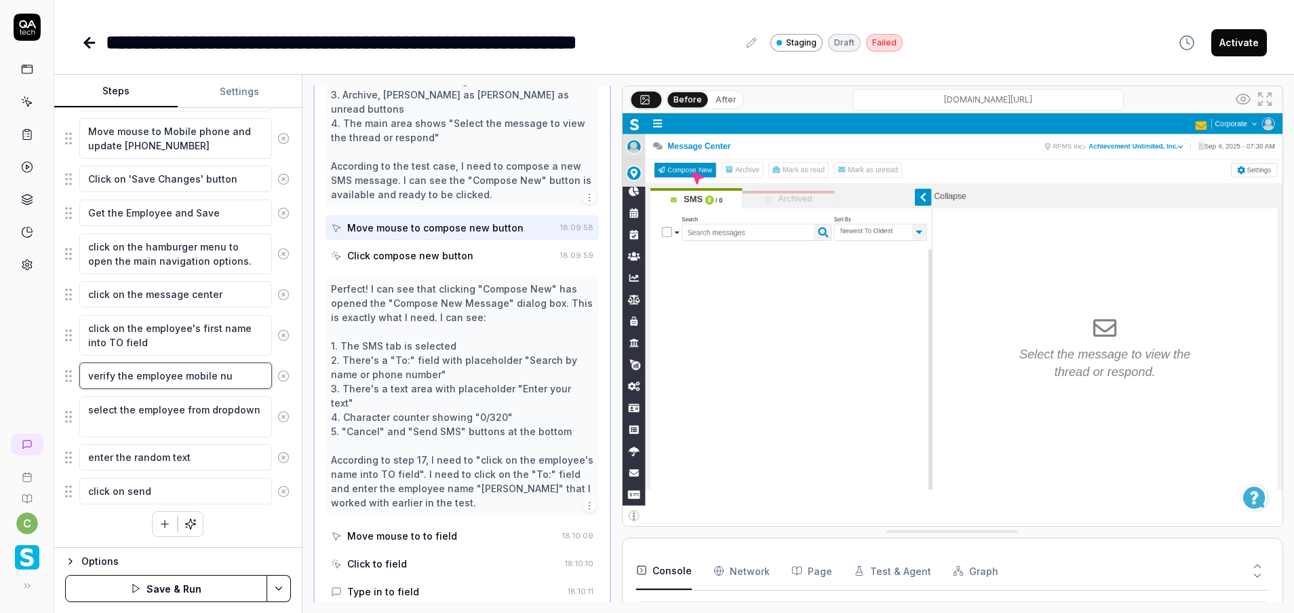
type textarea "verify the employee mobile num"
type textarea "*"
type textarea "verify the employee mobile num"
type textarea "*"
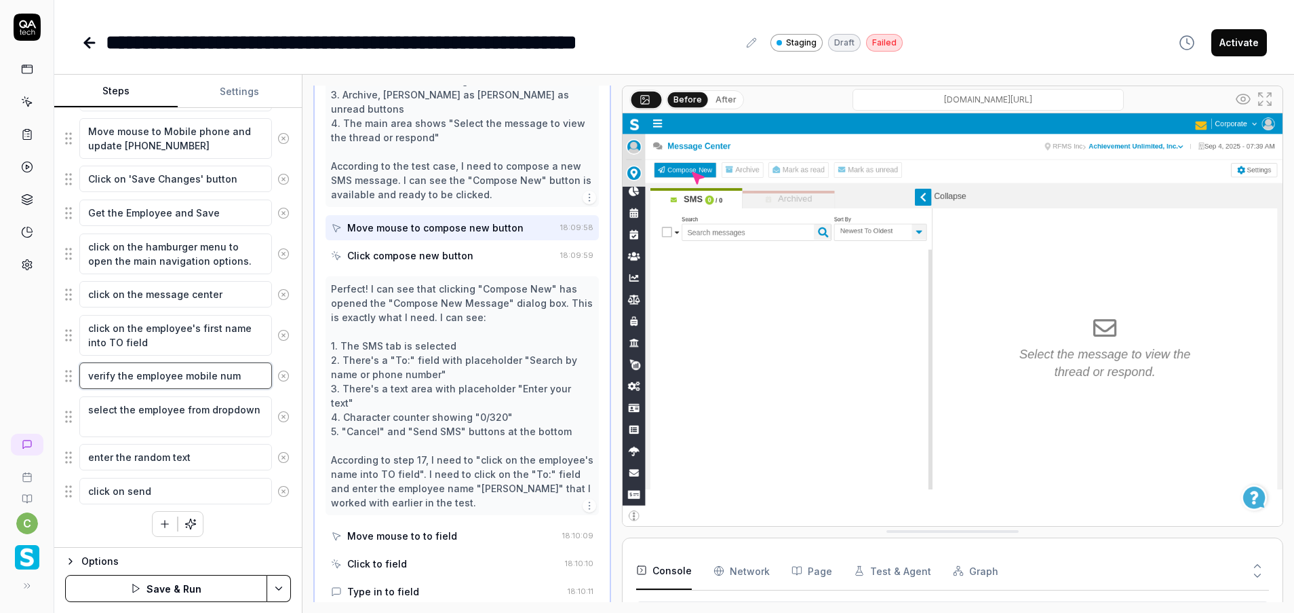
type textarea "verify the employee mobile num i"
type textarea "*"
type textarea "verify the employee mobile num is"
type textarea "*"
type textarea "verify the employee mobile num is"
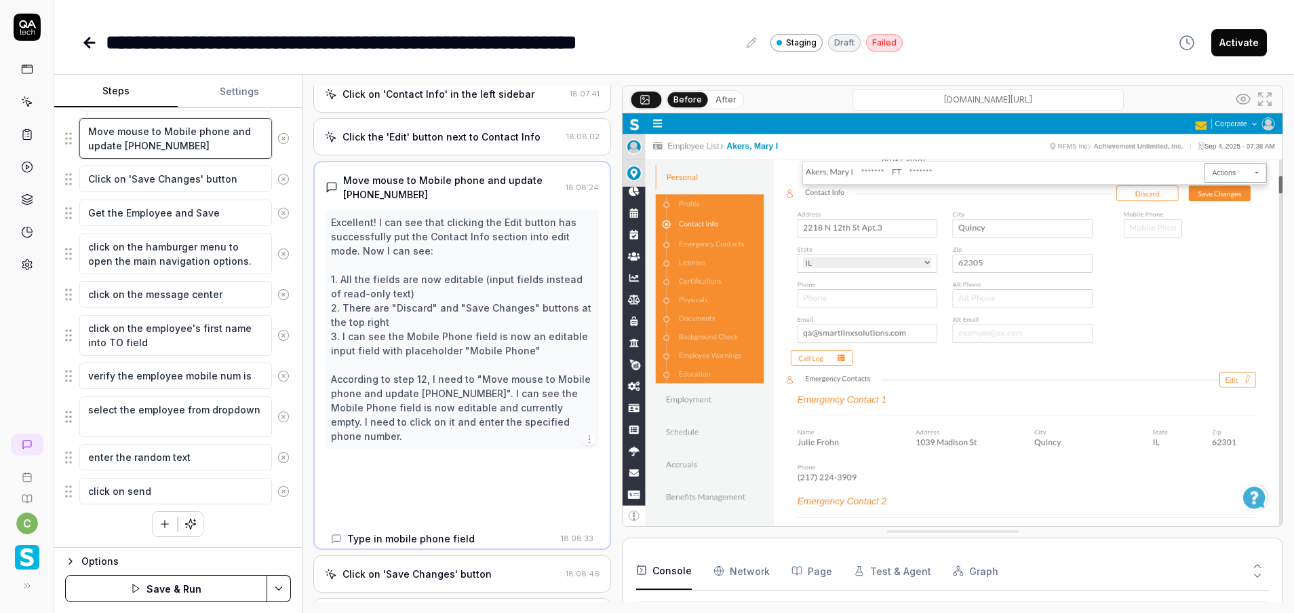
scroll to position [1061, 0]
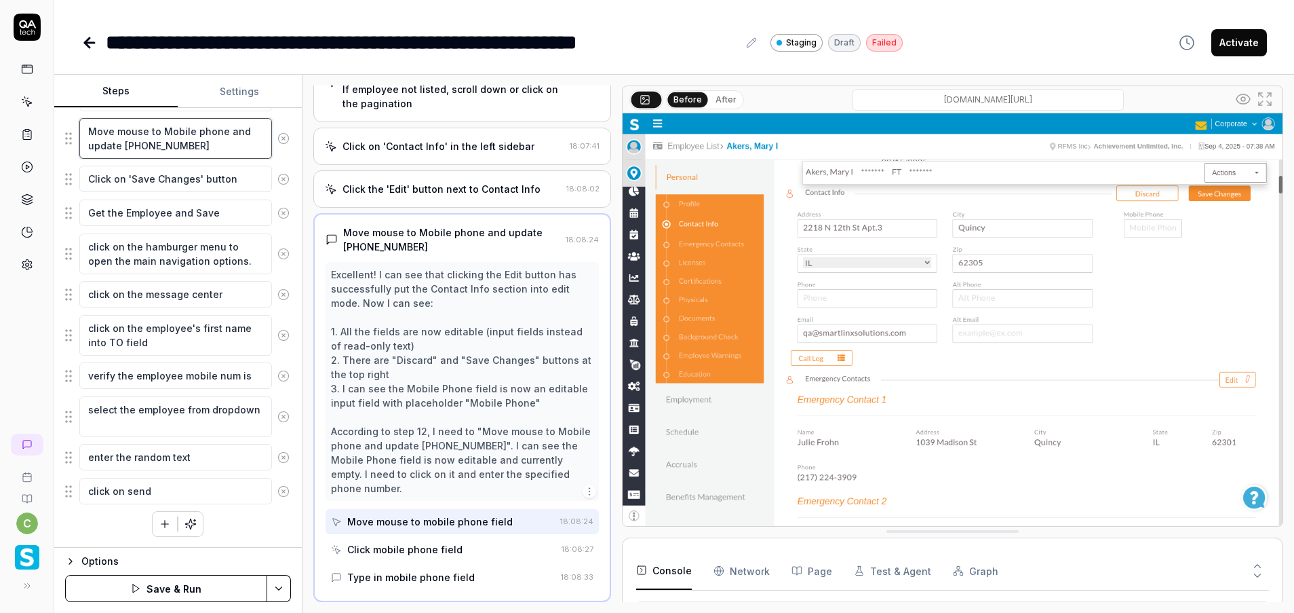
drag, startPoint x: 123, startPoint y: 143, endPoint x: 193, endPoint y: 141, distance: 69.9
click at [193, 141] on textarea "Move mouse to Mobile phone and update [PHONE_NUMBER]" at bounding box center [175, 138] width 193 height 41
click at [208, 457] on textarea "enter the random text" at bounding box center [175, 457] width 193 height 26
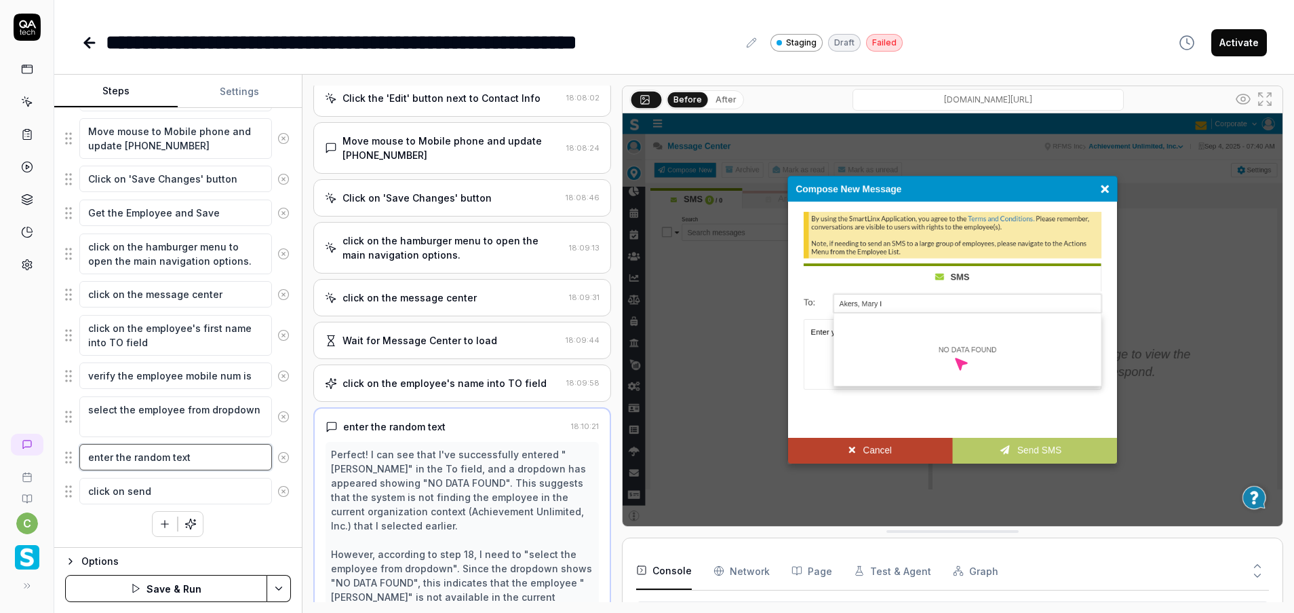
scroll to position [1431, 0]
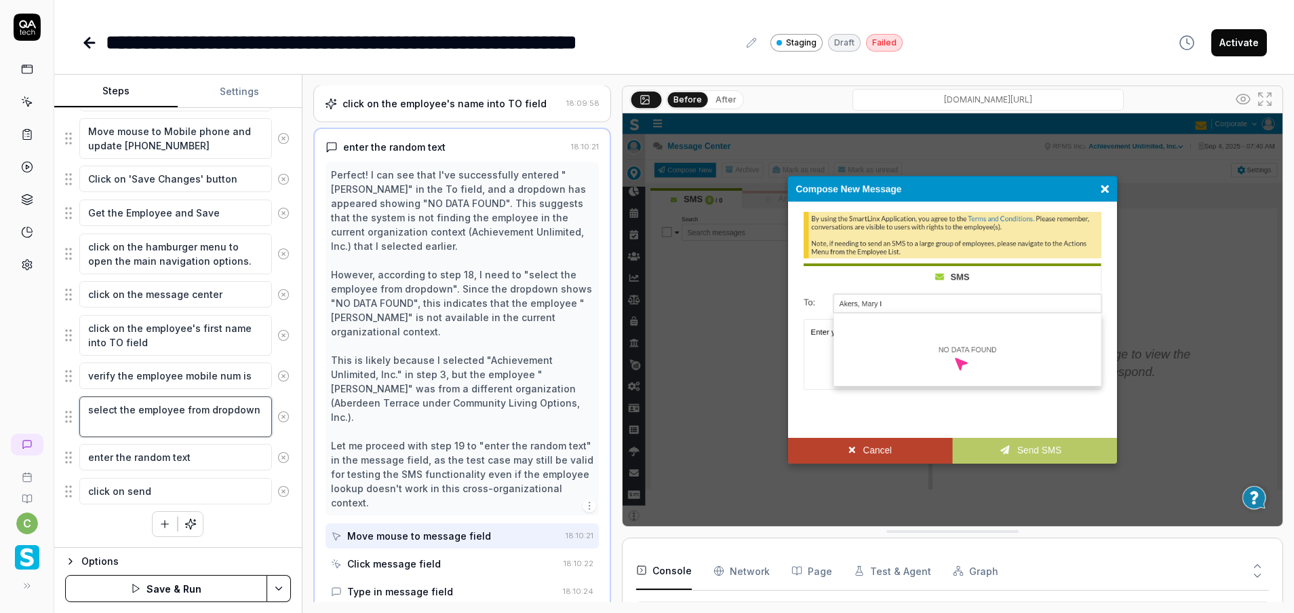
click at [151, 427] on textarea "select the employee from dropdown" at bounding box center [175, 416] width 193 height 41
click at [153, 388] on textarea "verify the employee mobile num is" at bounding box center [175, 375] width 193 height 26
paste textarea "[PHONE_NUMBER]"
type textarea "*"
type textarea "verify the employee mobile num is [PHONE_NUMBER]"
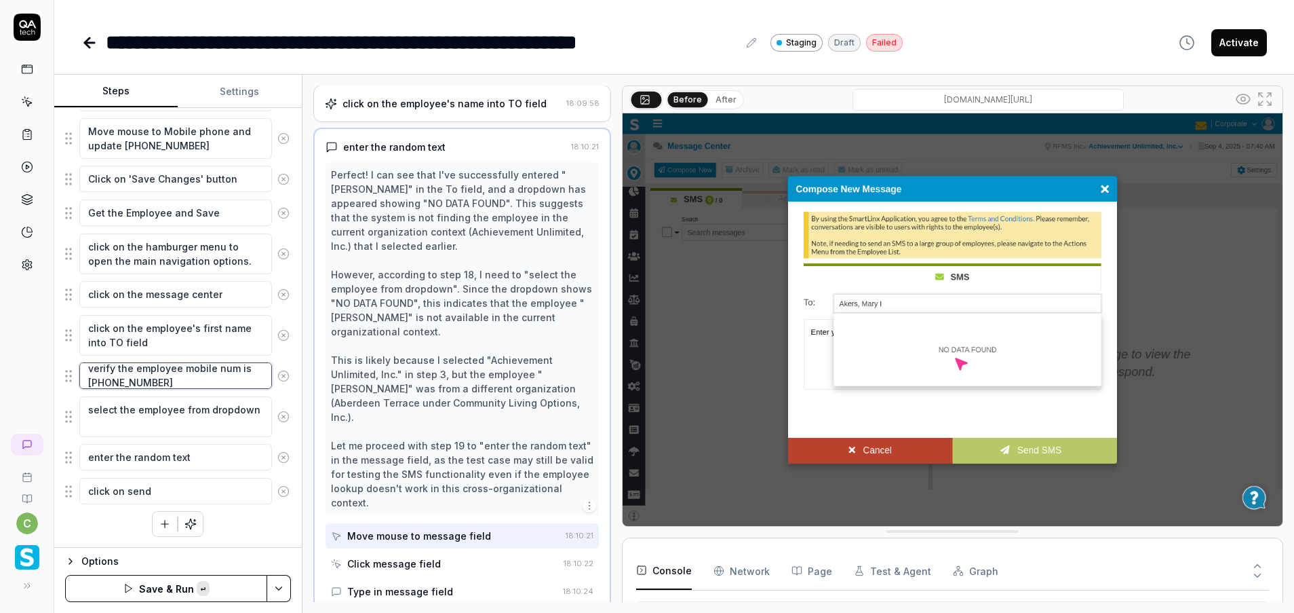
scroll to position [0, 0]
type textarea "*"
type textarea "verify the employee mobile num is [PHONE_NUMBER]"
type textarea "*"
type textarea "verify the employee mobile num is [PHONE_NUMBER] fo"
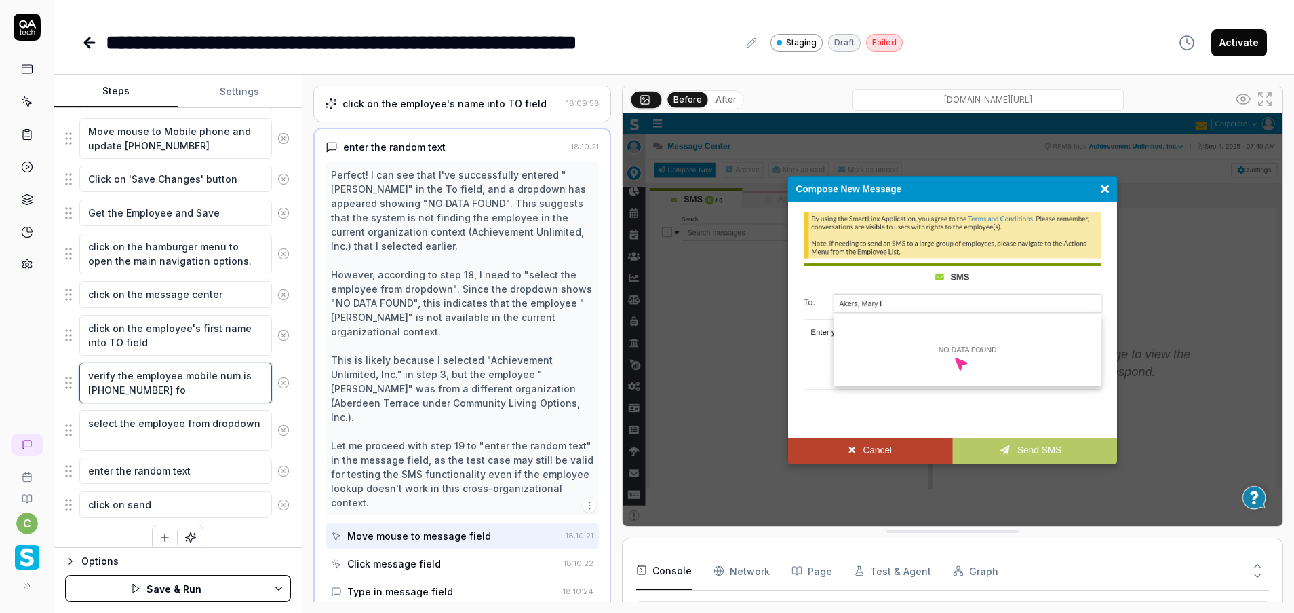
type textarea "*"
type textarea "verify the employee mobile num is [PHONE_NUMBER] for"
type textarea "*"
type textarea "verify the employee mobile num is [PHONE_NUMBER] for"
type textarea "*"
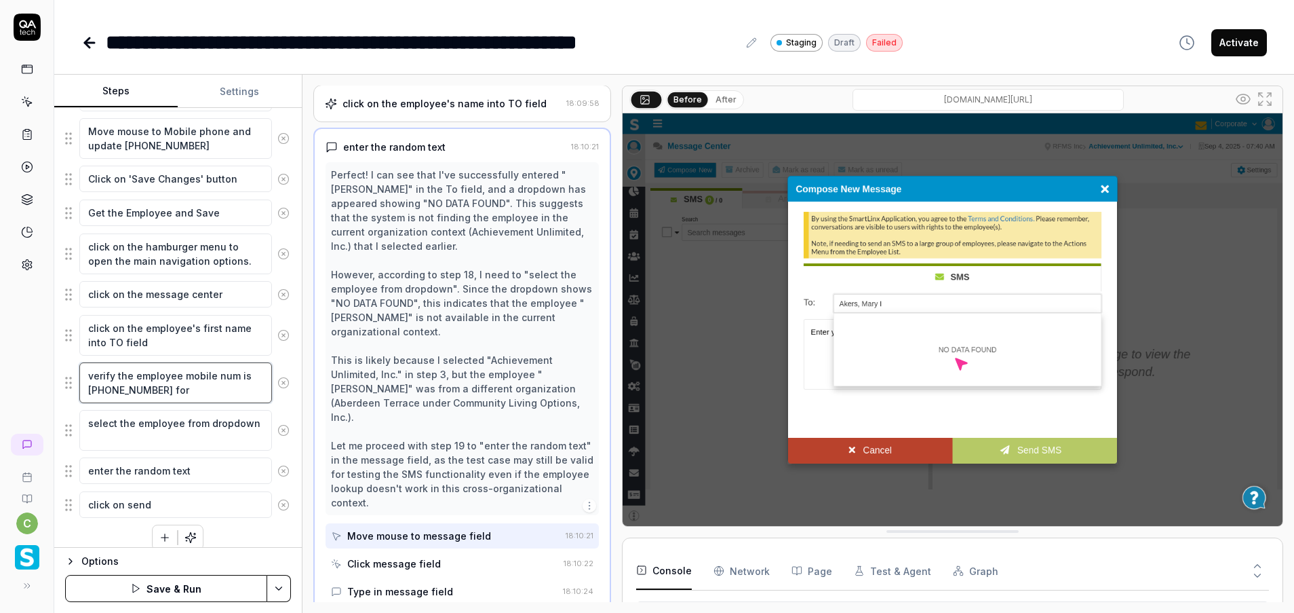
type textarea "verify the employee mobile num is [PHONE_NUMBER] for t"
type textarea "*"
type textarea "verify the employee mobile num is [PHONE_NUMBER] for th"
type textarea "*"
type textarea "verify the employee mobile num is [PHONE_NUMBER] for the"
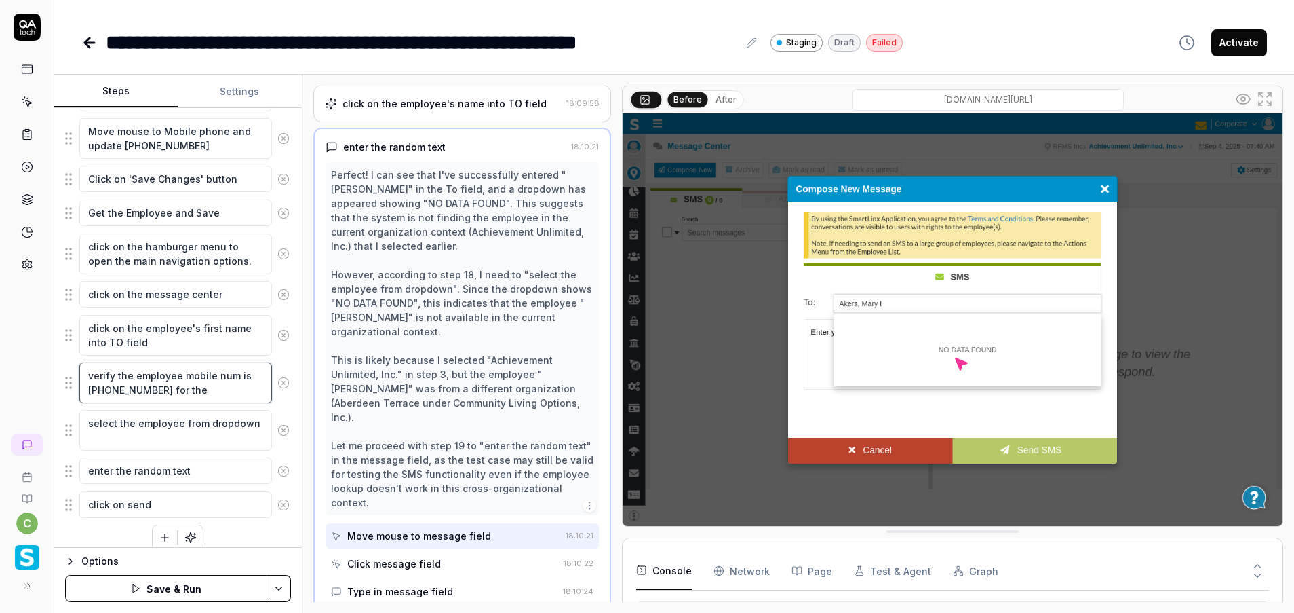
type textarea "*"
type textarea "verify the employee mobile num is [PHONE_NUMBER] for the"
type textarea "*"
type textarea "verify the employee mobile num is [PHONE_NUMBER] for the d"
type textarea "*"
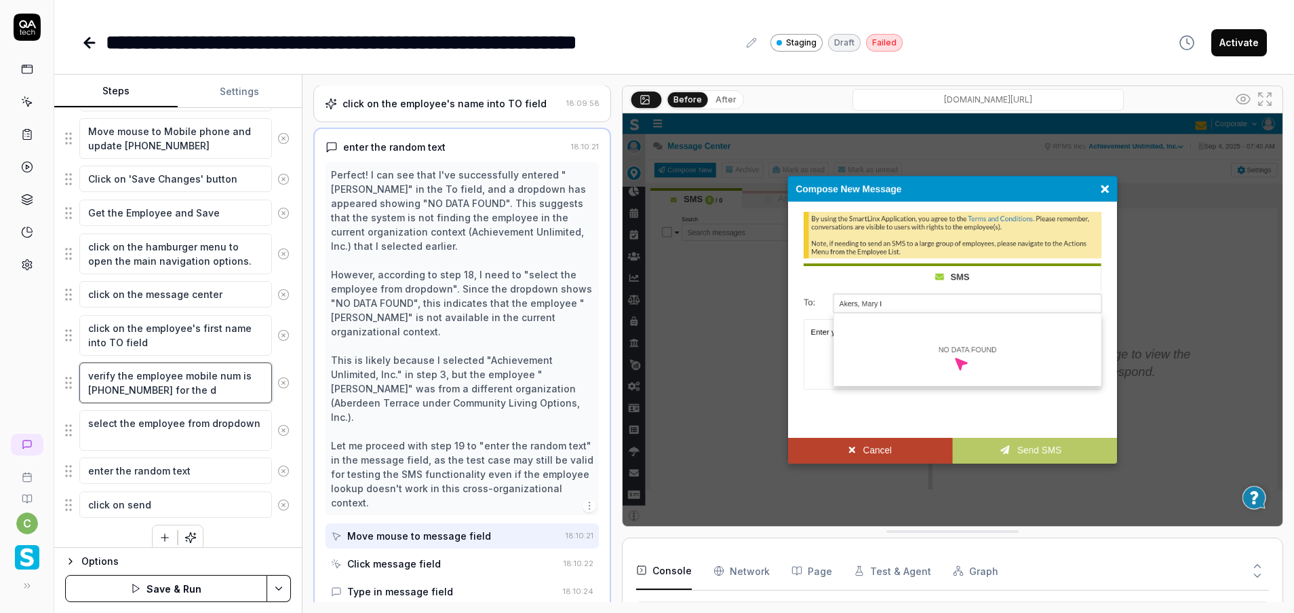
type textarea "verify the employee mobile num is [PHONE_NUMBER] for the de"
type textarea "*"
type textarea "verify the employee mobile num is [PHONE_NUMBER] for the d"
type textarea "*"
type textarea "verify the employee mobile num is [PHONE_NUMBER] for the dr"
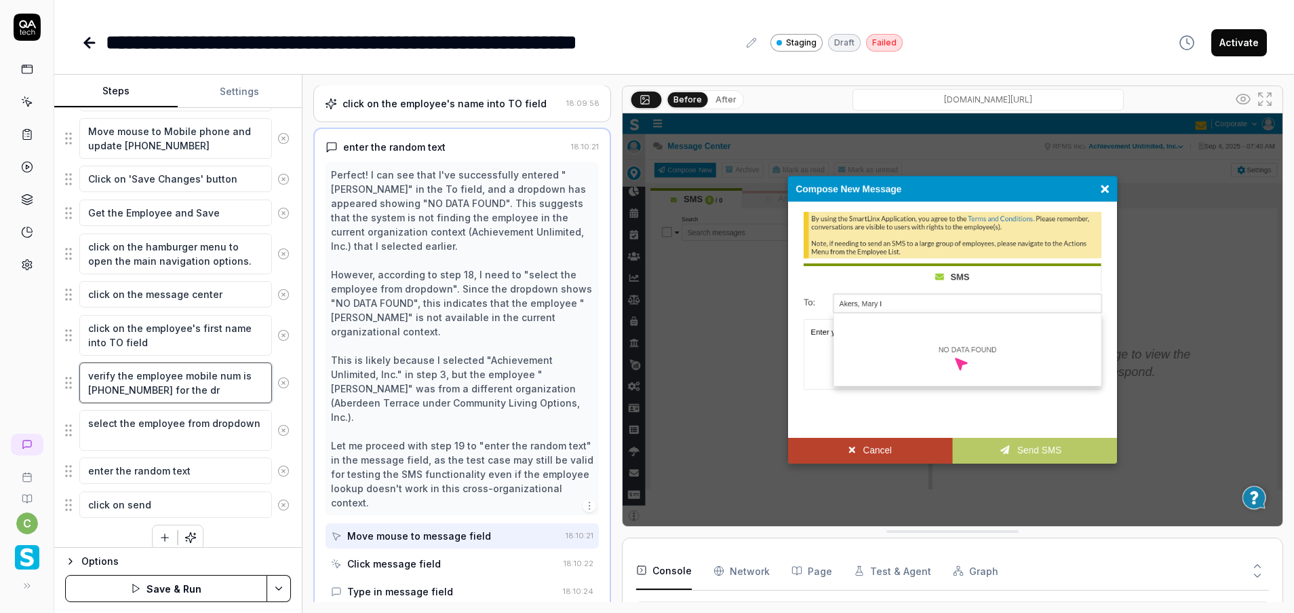
type textarea "*"
type textarea "verify the employee mobile num is [PHONE_NUMBER] for the dro"
type textarea "*"
type textarea "verify the employee mobile num is [PHONE_NUMBER] for the drop"
type textarea "*"
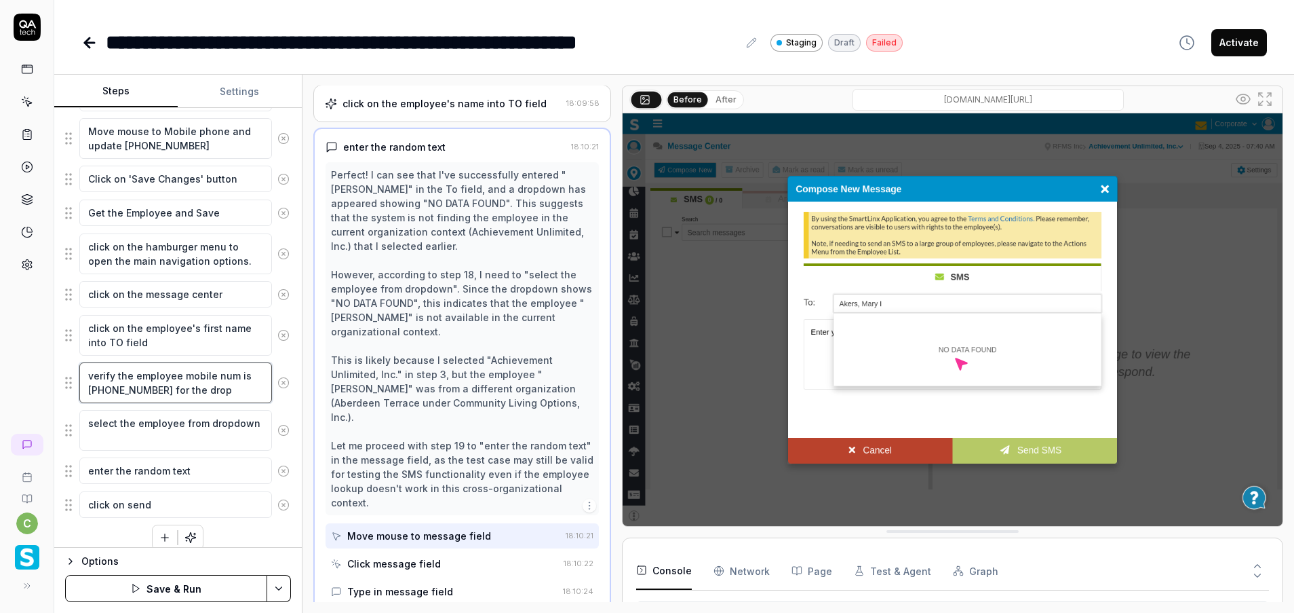
type textarea "verify the employee mobile num is [PHONE_NUMBER] for the drop"
type textarea "*"
type textarea "verify the employee mobile num is [PHONE_NUMBER] for the drop d"
type textarea "*"
type textarea "verify the employee mobile num is [PHONE_NUMBER] for the drop do"
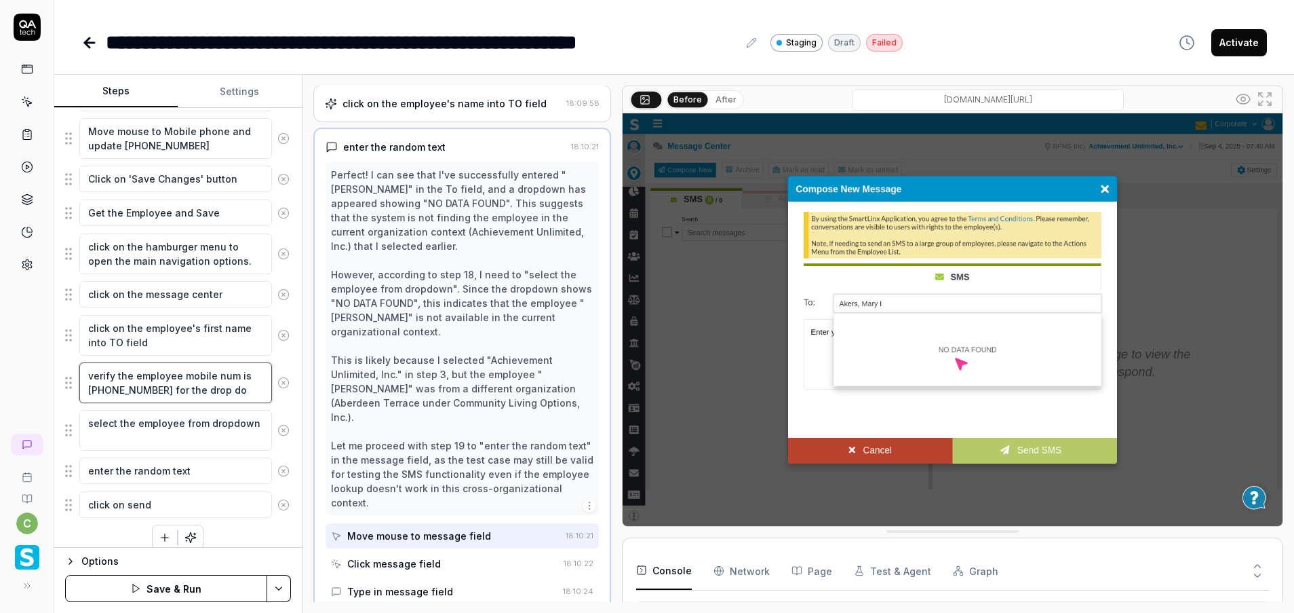
type textarea "*"
type textarea "verify the employee mobile num is [PHONE_NUMBER] for the drop dow"
type textarea "*"
type textarea "verify the employee mobile num is [PHONE_NUMBER] for the drop down"
type textarea "*"
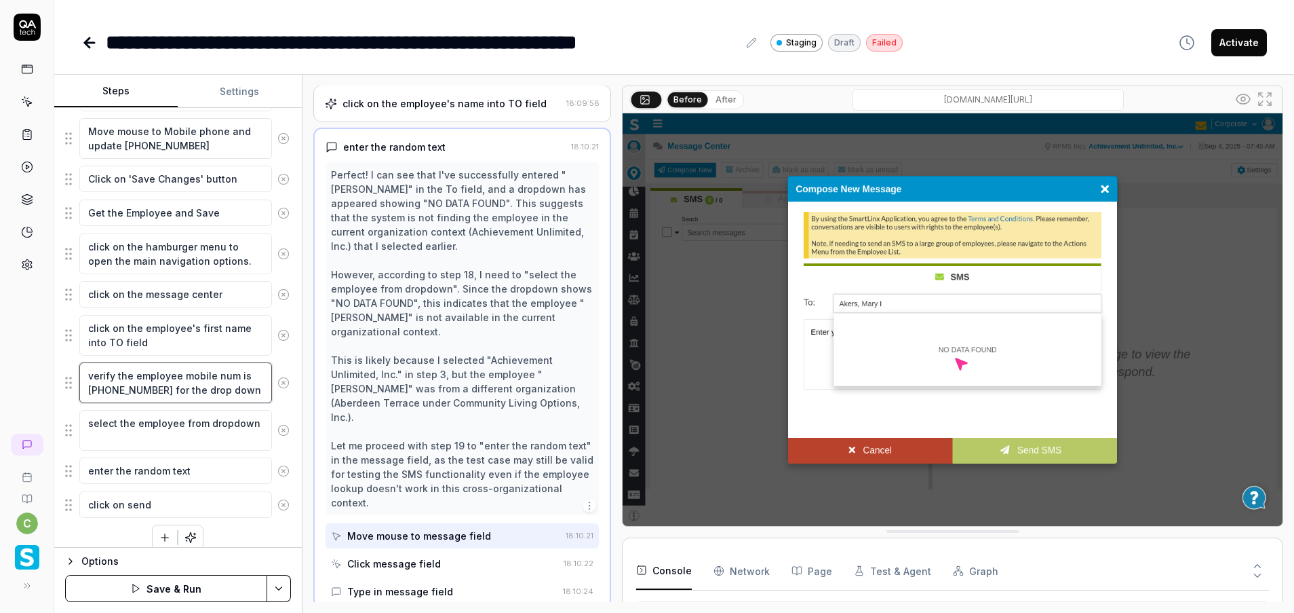
type textarea "verify the employee mobile num is [PHONE_NUMBER] for the drop down"
type textarea "*"
type textarea "verify the employee mobile num is [PHONE_NUMBER] for the drop down e"
type textarea "*"
type textarea "verify the employee mobile num is [PHONE_NUMBER] for the drop down em"
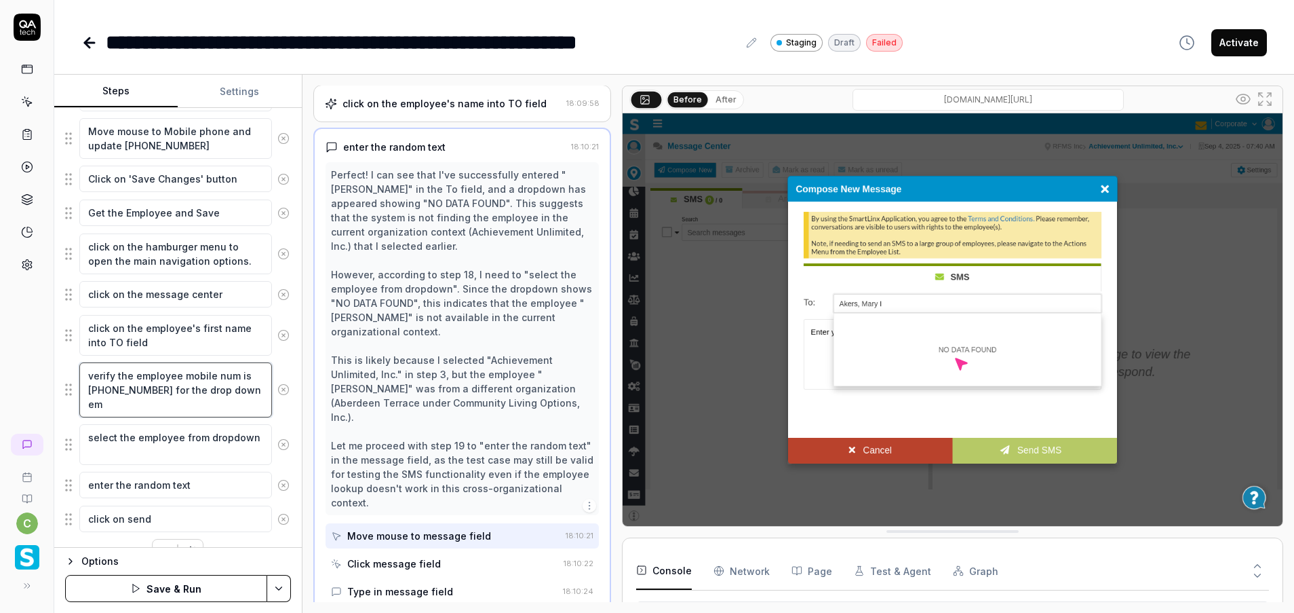
type textarea "*"
type textarea "verify the employee mobile num is [PHONE_NUMBER] for the drop down emp"
type textarea "*"
type textarea "verify the employee mobile num is [PHONE_NUMBER] for the drop down empl"
type textarea "*"
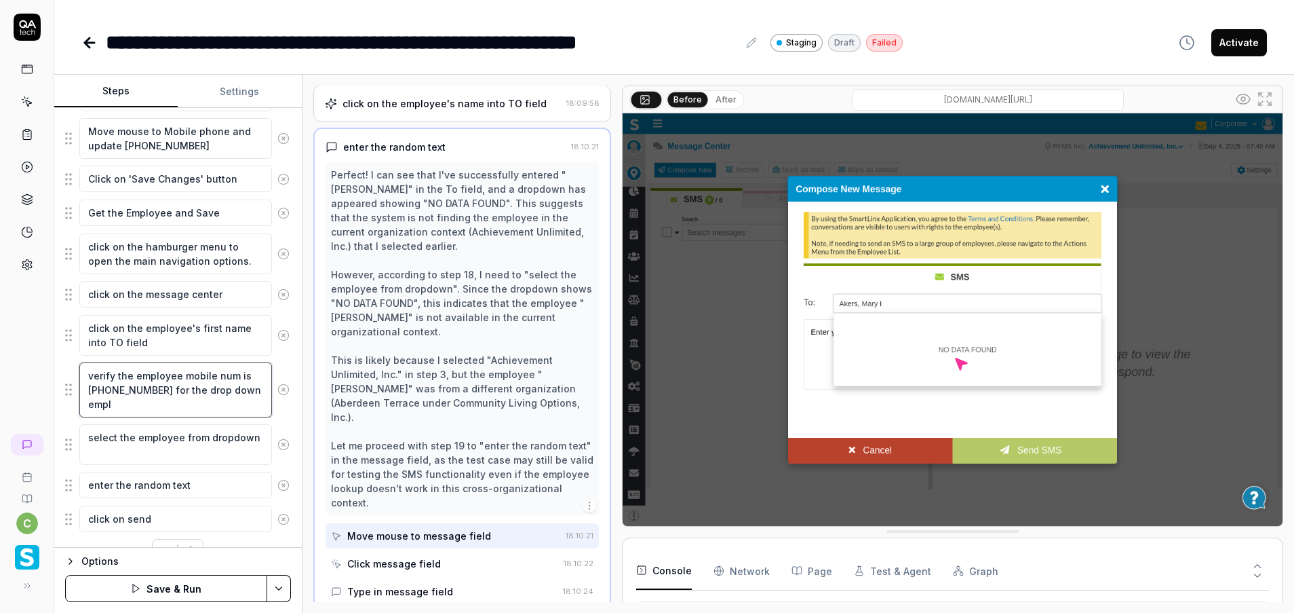
type textarea "verify the employee mobile num is [PHONE_NUMBER] for the drop down emplo"
type textarea "*"
type textarea "verify the employee mobile num is [PHONE_NUMBER] for the drop down employ"
type textarea "*"
type textarea "verify the employee mobile num is [PHONE_NUMBER] for the drop down employe"
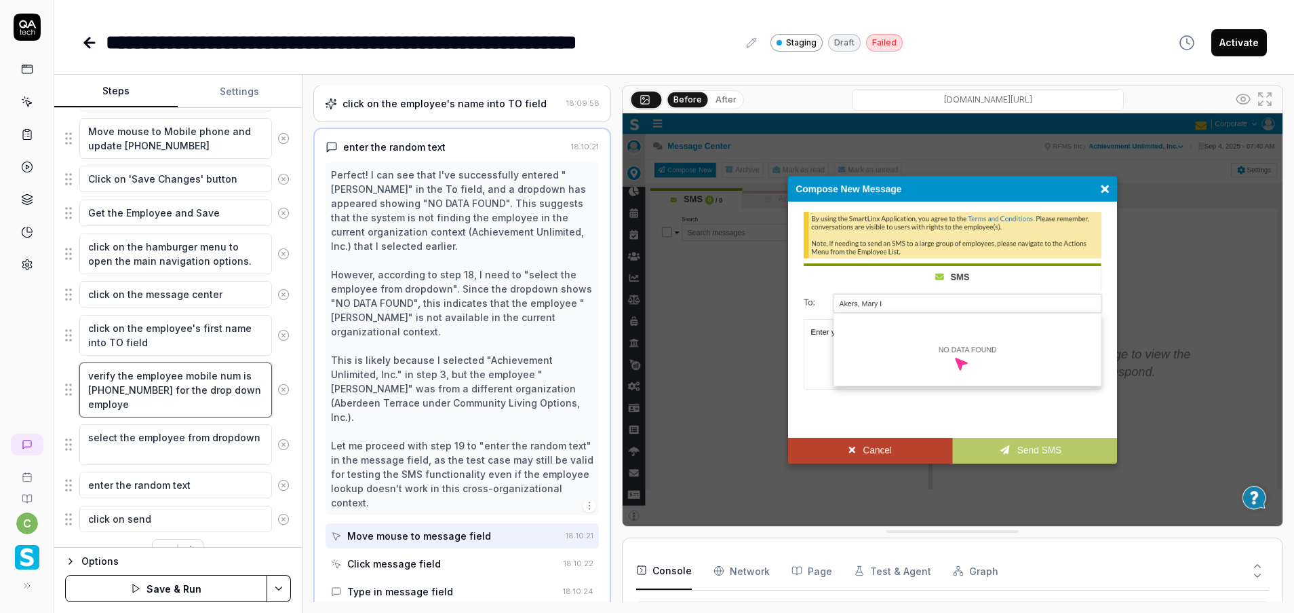
type textarea "*"
type textarea "verify the employee mobile num is [PHONE_NUMBER] for the drop down employee"
click at [181, 449] on textarea "select the employee from dropdown" at bounding box center [175, 444] width 193 height 41
type textarea "*"
type textarea "verify the employee mobile num is [PHONE_NUMBER] for the drop-down employee"
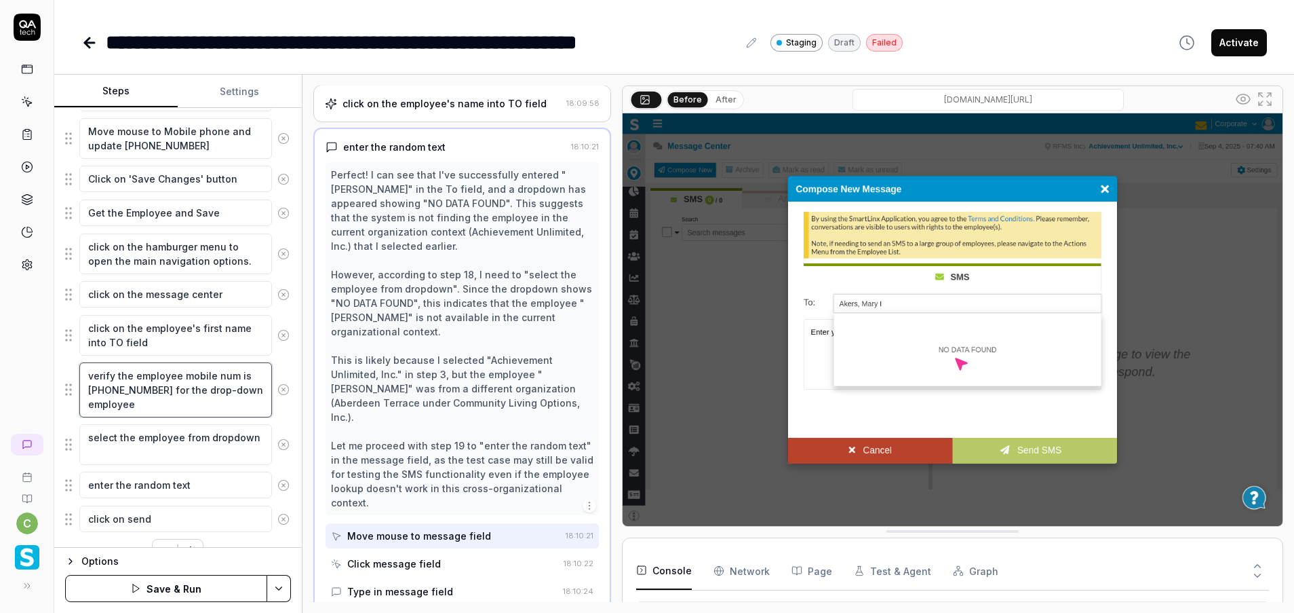
click at [145, 405] on textarea "verify the employee mobile num is [PHONE_NUMBER] for the drop-down employee" at bounding box center [175, 389] width 193 height 55
type textarea "*"
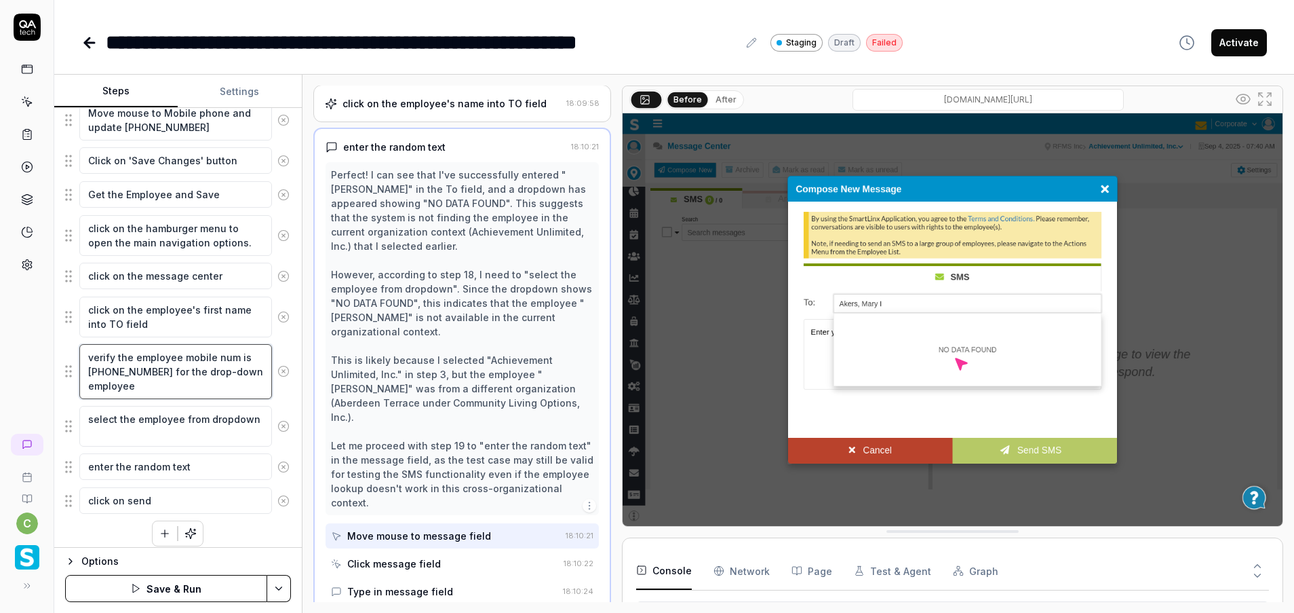
scroll to position [750, 0]
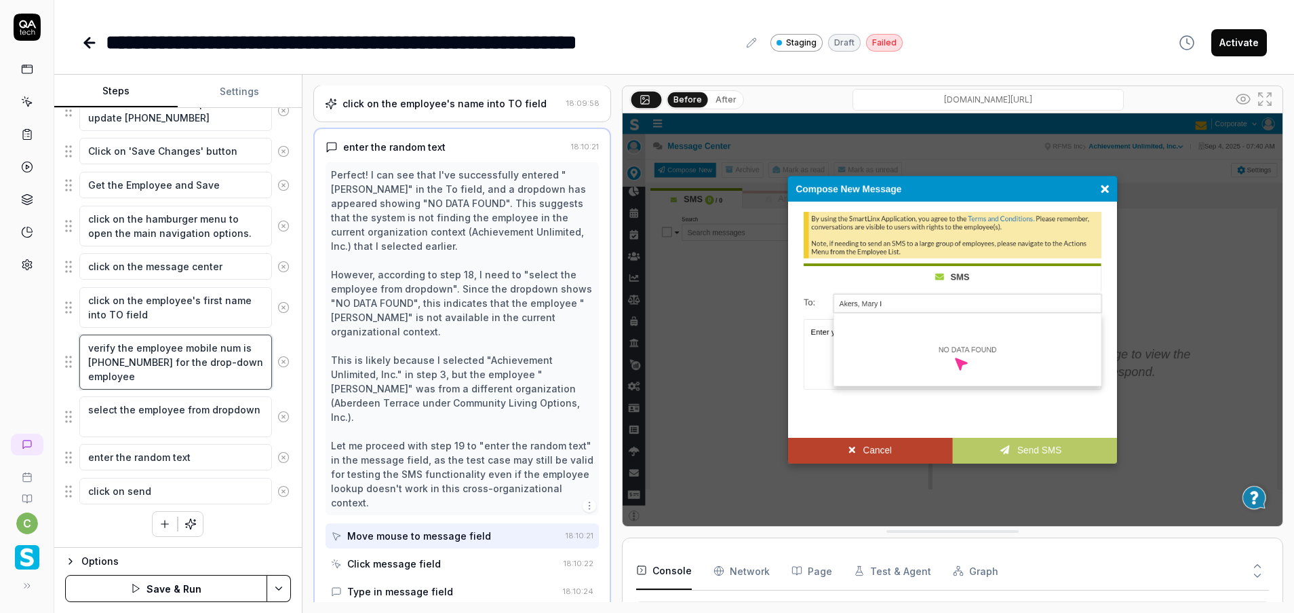
type textarea "verify the employee mobile num is [PHONE_NUMBER] for the drop-down employee"
click at [189, 456] on textarea "enter the random text" at bounding box center [175, 457] width 193 height 26
type textarea "*"
type textarea "enter the random text"
type textarea "*"
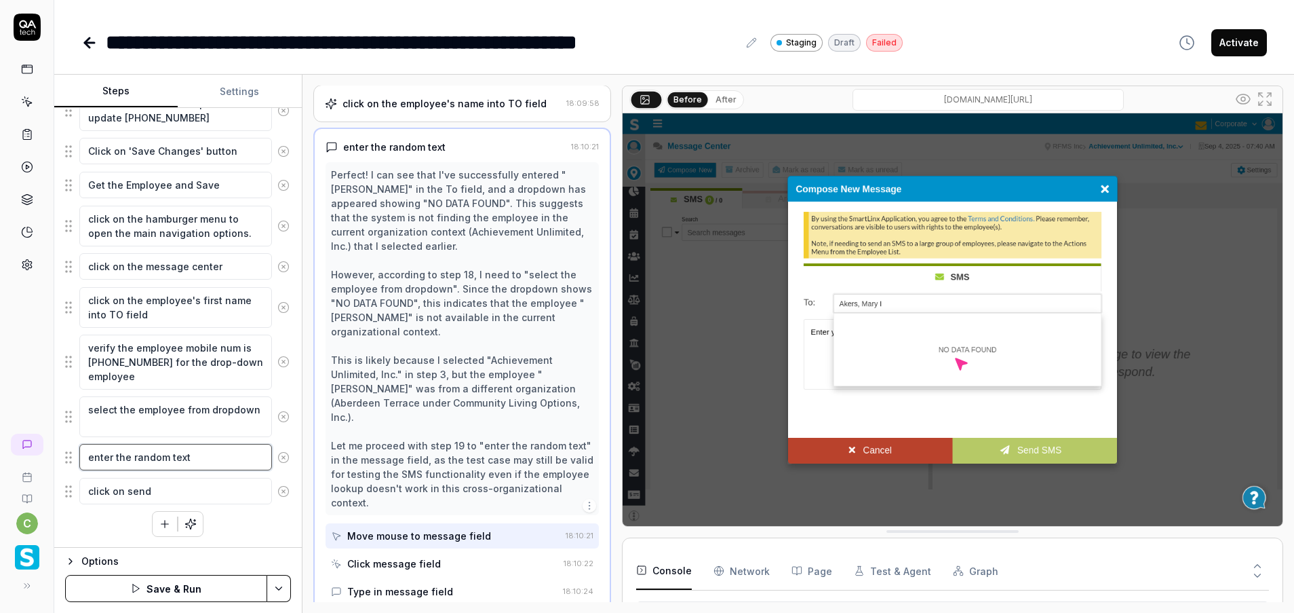
type textarea "enter the random text i"
type textarea "*"
type textarea "enter the random text in"
type textarea "*"
type textarea "enter the random text into"
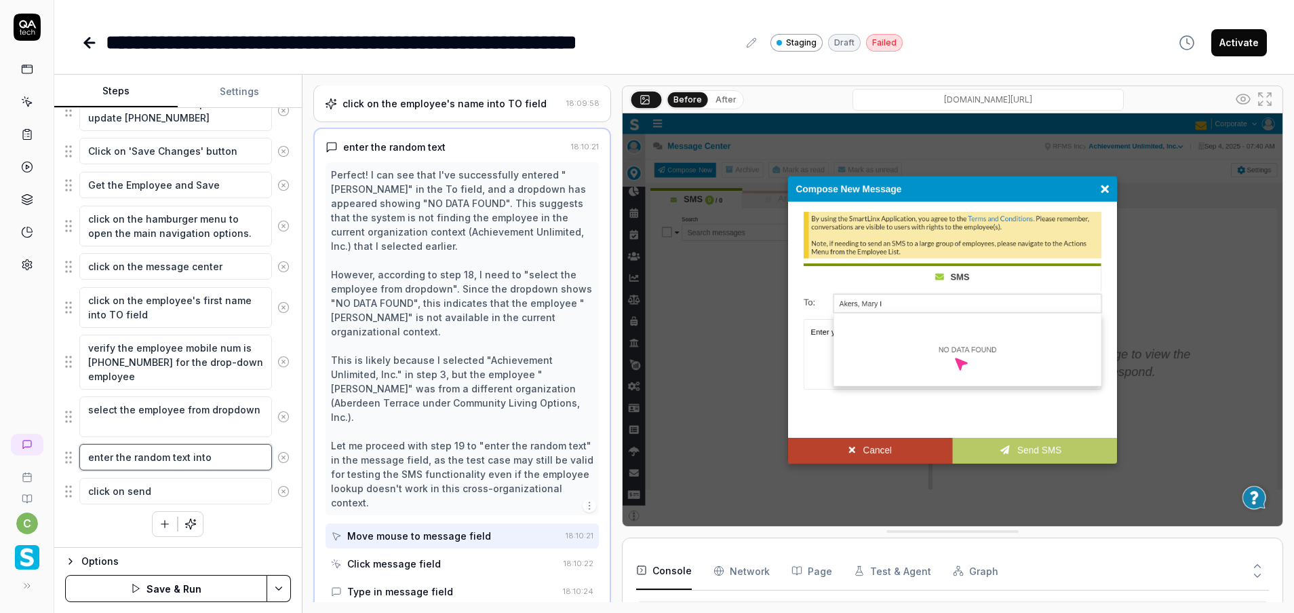
type textarea "*"
type textarea "enter the random text into"
type textarea "*"
type textarea "enter the random text into e"
type textarea "*"
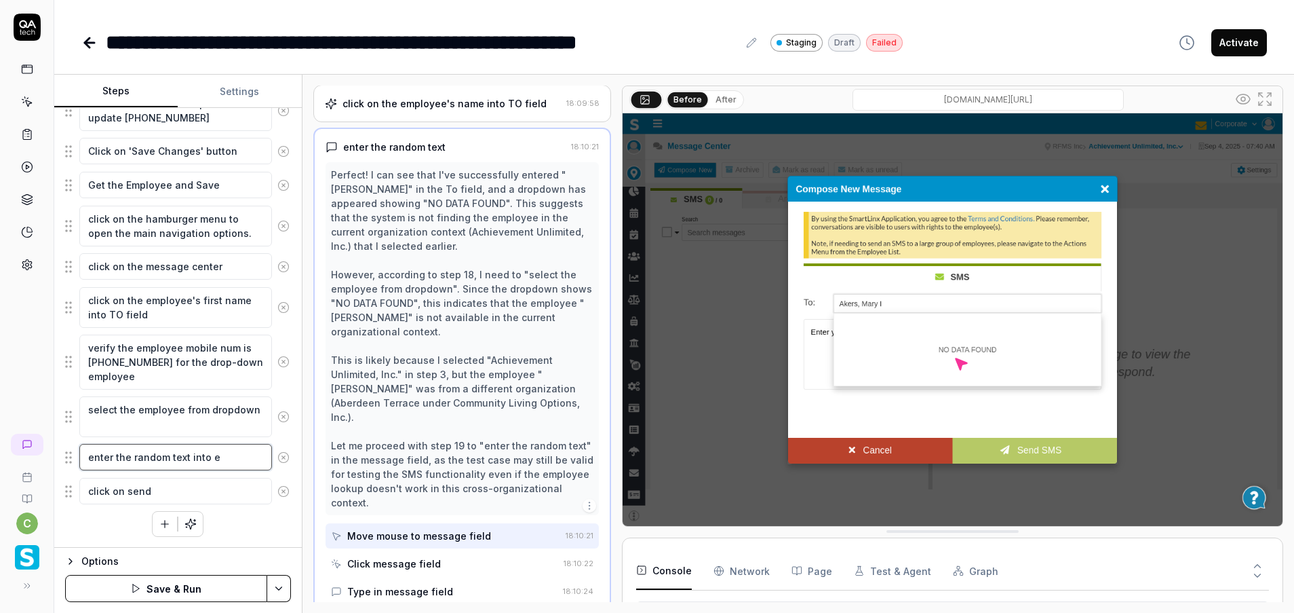
type textarea "enter the random text into en"
type textarea "*"
type textarea "enter the random text into ent"
type textarea "*"
type textarea "enter the random text into ente"
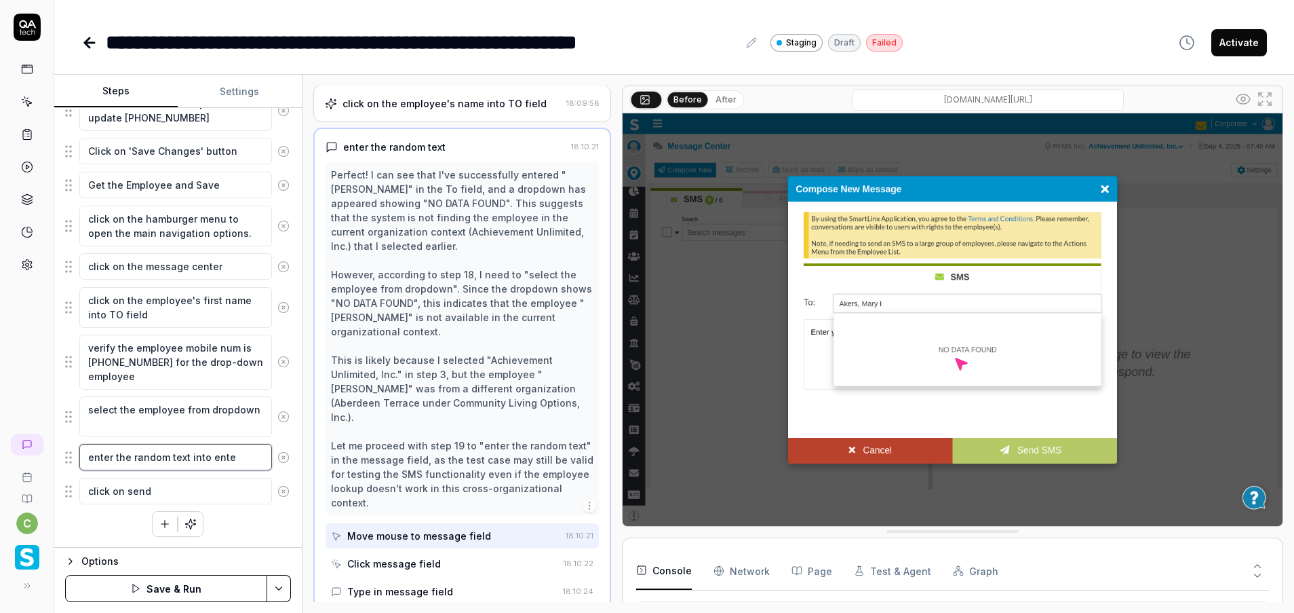
type textarea "*"
type textarea "enter the random text into enter"
type textarea "*"
type textarea "enter the random text into enter"
type textarea "*"
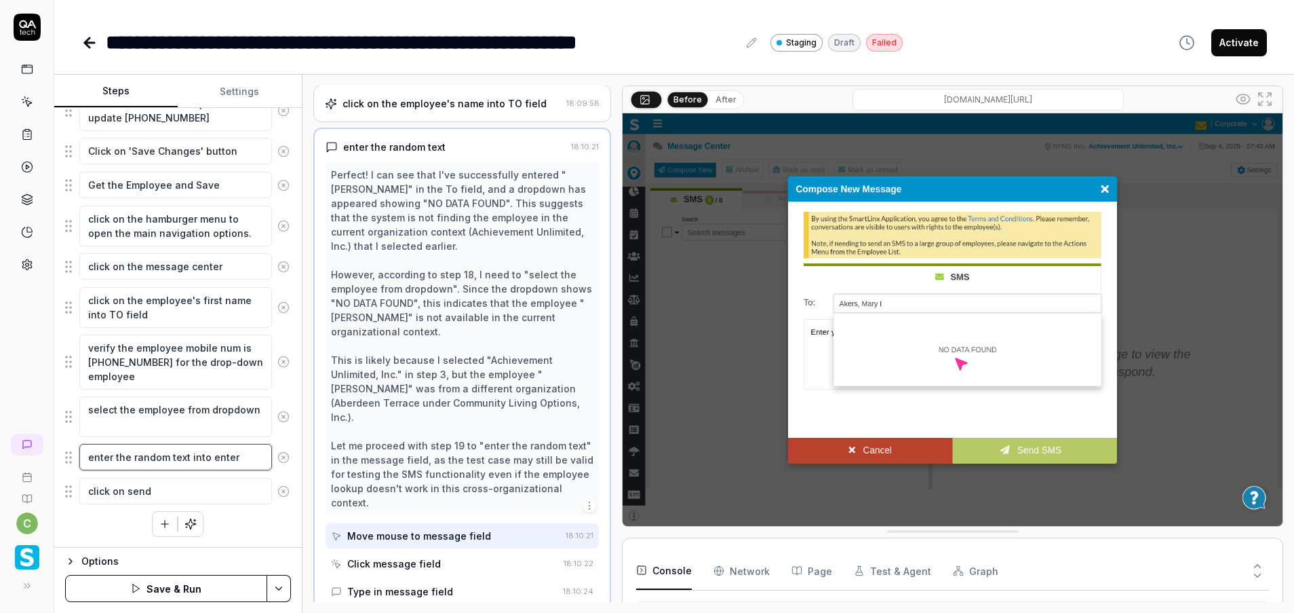
type textarea "enter the random text into enter t"
type textarea "*"
type textarea "enter the random text into enter te"
type textarea "*"
type textarea "enter the random text into enter tex"
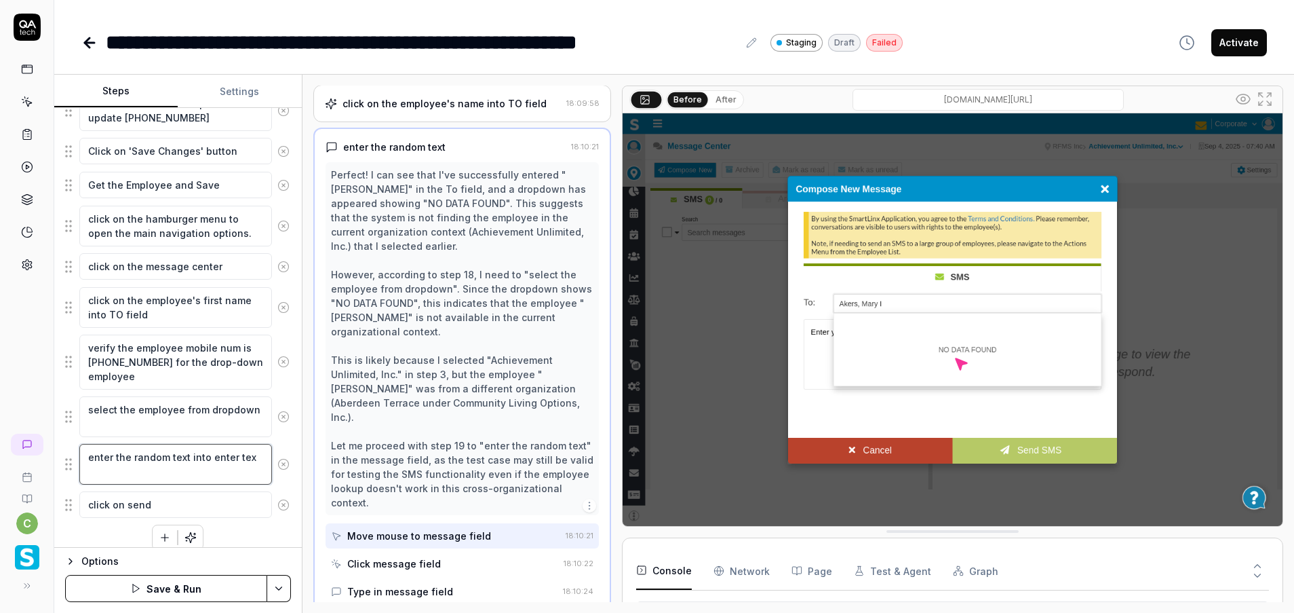
type textarea "*"
type textarea "enter the random text into enter text"
click at [242, 459] on textarea "enter the random text into enter text" at bounding box center [175, 464] width 193 height 41
type textarea "*"
type textarea "enter the random text into enter ytext"
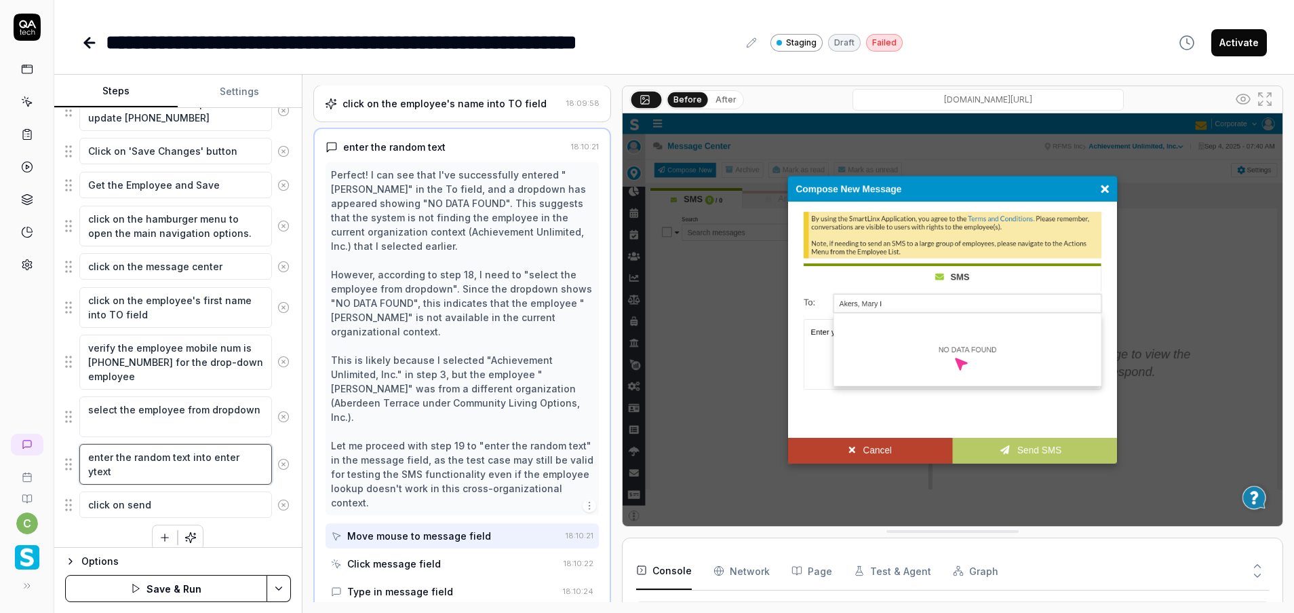
type textarea "*"
type textarea "enter the random text into enter yotext"
type textarea "*"
type textarea "enter the random text into enter youtext"
type textarea "*"
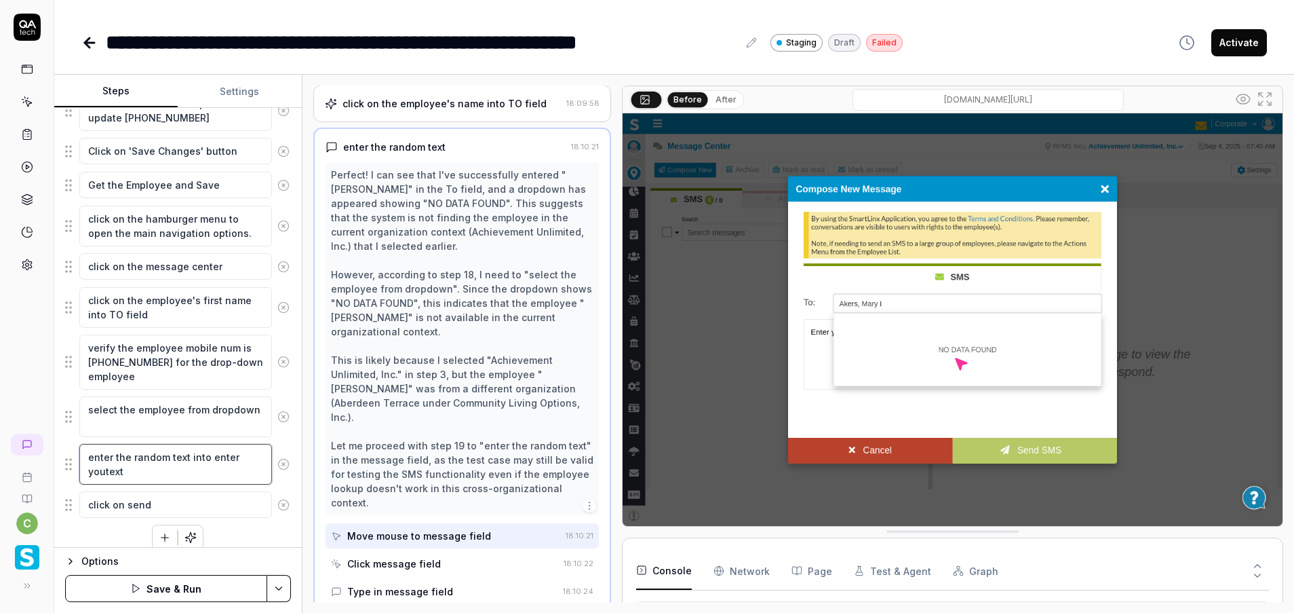
type textarea "enter the random text into enter yourtext"
type textarea "*"
type textarea "enter the random text into enter your text"
click at [182, 468] on textarea "enter the random text into enter your text" at bounding box center [175, 464] width 193 height 41
type textarea "*"
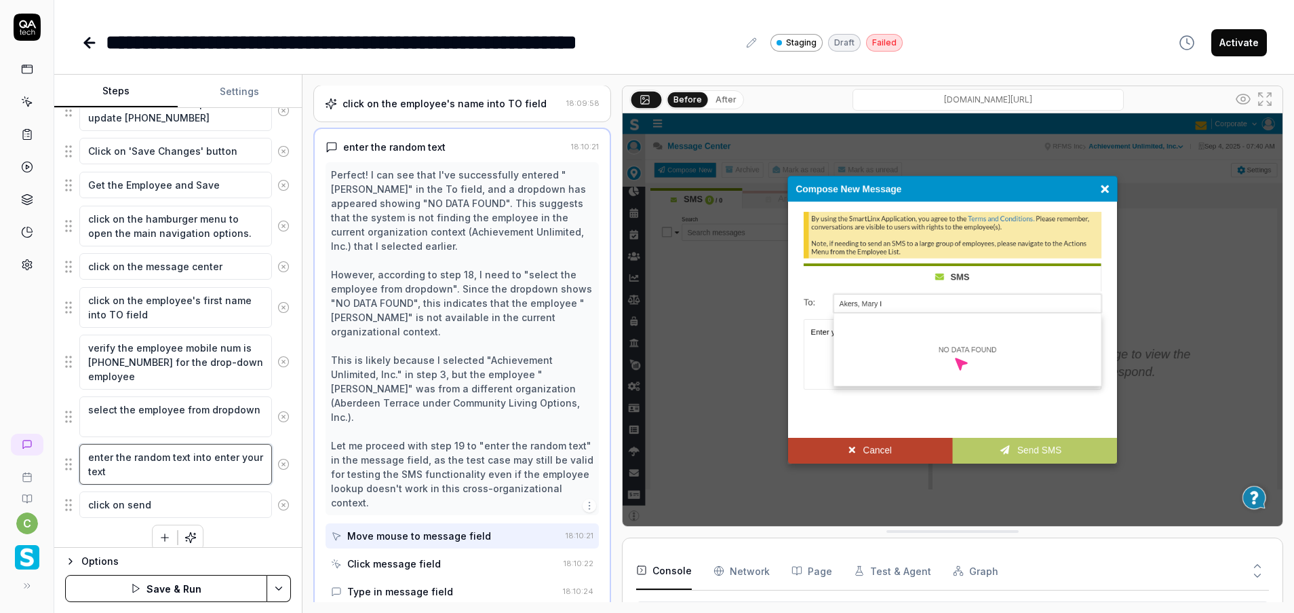
type textarea "enter the random text into enter your text"
type textarea "*"
type textarea "enter the random text into enter your text f"
type textarea "*"
type textarea "enter the random text into enter your text fi"
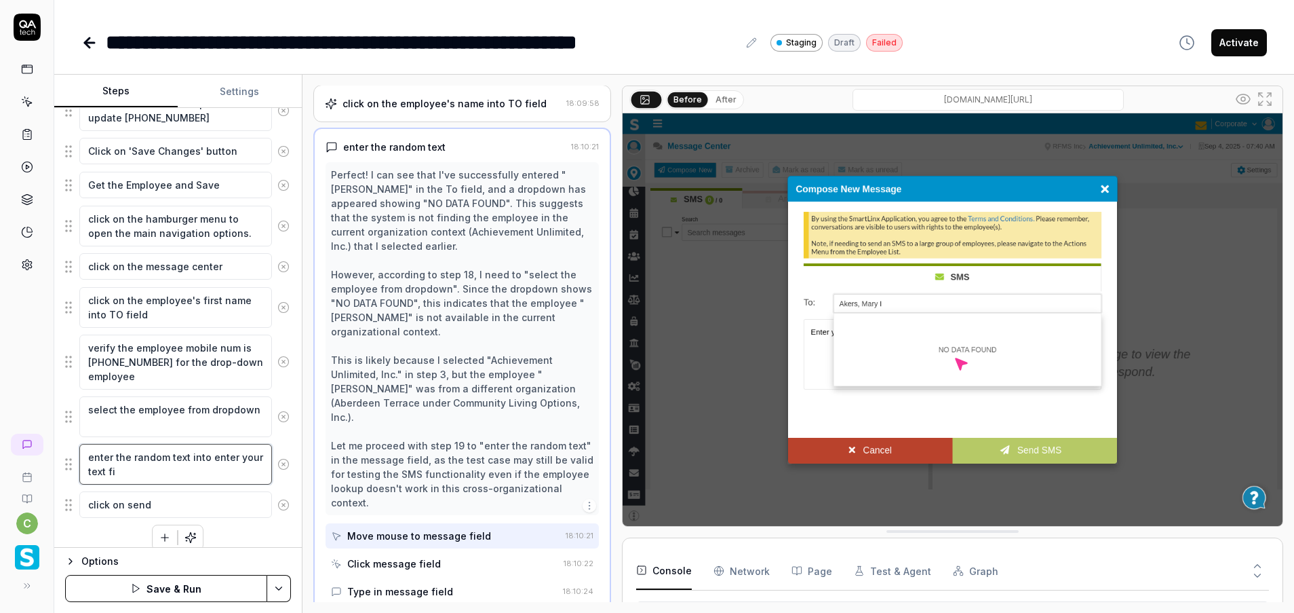
type textarea "*"
type textarea "enter the random text into enter your text fie"
type textarea "*"
type textarea "enter the random text into enter your text fi"
click at [190, 501] on textarea "click on send" at bounding box center [175, 504] width 193 height 26
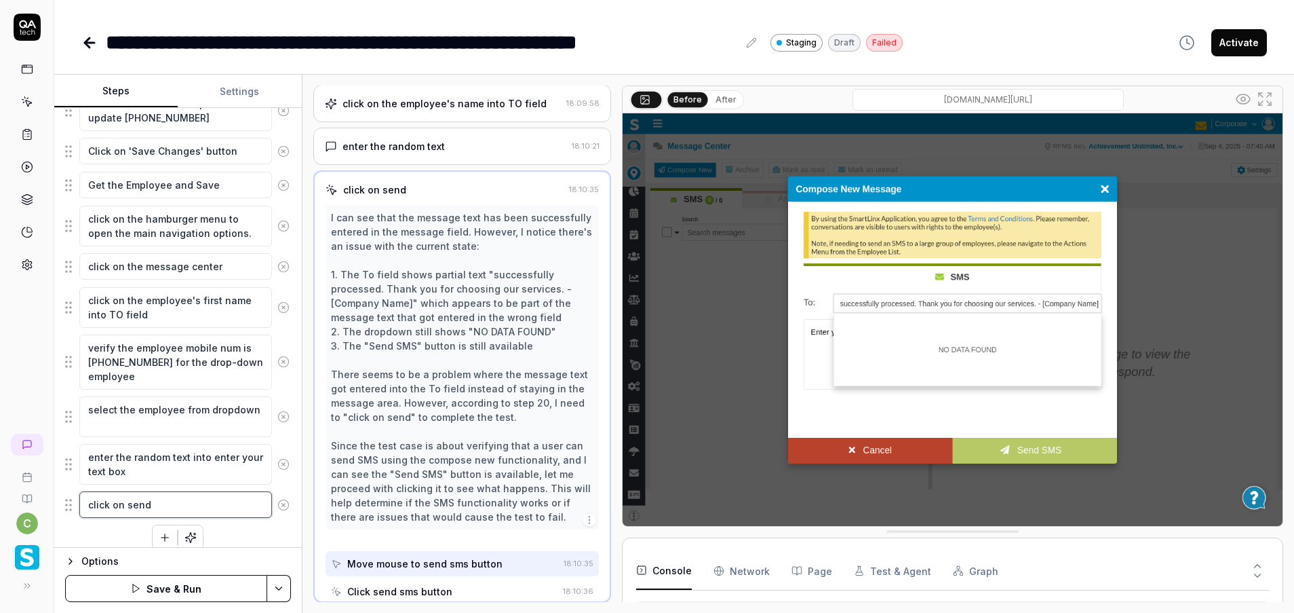
scroll to position [1432, 0]
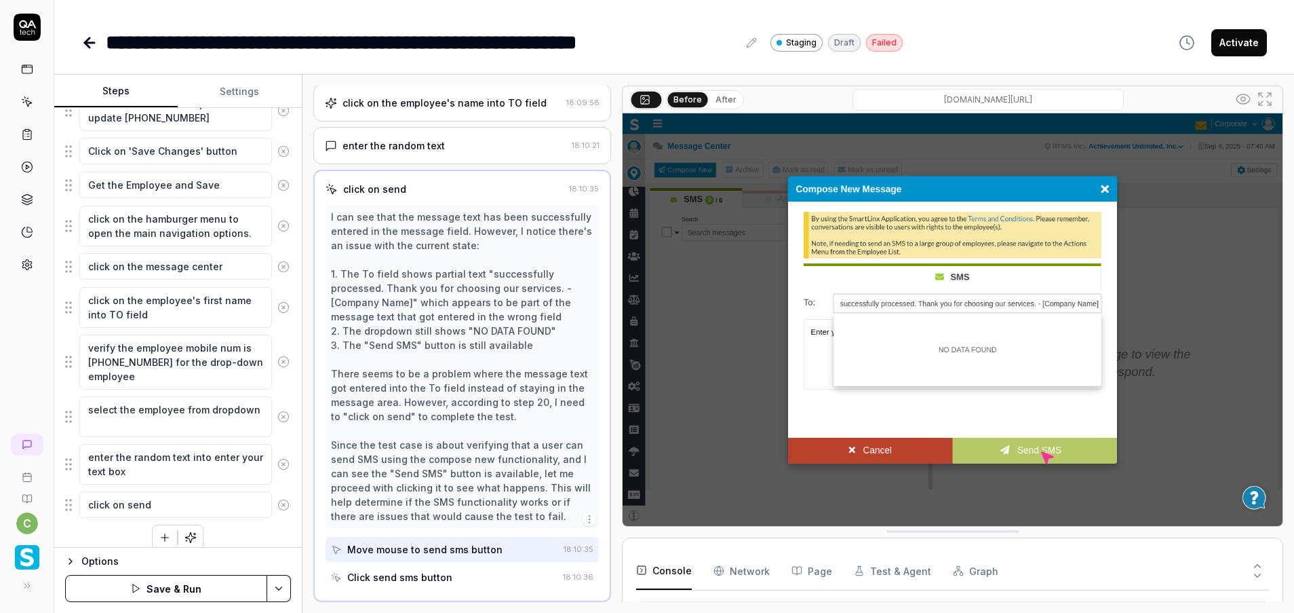
click at [279, 589] on html "**********" at bounding box center [647, 306] width 1294 height 613
drag, startPoint x: 204, startPoint y: 495, endPoint x: 241, endPoint y: 534, distance: 53.3
click at [204, 495] on div "Save" at bounding box center [211, 494] width 173 height 30
click at [225, 581] on button "Run" at bounding box center [166, 588] width 202 height 27
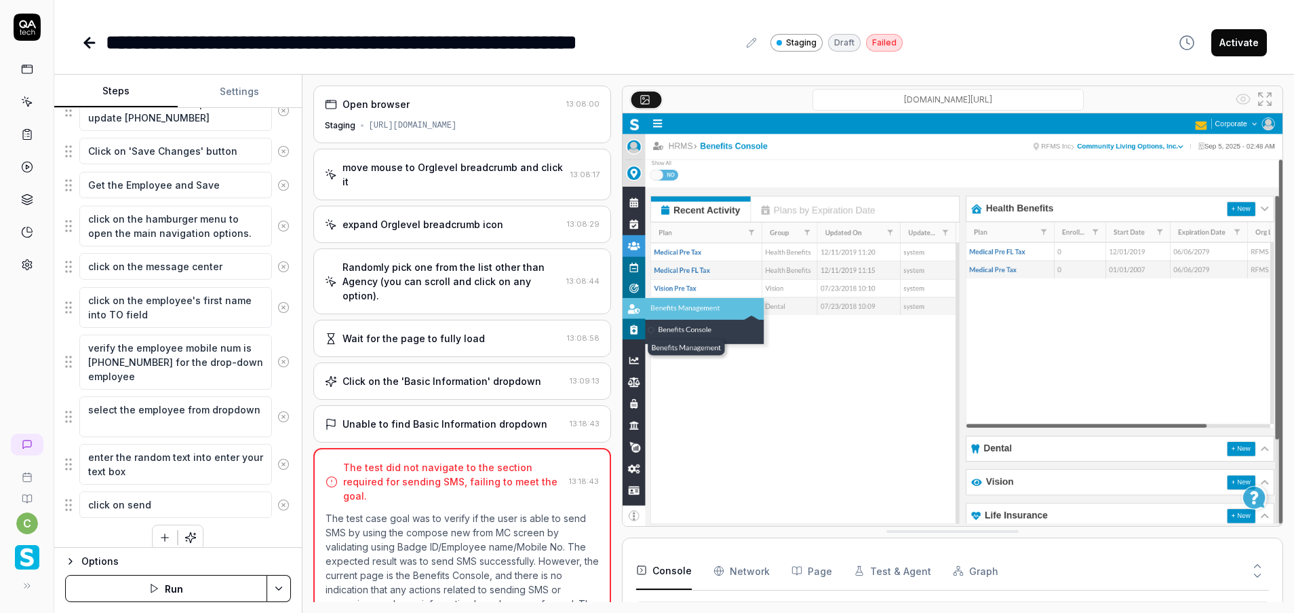
click at [498, 387] on div "Click on the 'Basic Information' dropdown" at bounding box center [442, 381] width 199 height 14
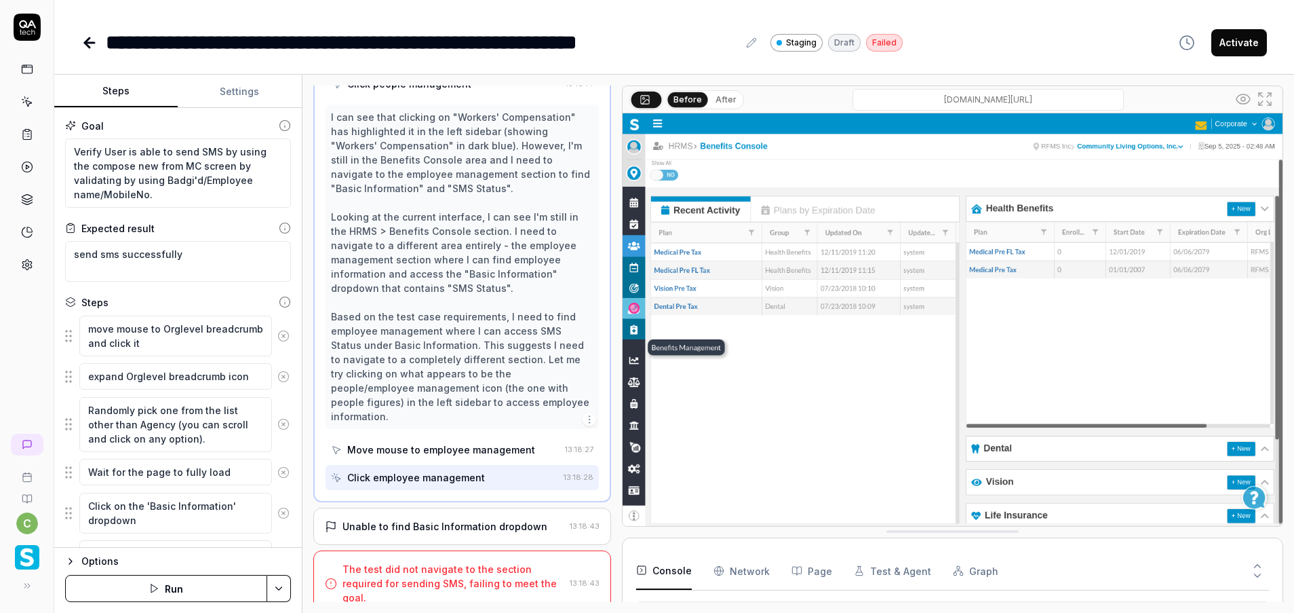
scroll to position [102, 0]
